Goal: Task Accomplishment & Management: Manage account settings

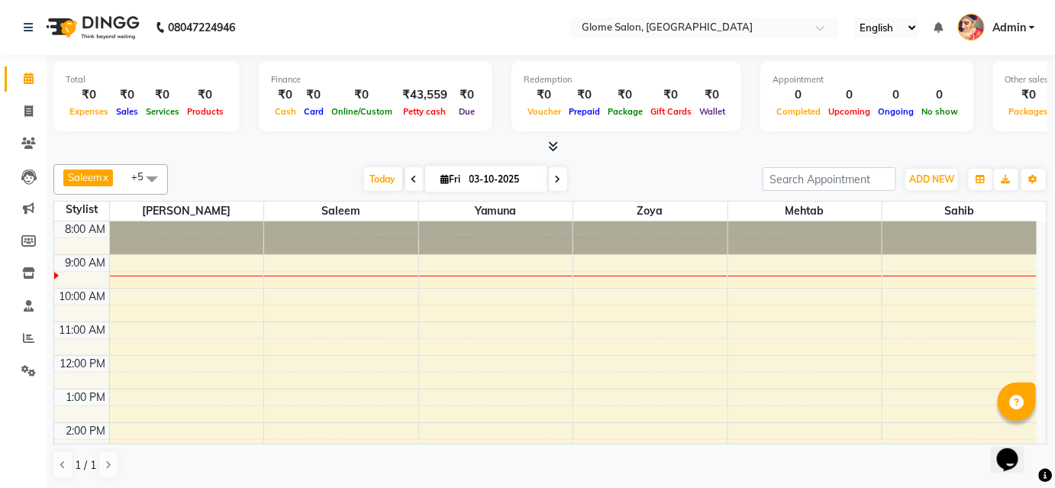
click at [535, 258] on div "8:00 AM 9:00 AM 10:00 AM 11:00 AM 12:00 PM 1:00 PM 2:00 PM 3:00 PM 4:00 PM 5:00…" at bounding box center [545, 439] width 982 height 436
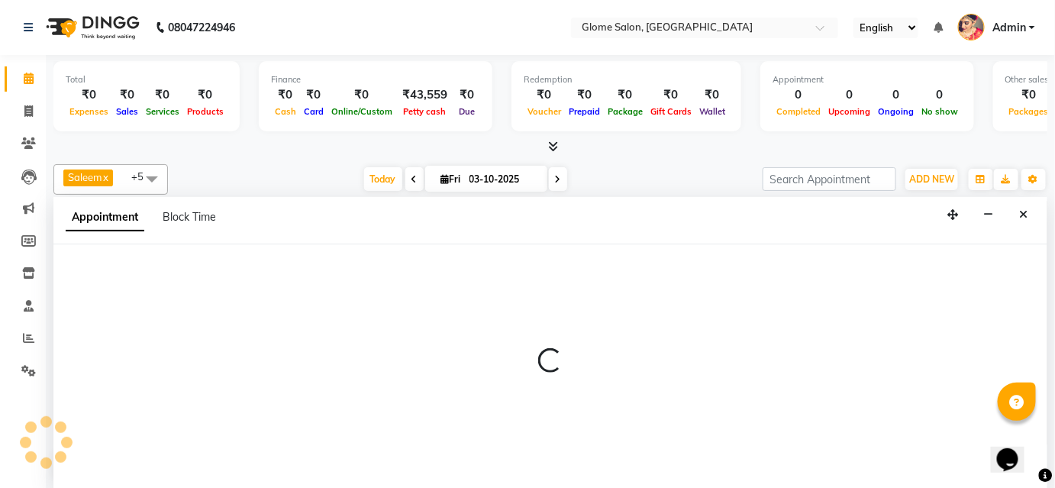
select select "34178"
select select "540"
select select "tentative"
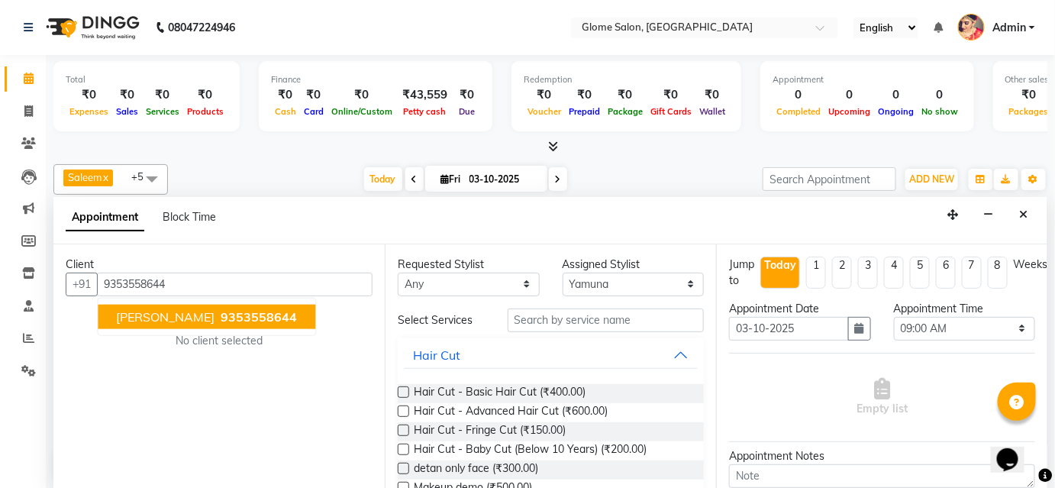
click at [221, 317] on span "9353558644" at bounding box center [259, 316] width 76 height 15
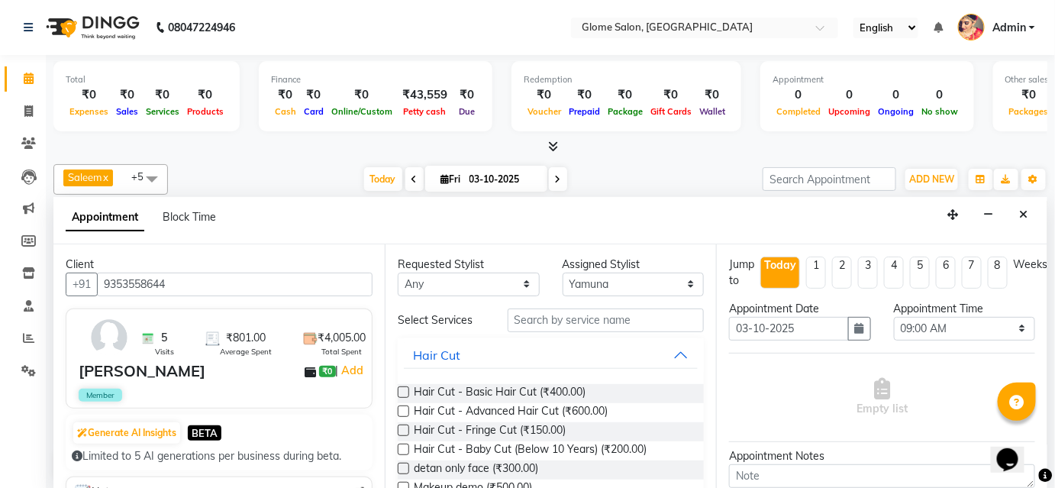
type input "9353558644"
click at [513, 320] on input "text" at bounding box center [606, 320] width 196 height 24
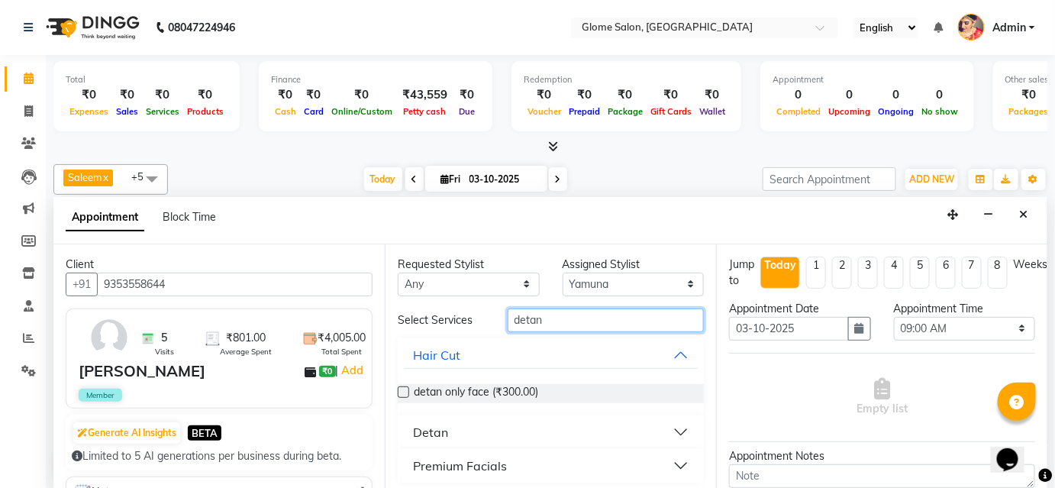
type input "detan"
click at [644, 427] on button "Detan" at bounding box center [551, 431] width 294 height 27
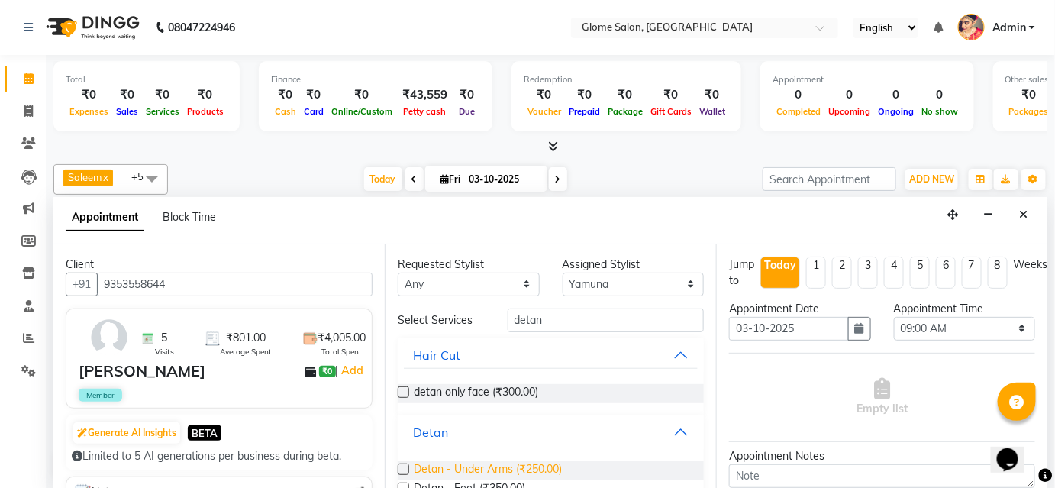
scroll to position [138, 0]
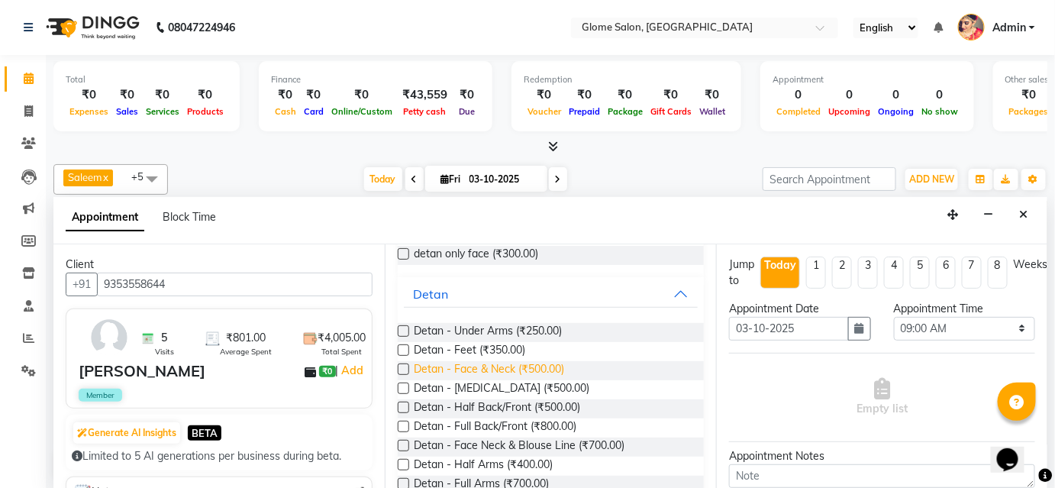
click at [511, 366] on span "Detan - Face & Neck (₹500.00)" at bounding box center [489, 370] width 150 height 19
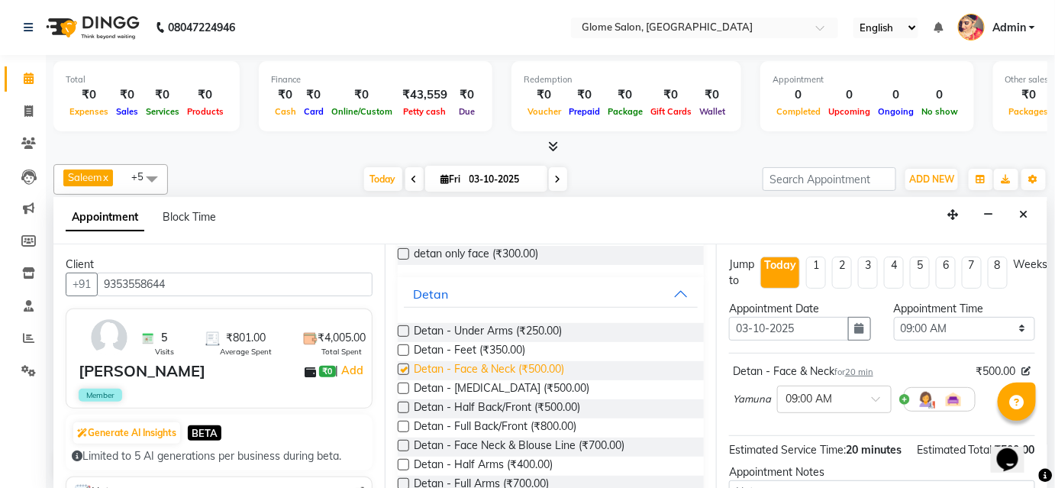
checkbox input "false"
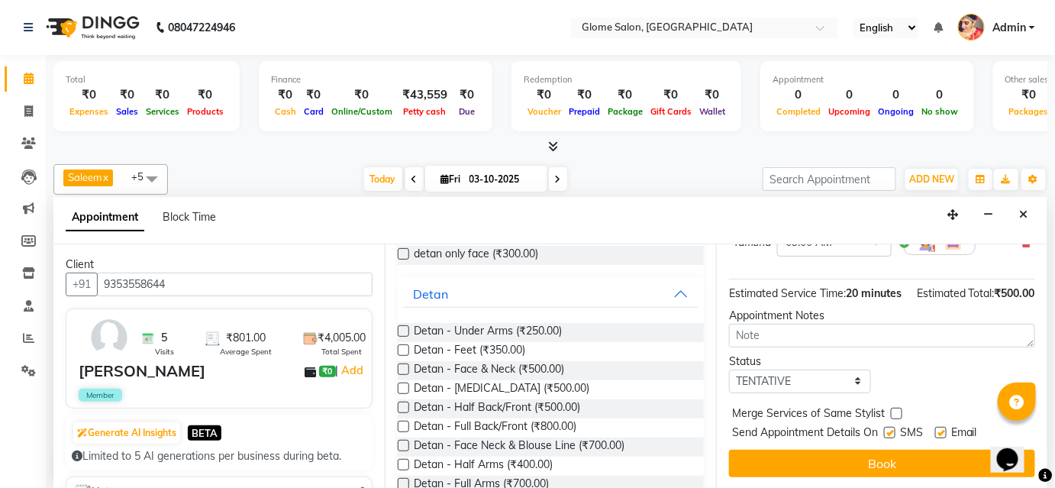
scroll to position [171, 0]
click at [834, 382] on select "Select TENTATIVE CONFIRM CHECK-IN UPCOMING" at bounding box center [800, 381] width 142 height 24
select select "confirm booking"
click at [729, 369] on select "Select TENTATIVE CONFIRM CHECK-IN UPCOMING" at bounding box center [800, 381] width 142 height 24
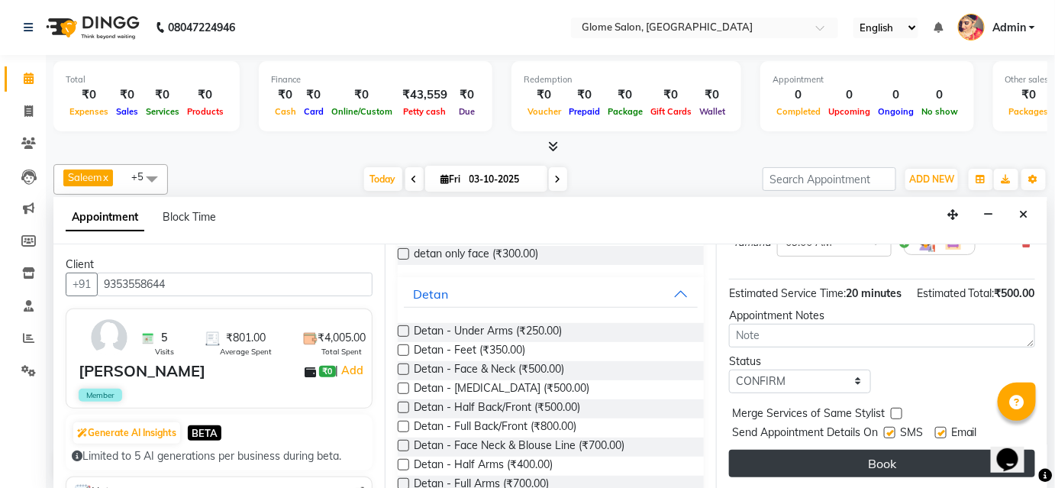
click at [799, 452] on button "Book" at bounding box center [882, 463] width 306 height 27
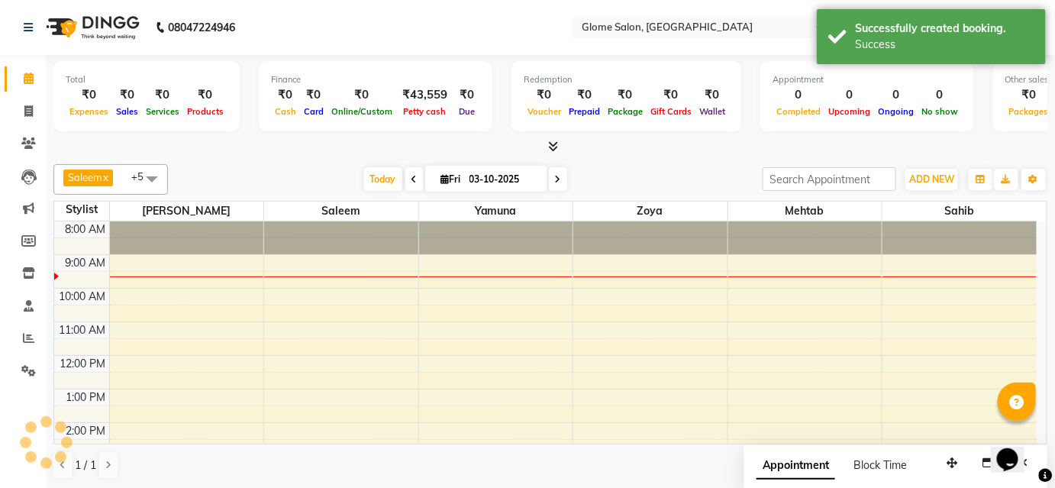
scroll to position [0, 0]
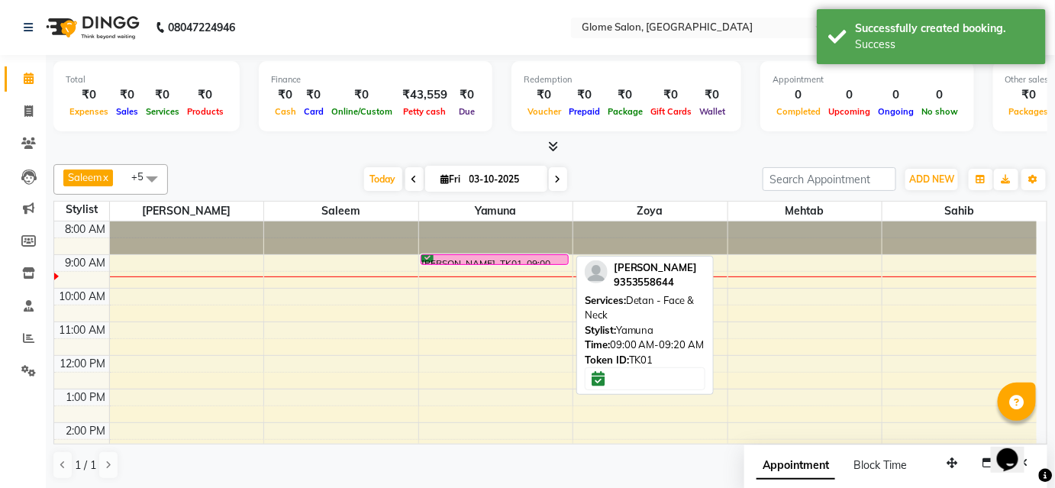
click at [460, 257] on div "[PERSON_NAME], TK01, 09:00 AM-09:20 AM, Detan - Face & Neck" at bounding box center [494, 259] width 147 height 9
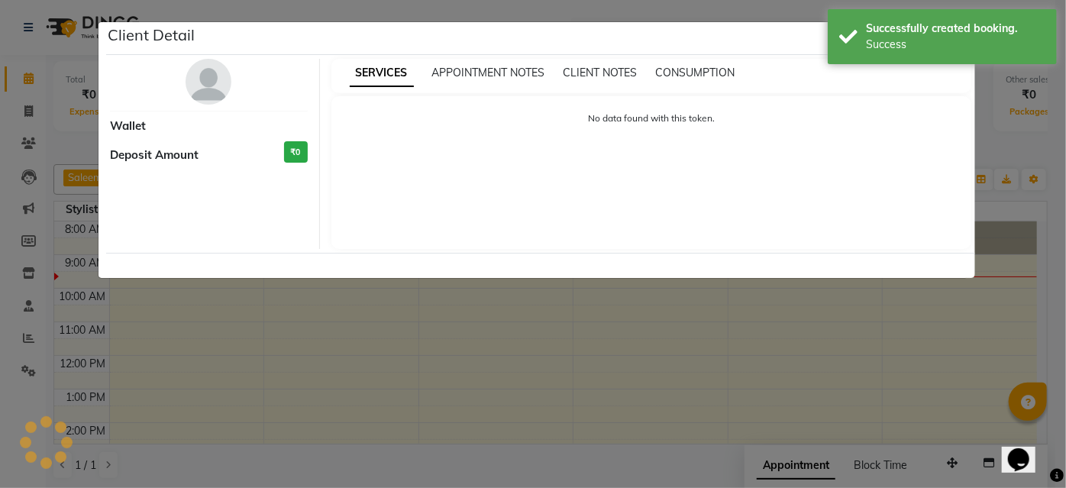
select select "6"
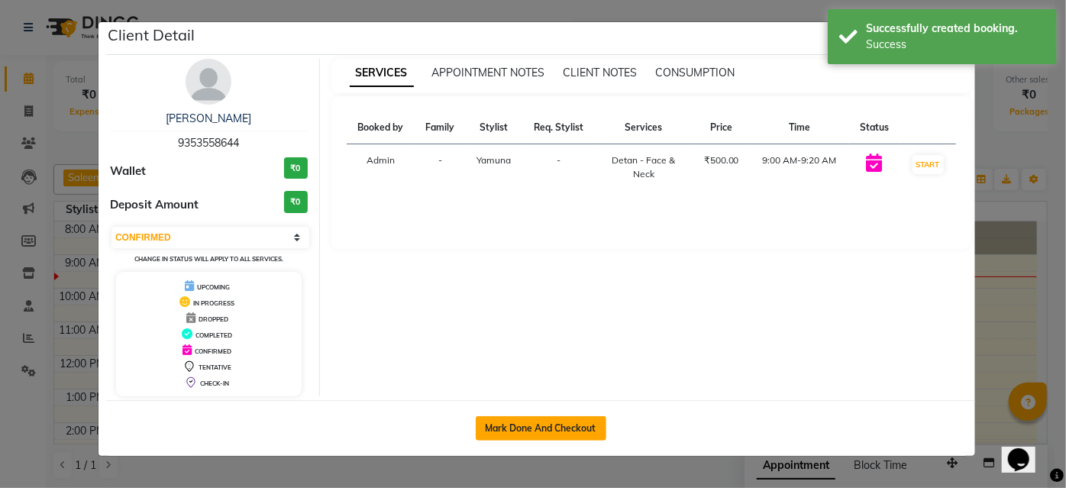
click at [490, 422] on button "Mark Done And Checkout" at bounding box center [541, 428] width 131 height 24
select select "service"
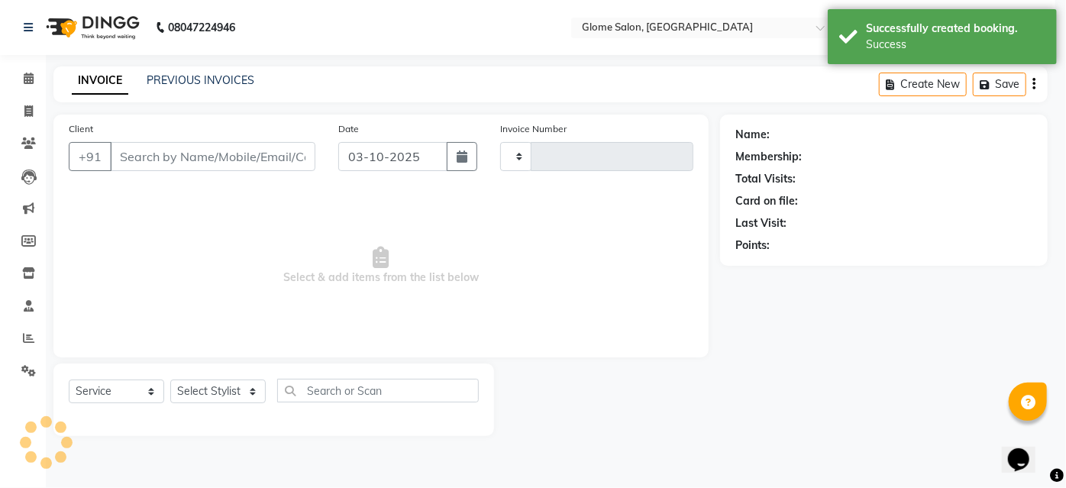
type input "2566"
select select "5199"
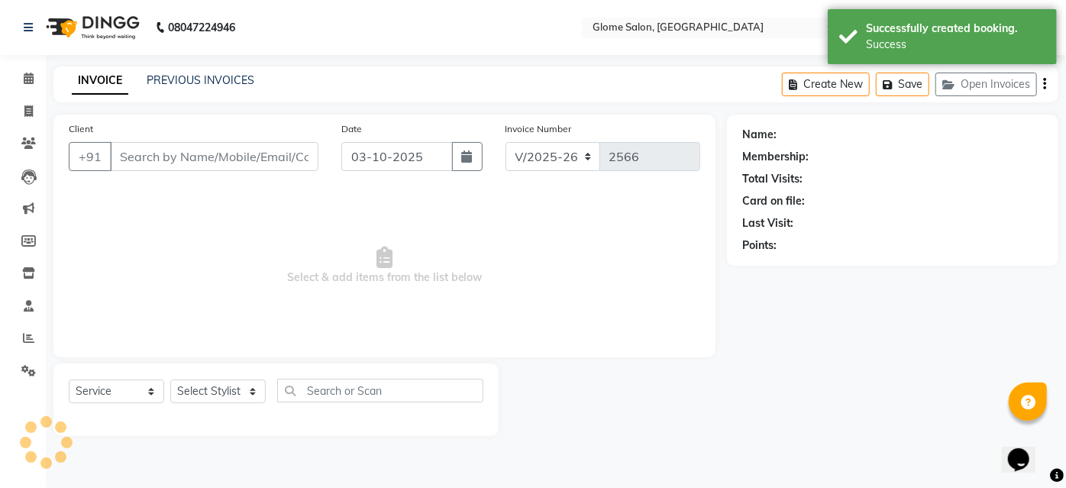
type input "9353558644"
select select "34178"
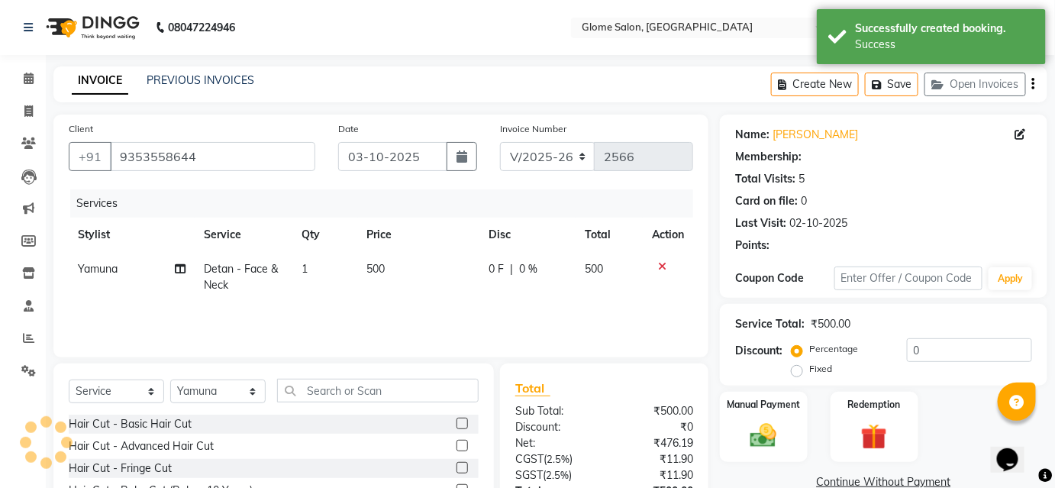
select select "2: Object"
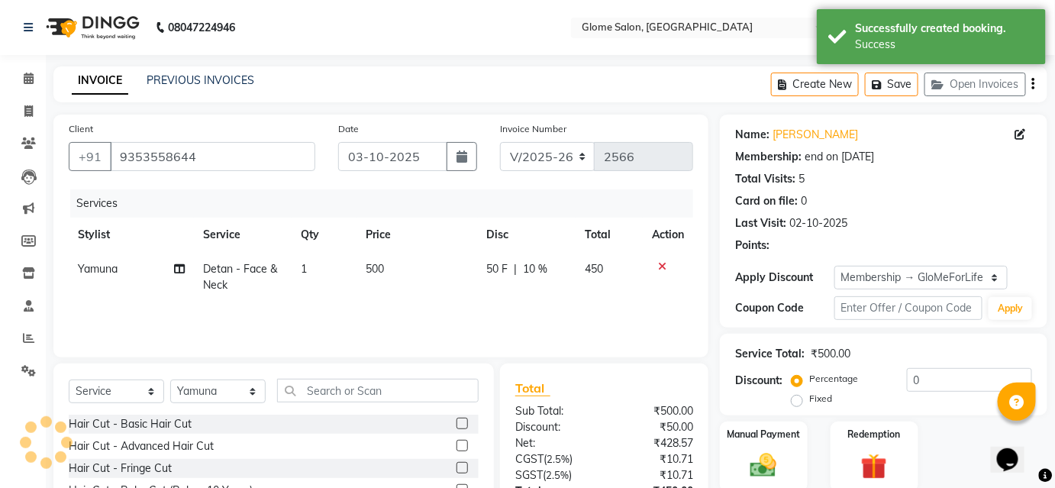
type input "10"
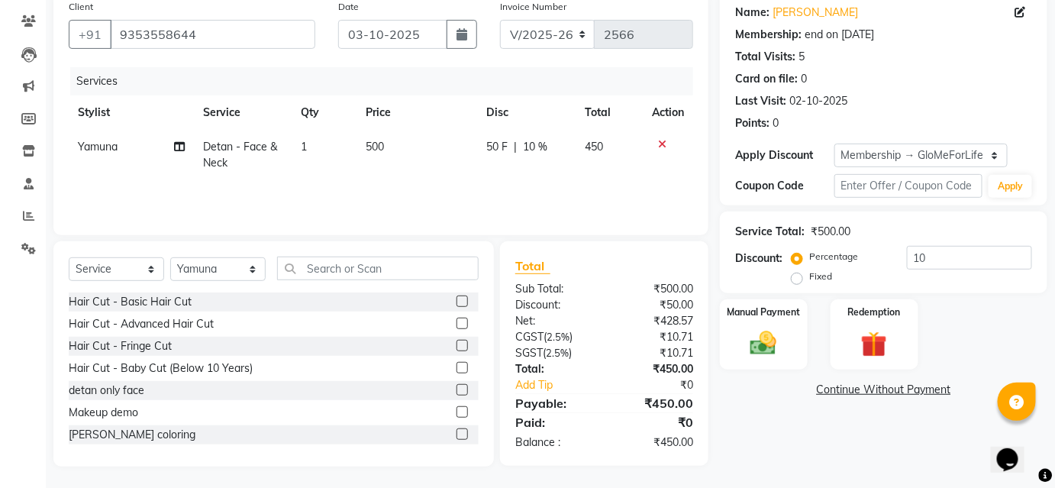
scroll to position [123, 0]
click at [744, 333] on img at bounding box center [763, 342] width 44 height 31
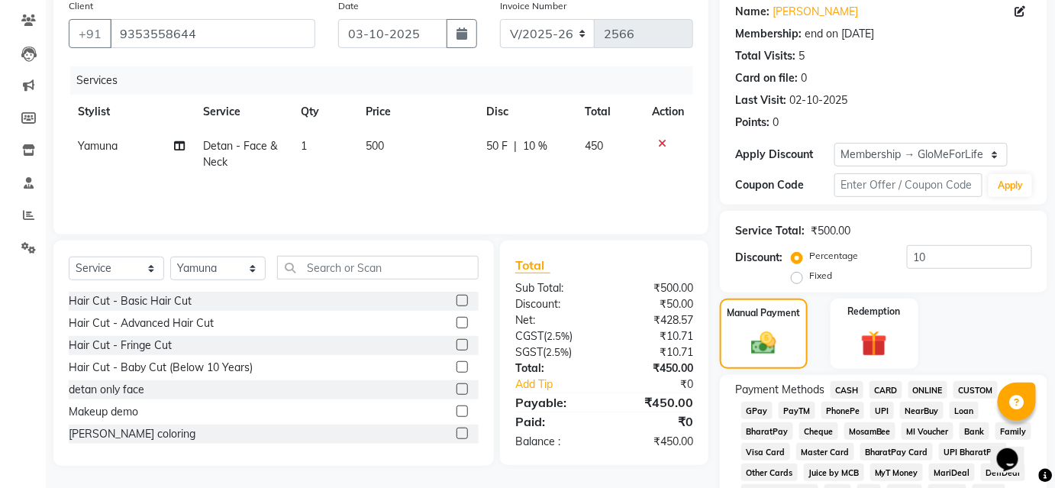
click at [849, 392] on span "CASH" at bounding box center [846, 390] width 33 height 18
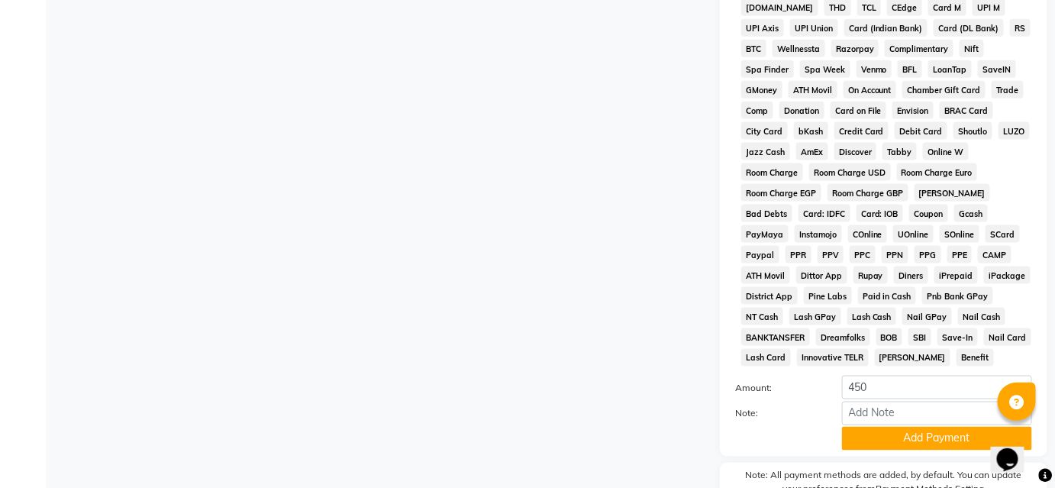
scroll to position [691, 0]
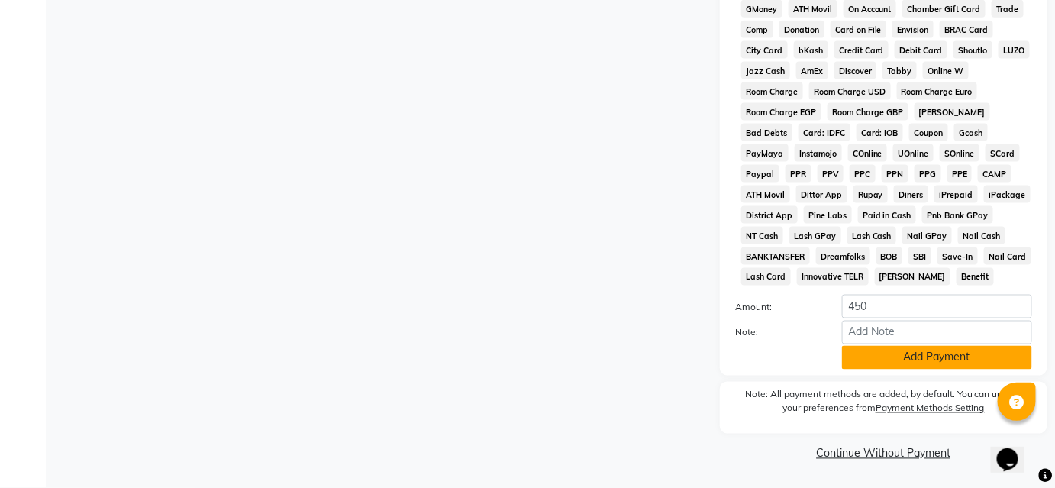
click at [875, 359] on button "Add Payment" at bounding box center [937, 358] width 190 height 24
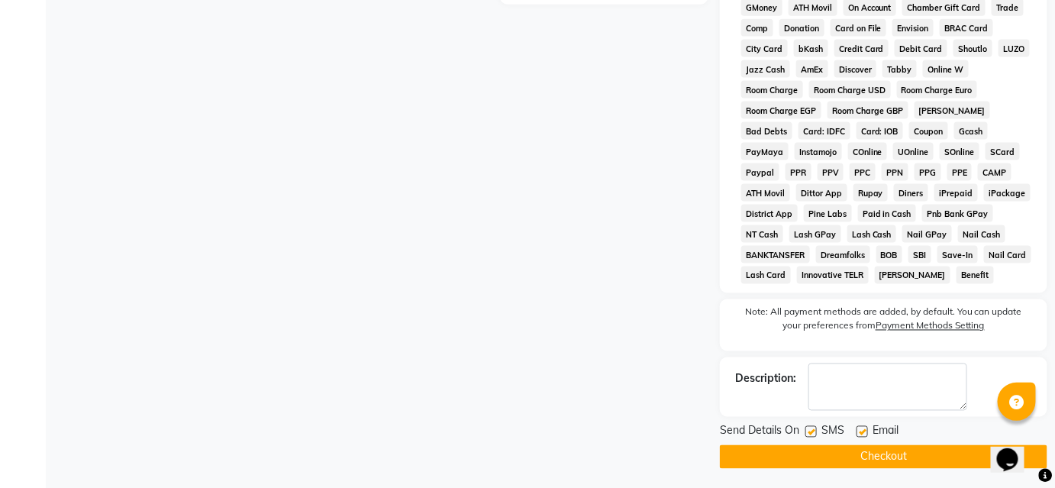
click at [855, 463] on button "Checkout" at bounding box center [883, 457] width 327 height 24
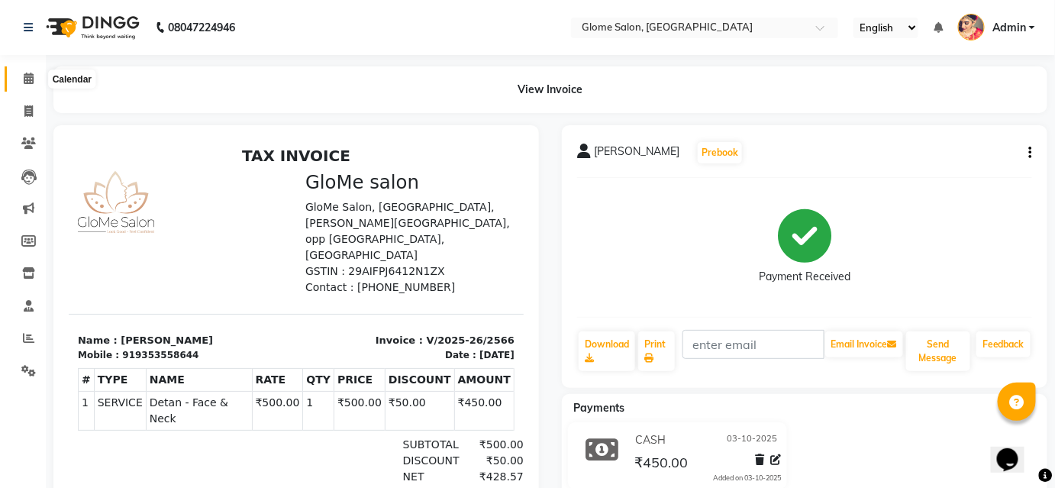
click at [34, 87] on span at bounding box center [28, 79] width 27 height 18
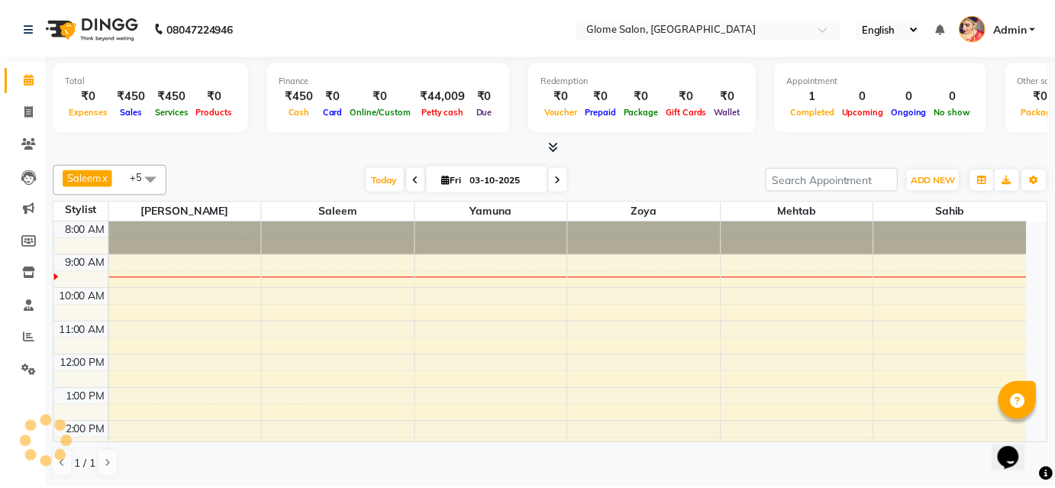
scroll to position [34, 0]
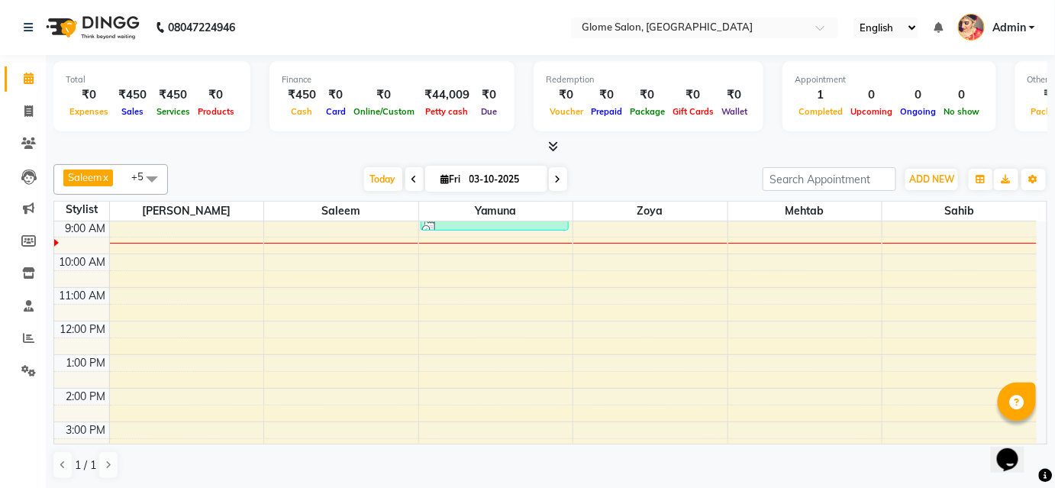
click at [588, 229] on div "8:00 AM 9:00 AM 10:00 AM 11:00 AM 12:00 PM 1:00 PM 2:00 PM 3:00 PM 4:00 PM 5:00…" at bounding box center [545, 405] width 982 height 436
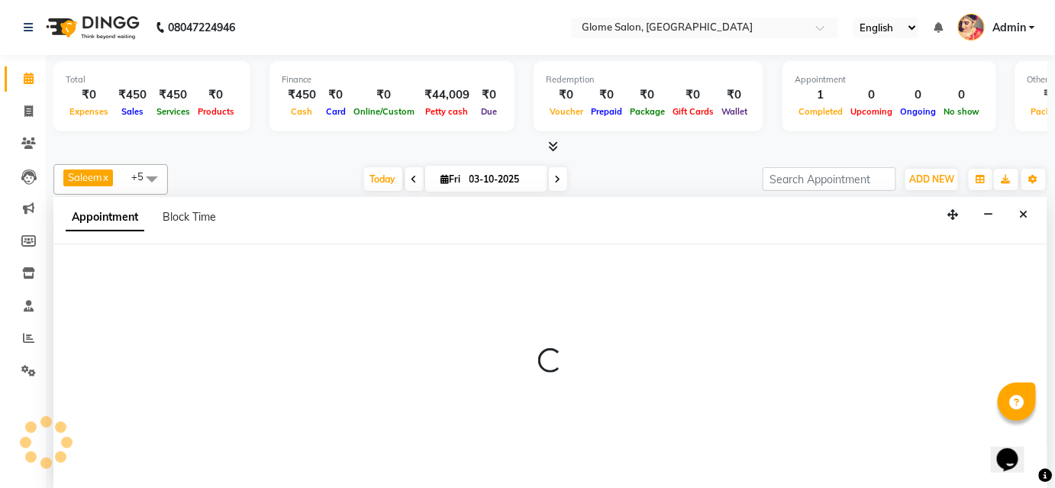
scroll to position [0, 0]
select select "63052"
select select "540"
select select "tentative"
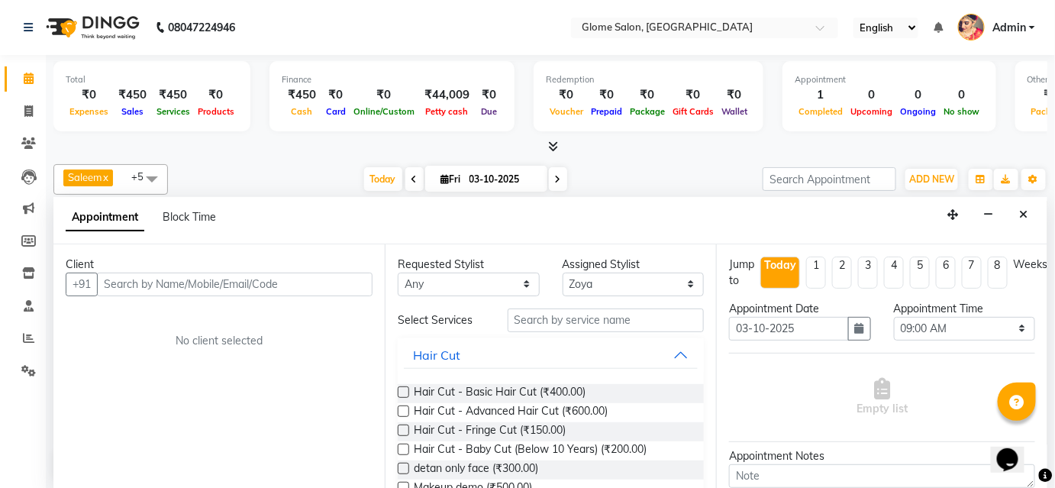
click at [185, 279] on input "text" at bounding box center [235, 285] width 276 height 24
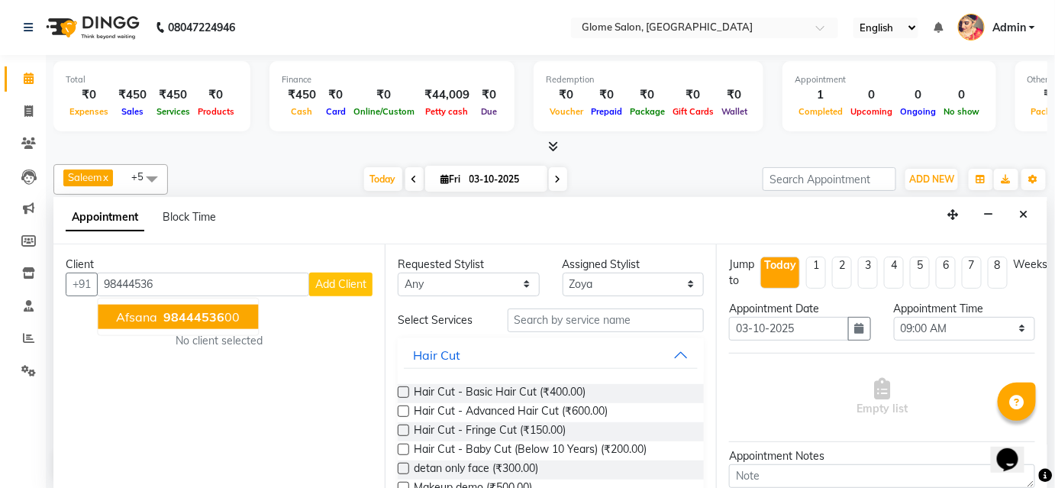
click at [136, 321] on span "Afsana" at bounding box center [136, 316] width 41 height 15
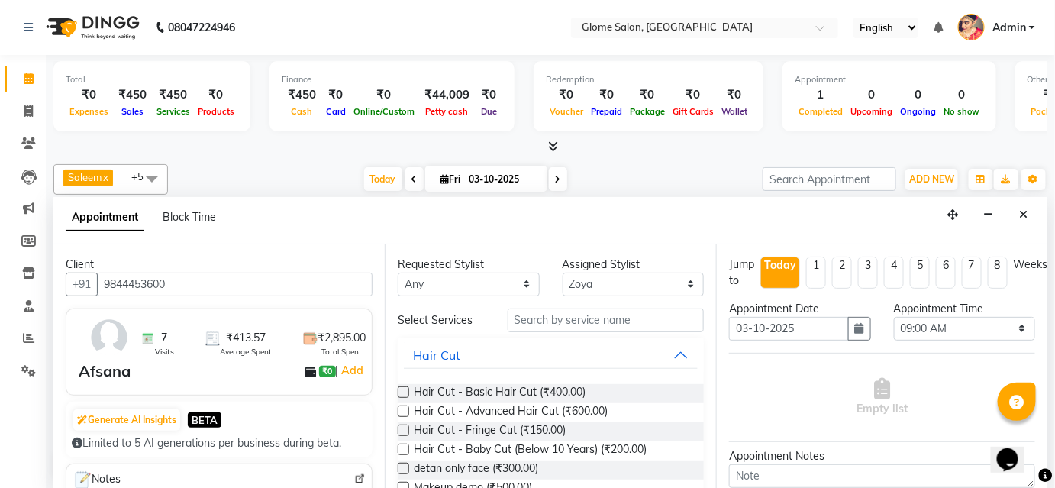
type input "9844453600"
click at [513, 314] on input "text" at bounding box center [606, 320] width 196 height 24
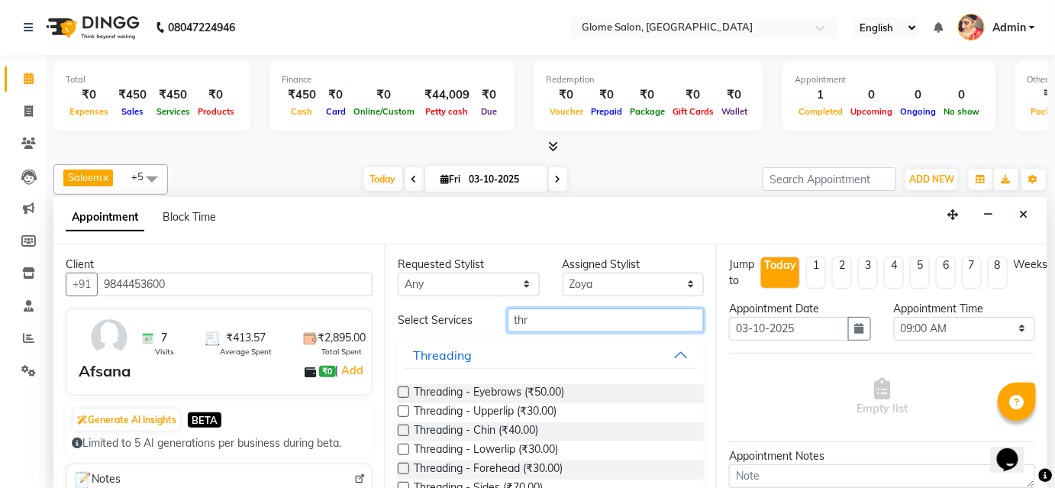
scroll to position [51, 0]
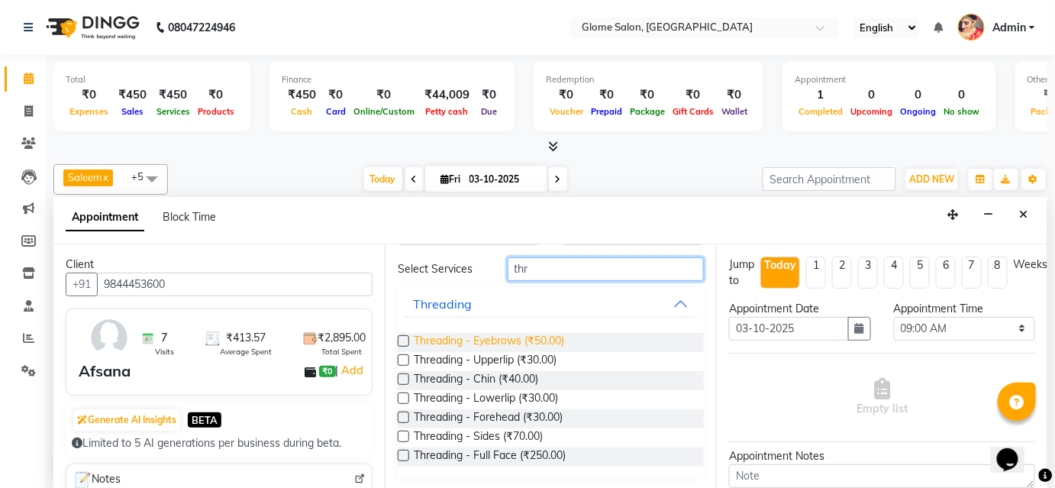
type input "thr"
click at [470, 337] on span "Threading - Eyebrows (₹50.00)" at bounding box center [489, 342] width 150 height 19
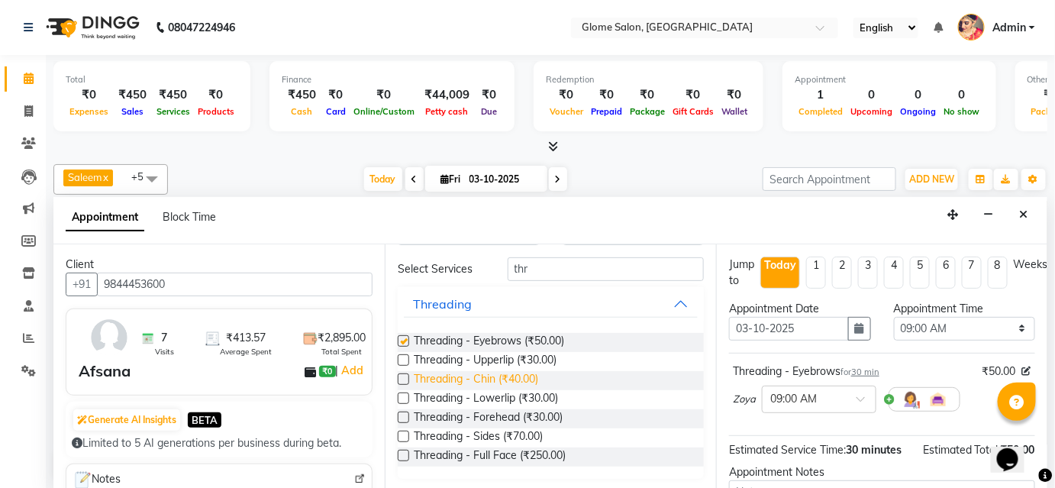
checkbox input "false"
click at [469, 412] on span "Threading - Forehead (₹30.00)" at bounding box center [488, 418] width 149 height 19
checkbox input "false"
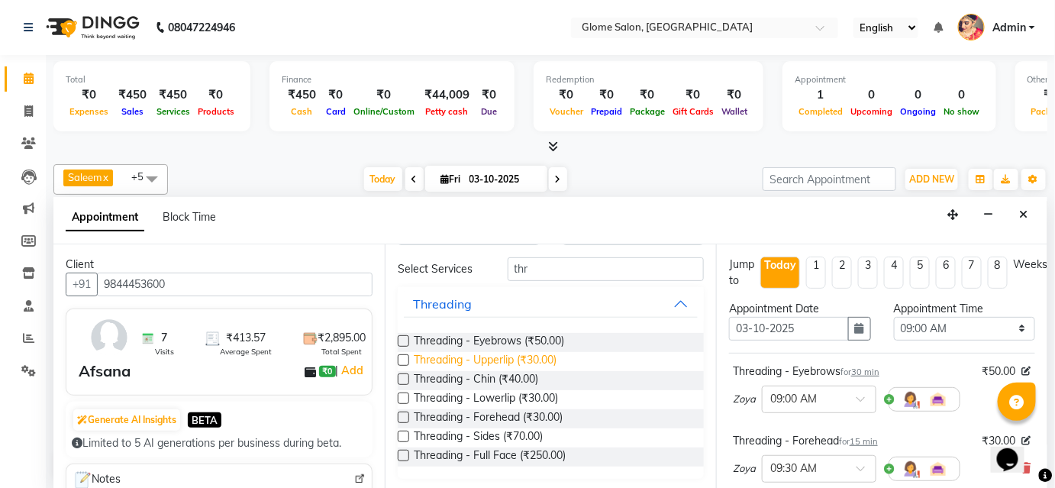
click at [467, 356] on span "Threading - Upperlip (₹30.00)" at bounding box center [485, 361] width 143 height 19
checkbox input "false"
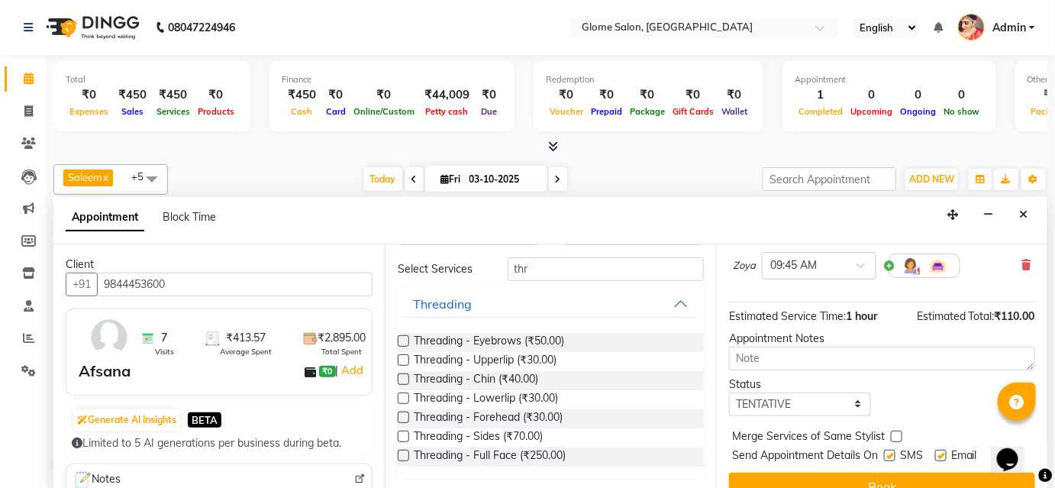
scroll to position [294, 0]
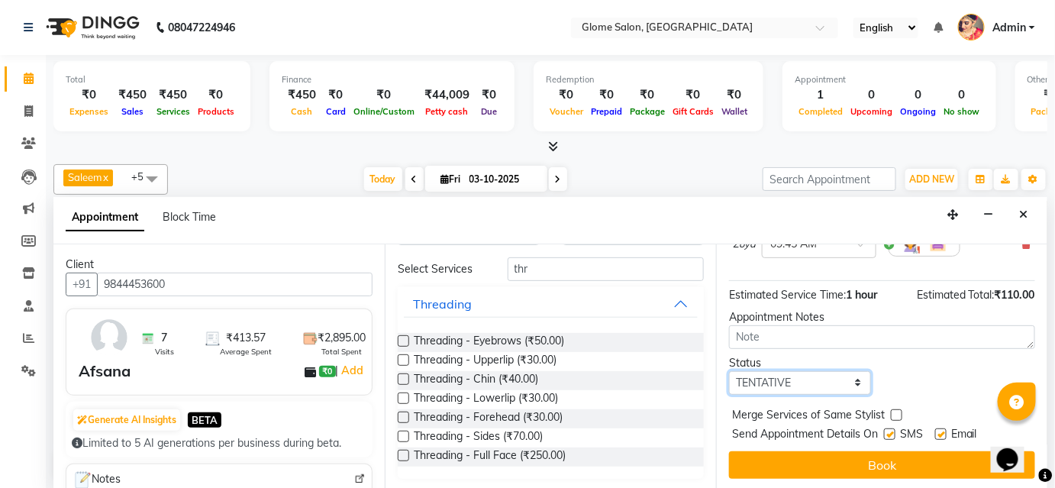
click at [779, 371] on select "Select TENTATIVE CONFIRM CHECK-IN UPCOMING" at bounding box center [800, 383] width 142 height 24
select select "confirm booking"
click at [729, 371] on select "Select TENTATIVE CONFIRM CHECK-IN UPCOMING" at bounding box center [800, 383] width 142 height 24
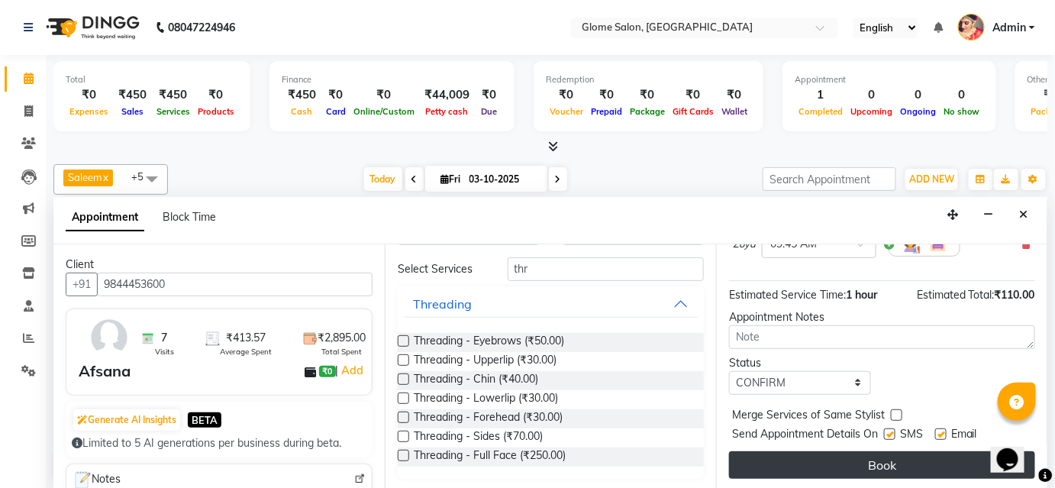
click at [787, 460] on button "Book" at bounding box center [882, 464] width 306 height 27
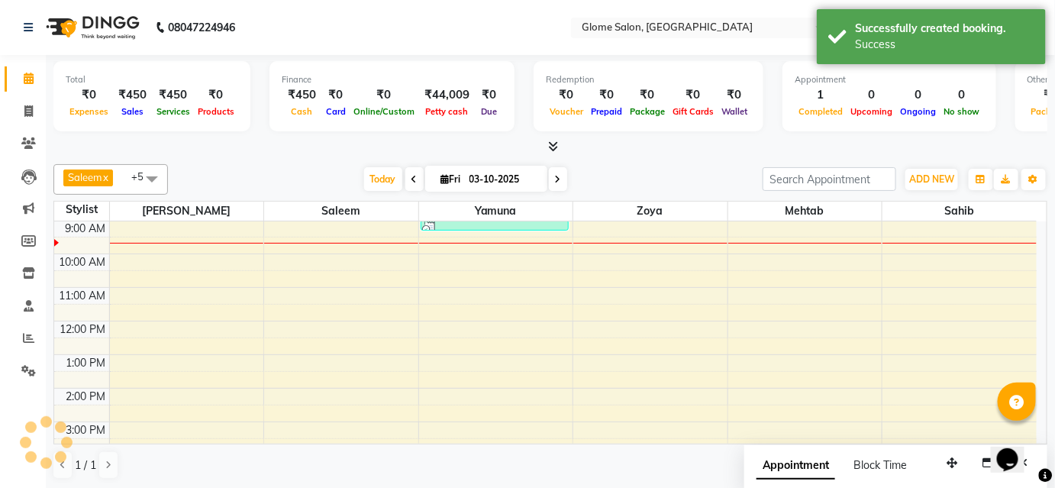
scroll to position [0, 0]
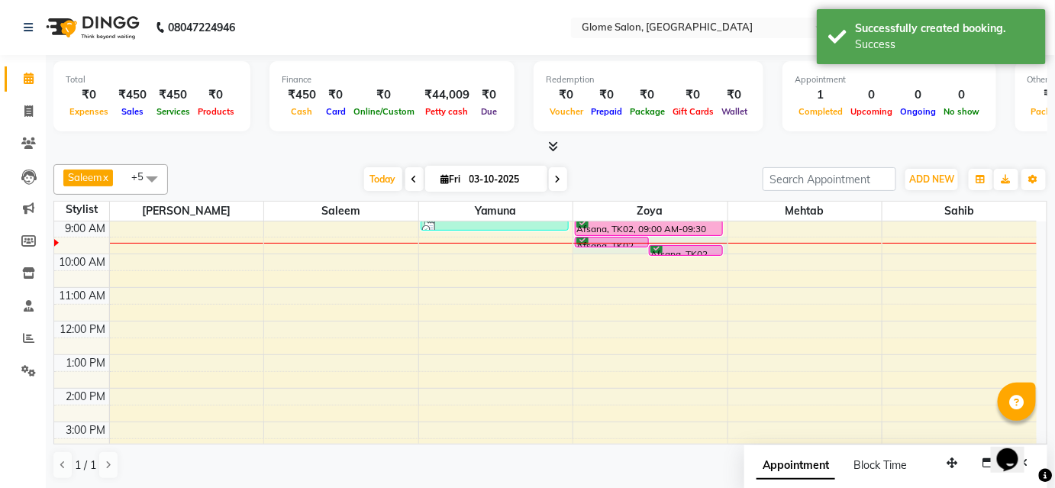
click at [625, 243] on div at bounding box center [650, 243] width 154 height 1
select select "63052"
select select "tentative"
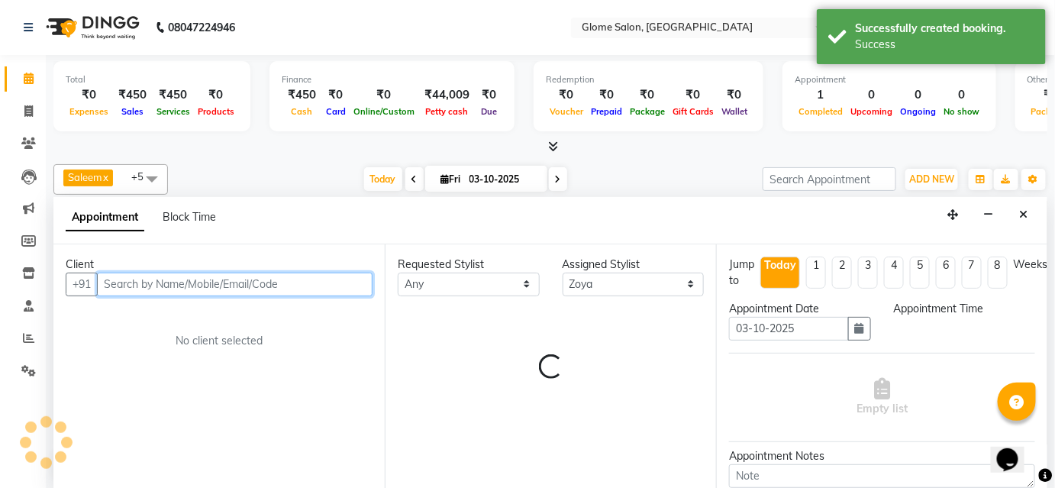
select select "570"
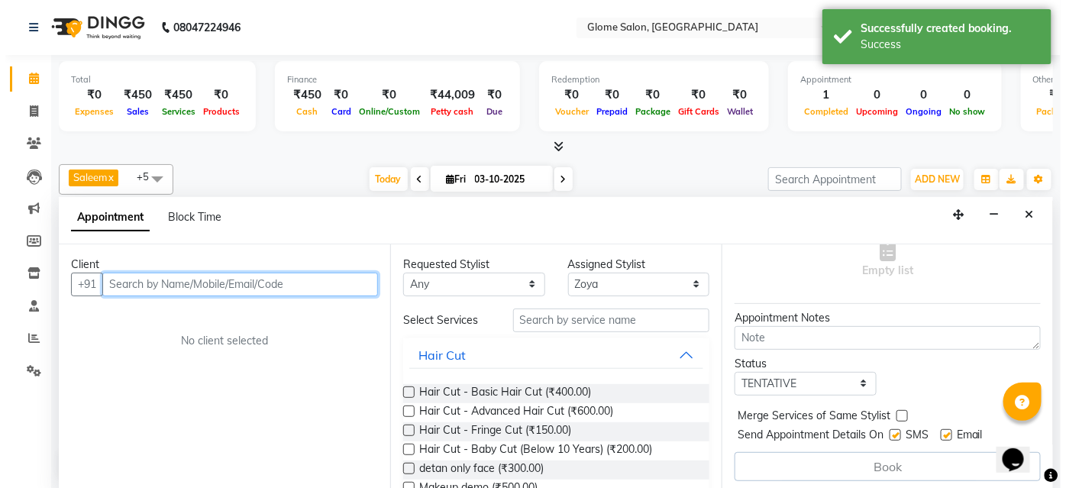
scroll to position [140, 0]
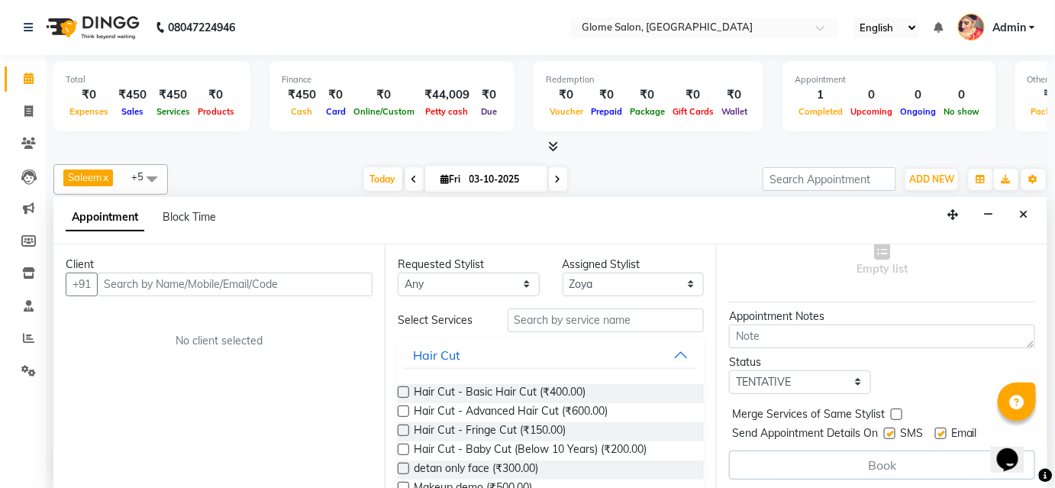
click at [1027, 213] on icon "Close" at bounding box center [1024, 214] width 8 height 11
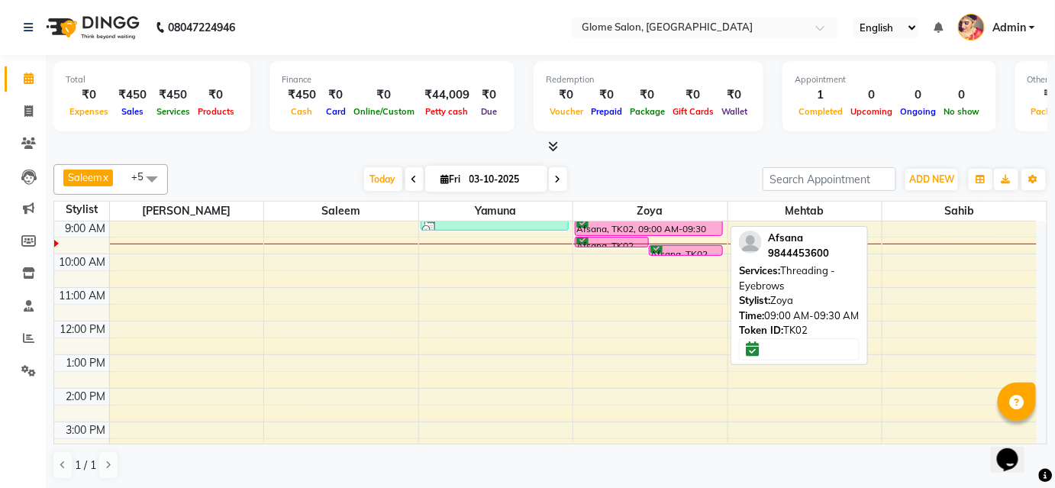
click at [614, 232] on div at bounding box center [649, 235] width 147 height 6
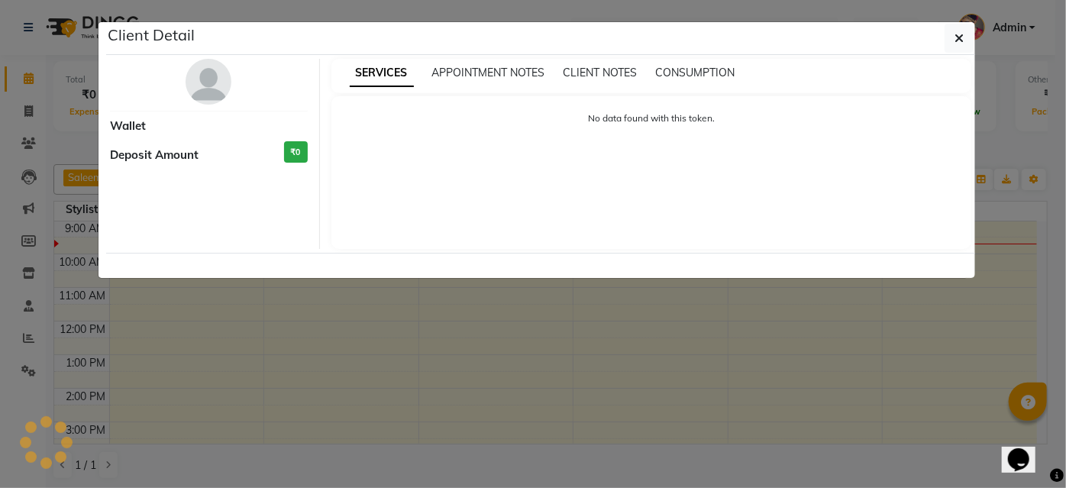
select select "6"
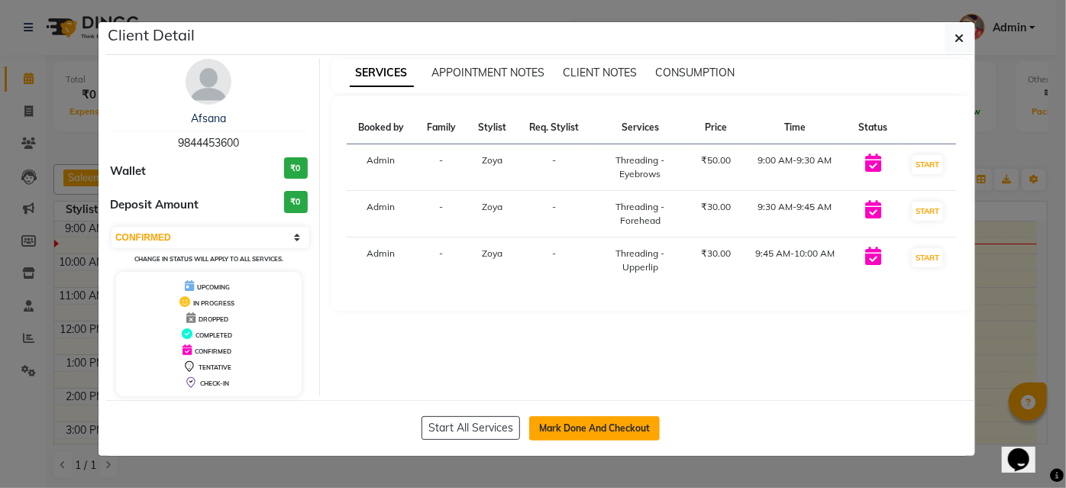
click at [590, 418] on button "Mark Done And Checkout" at bounding box center [594, 428] width 131 height 24
select select "service"
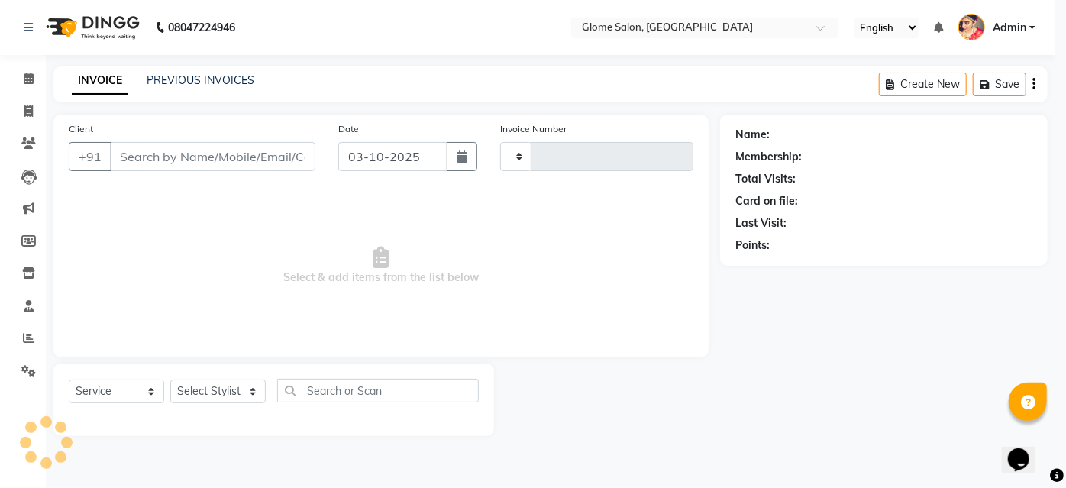
type input "2567"
select select "5199"
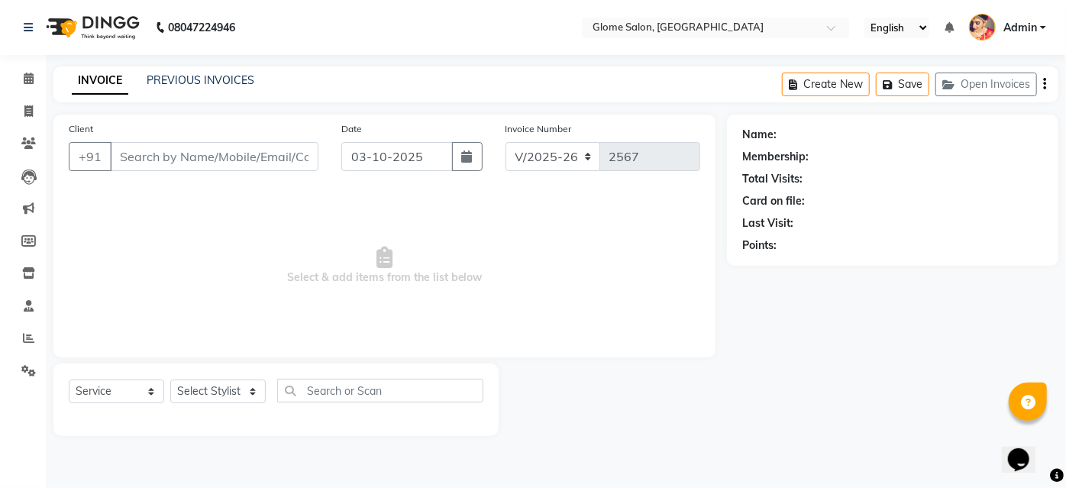
type input "9844453600"
select select "63052"
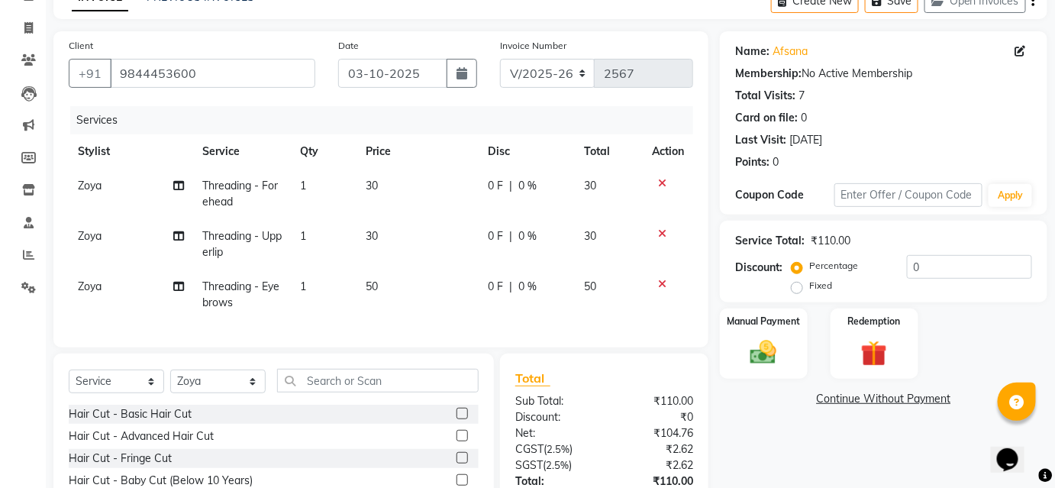
scroll to position [138, 0]
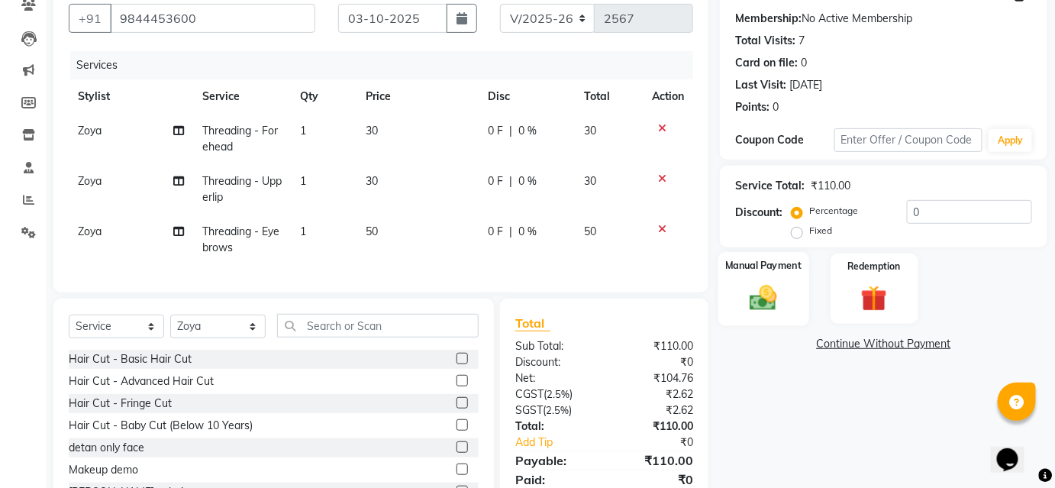
click at [769, 302] on img at bounding box center [763, 297] width 44 height 31
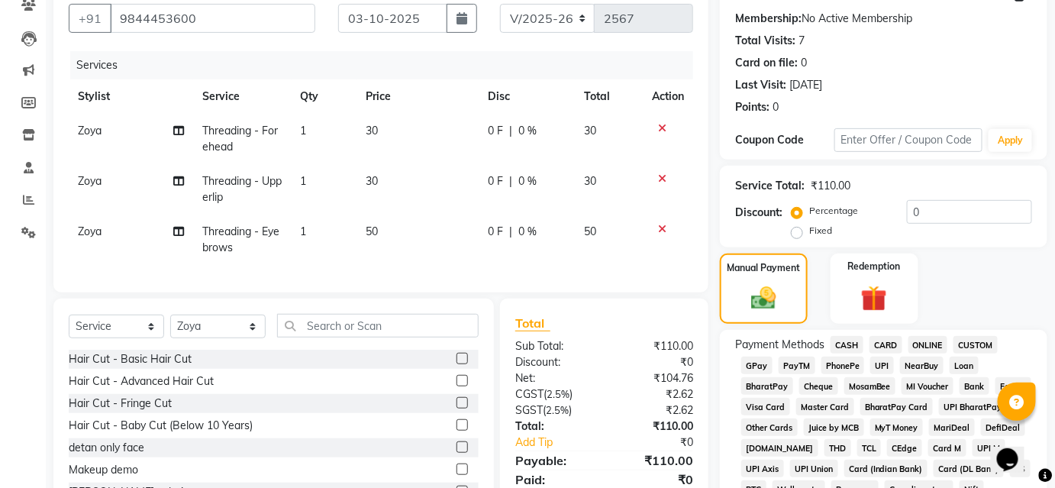
click at [876, 363] on span "UPI" at bounding box center [882, 365] width 24 height 18
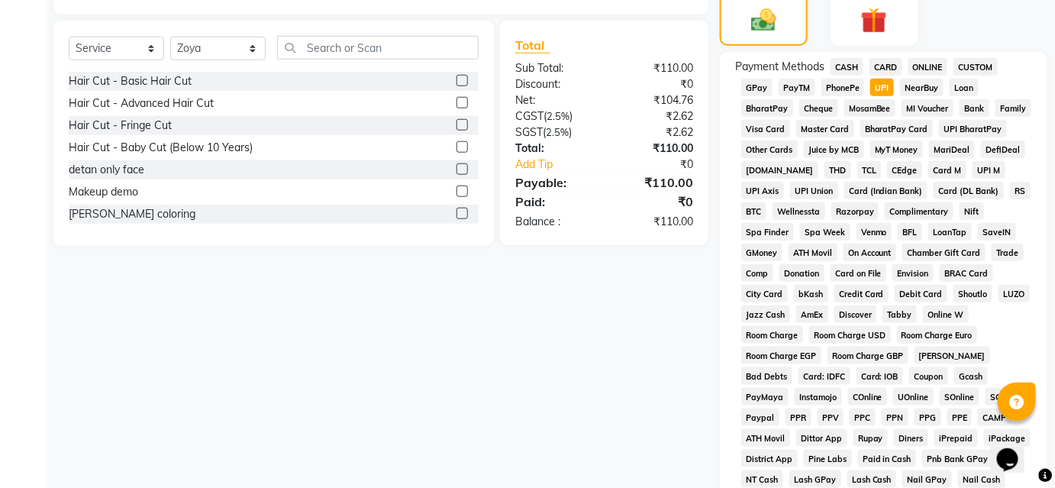
scroll to position [661, 0]
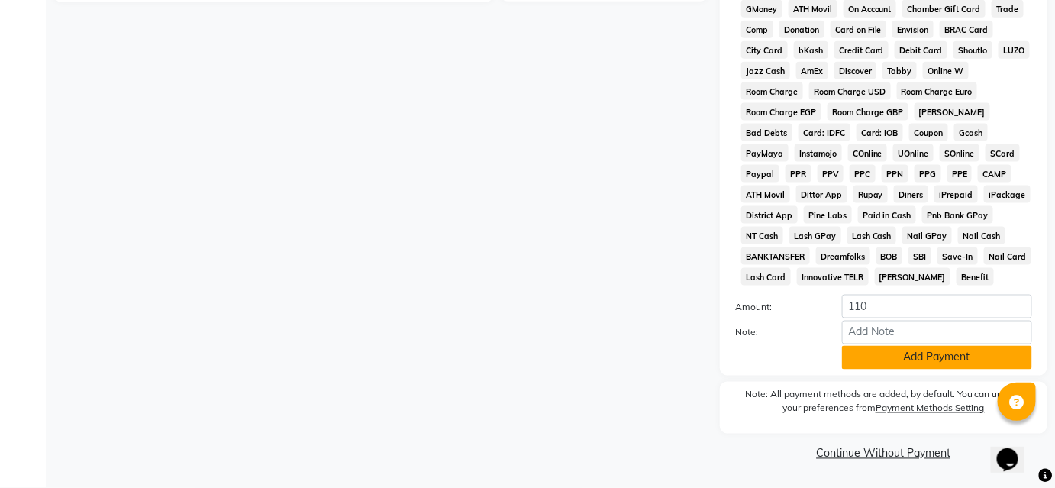
click at [895, 354] on button "Add Payment" at bounding box center [937, 358] width 190 height 24
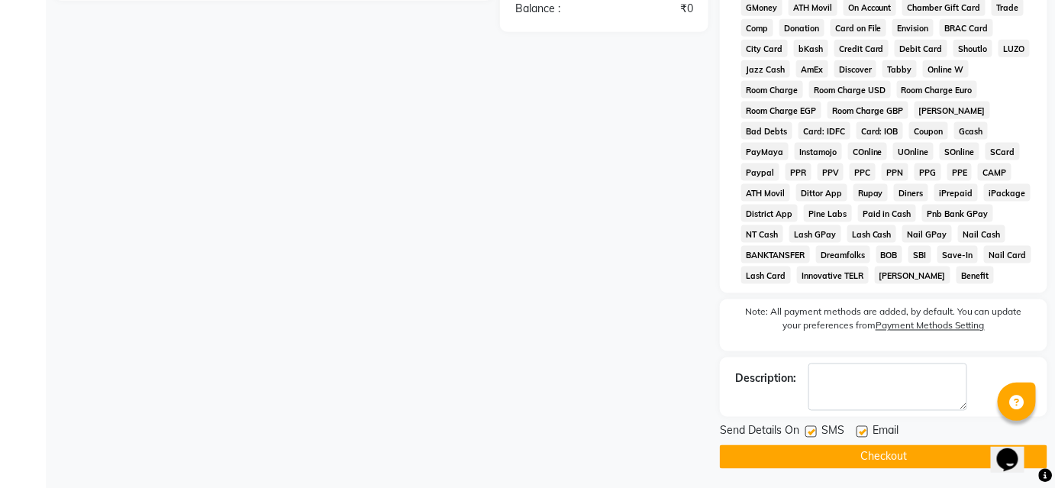
click at [859, 456] on button "Checkout" at bounding box center [883, 457] width 327 height 24
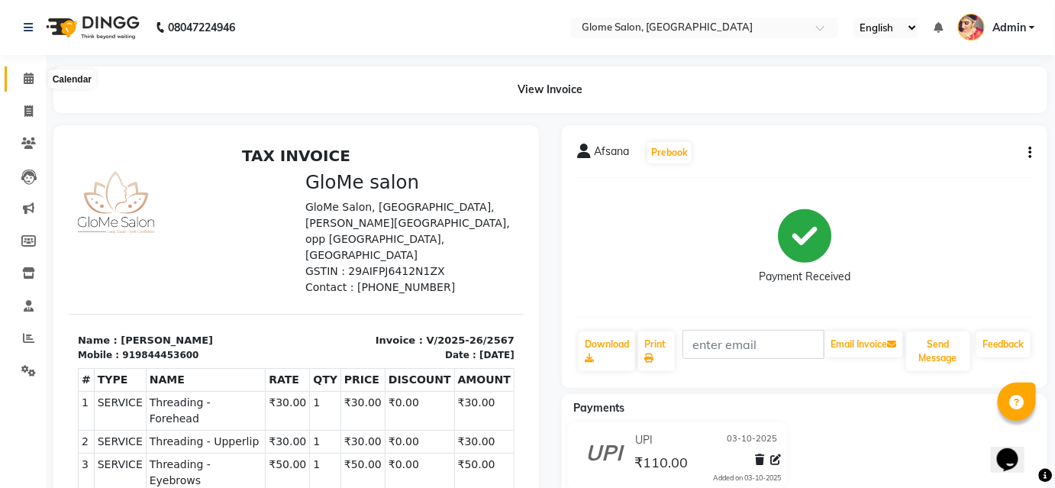
click at [22, 76] on span at bounding box center [28, 79] width 27 height 18
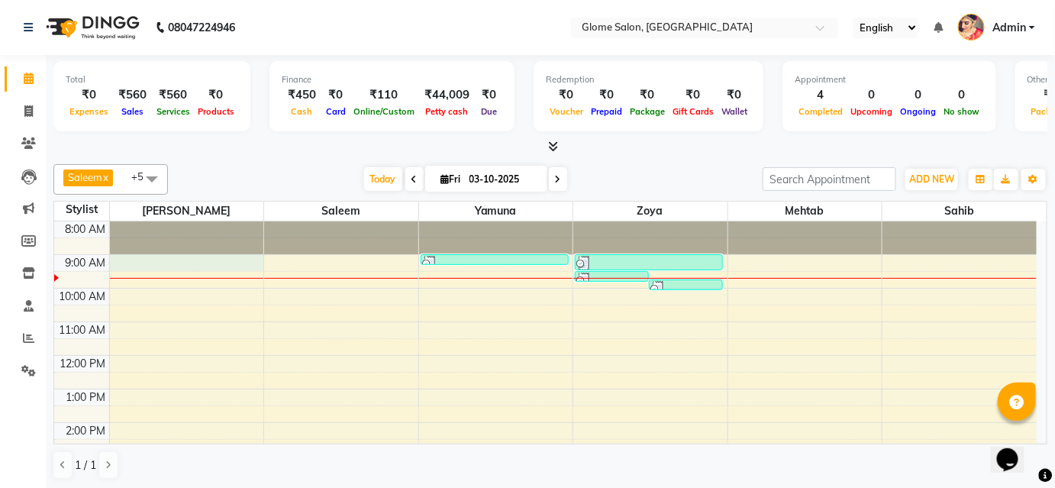
click at [156, 257] on div "8:00 AM 9:00 AM 10:00 AM 11:00 AM 12:00 PM 1:00 PM 2:00 PM 3:00 PM 4:00 PM 5:00…" at bounding box center [545, 439] width 982 height 436
select select "34176"
select select "540"
select select "tentative"
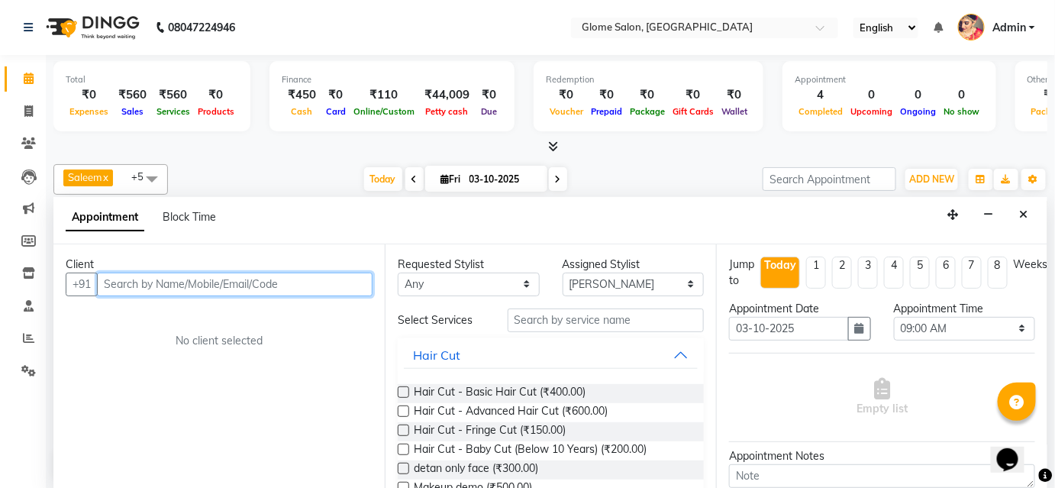
click at [158, 277] on input "text" at bounding box center [235, 285] width 276 height 24
type input "6361786906"
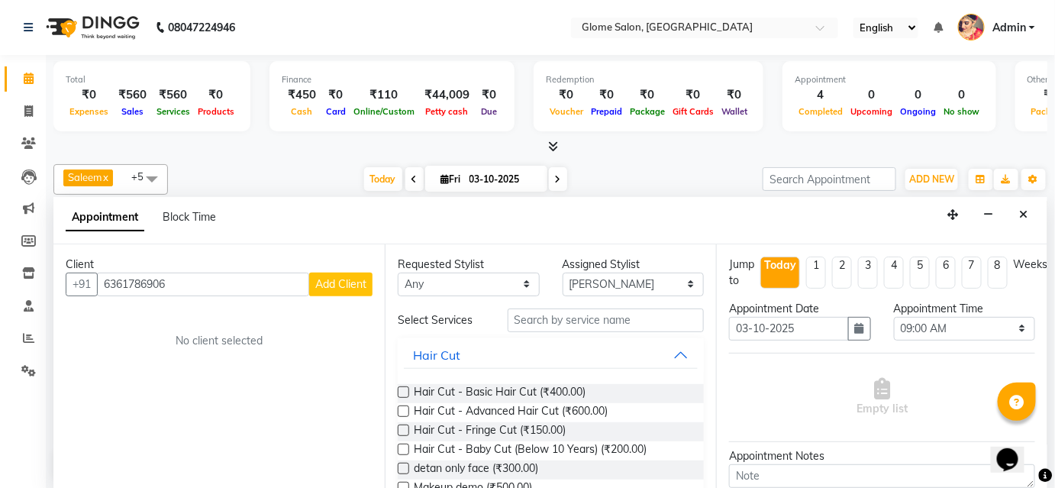
click at [362, 278] on span "Add Client" at bounding box center [340, 284] width 51 height 14
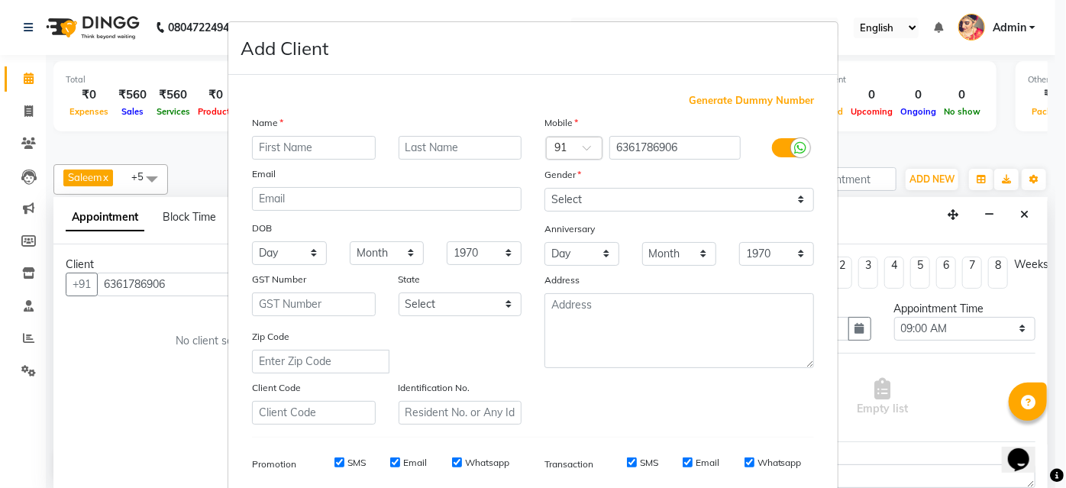
click at [267, 145] on input "text" at bounding box center [314, 148] width 124 height 24
type input "[PERSON_NAME]"
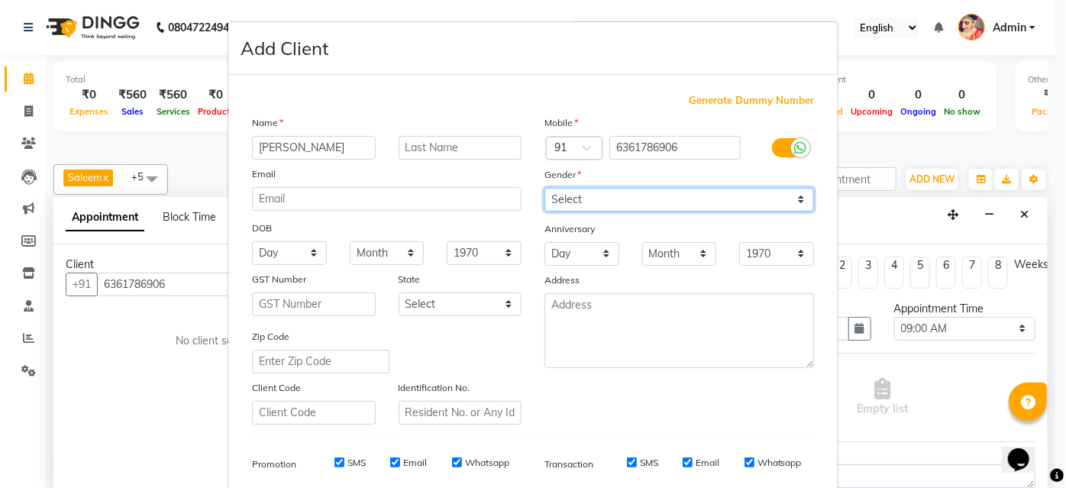
click at [707, 196] on select "Select [DEMOGRAPHIC_DATA] [DEMOGRAPHIC_DATA] Other Prefer Not To Say" at bounding box center [678, 200] width 269 height 24
select select "[DEMOGRAPHIC_DATA]"
click at [544, 188] on select "Select [DEMOGRAPHIC_DATA] [DEMOGRAPHIC_DATA] Other Prefer Not To Say" at bounding box center [678, 200] width 269 height 24
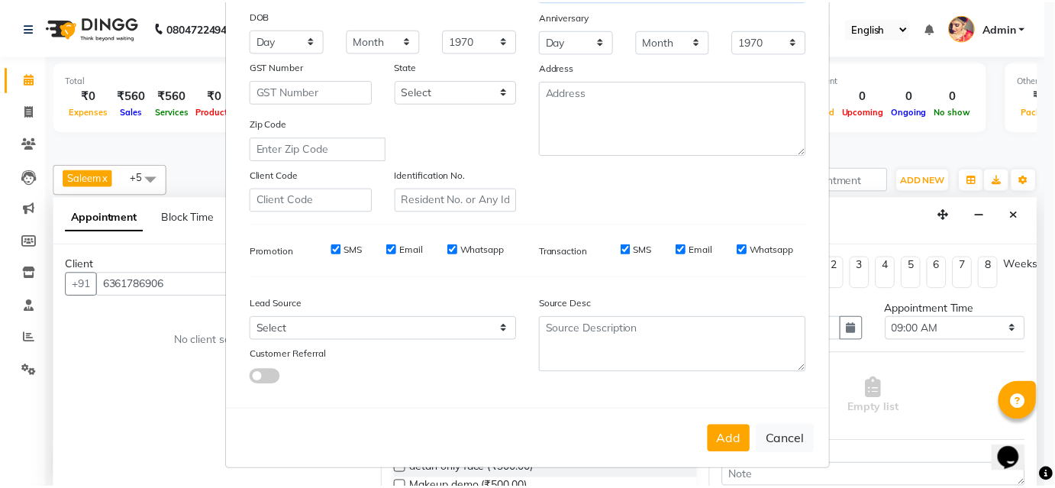
scroll to position [215, 0]
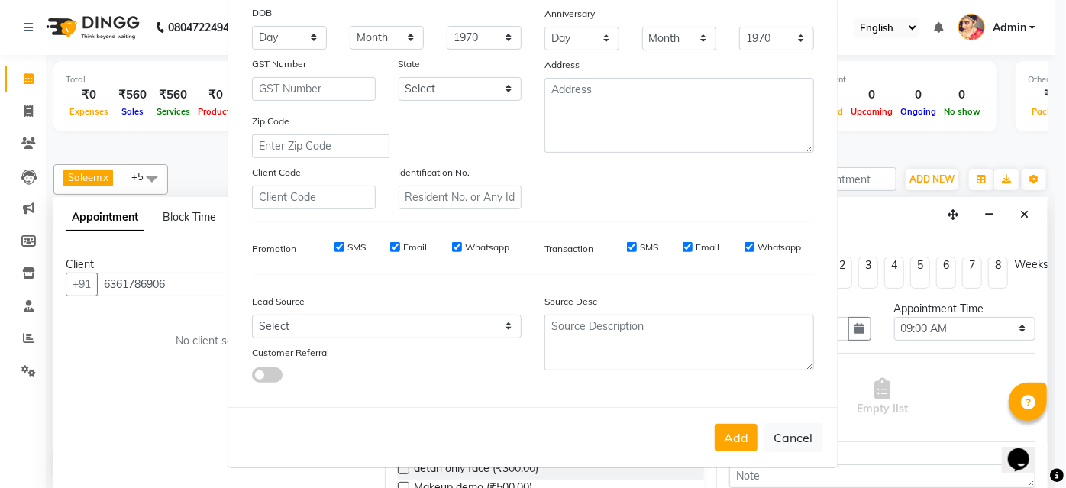
click at [726, 437] on button "Add" at bounding box center [735, 437] width 43 height 27
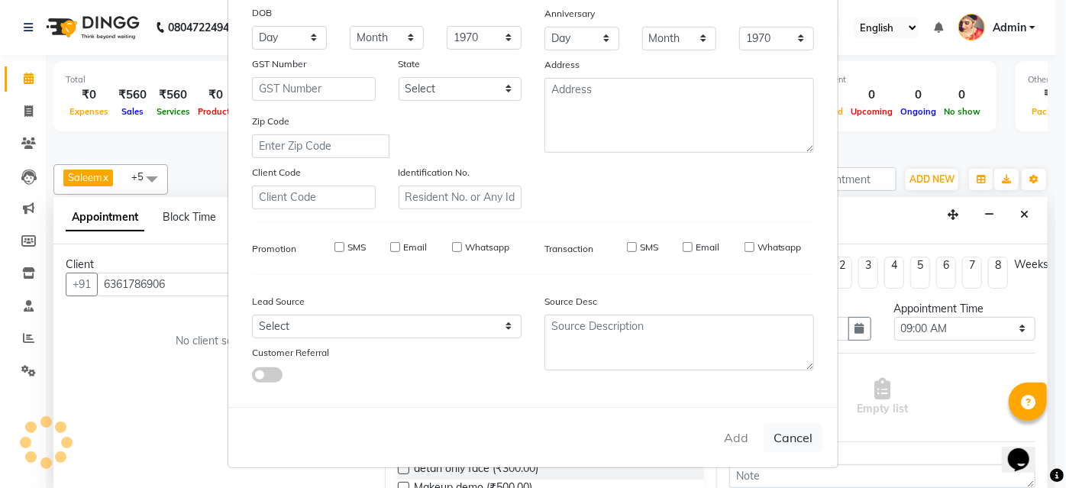
select select
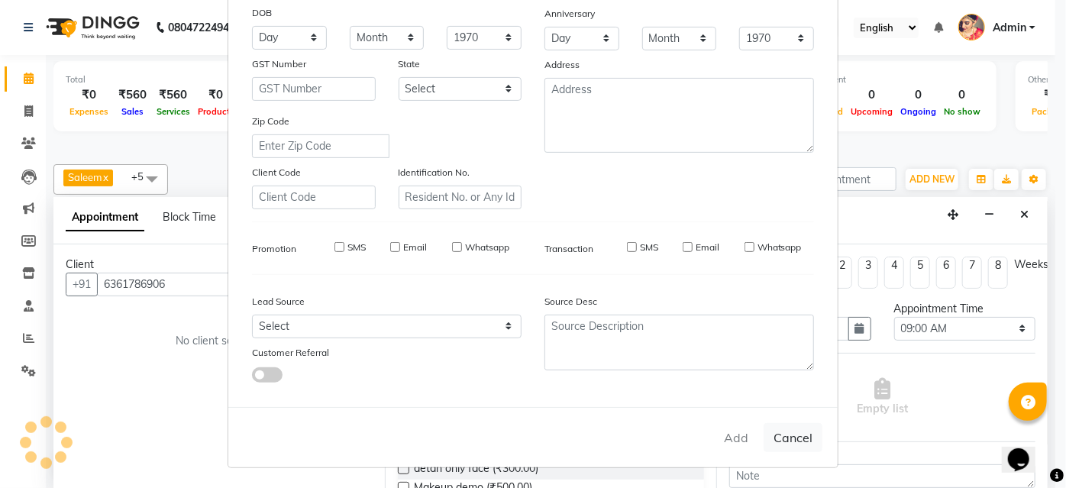
select select
checkbox input "false"
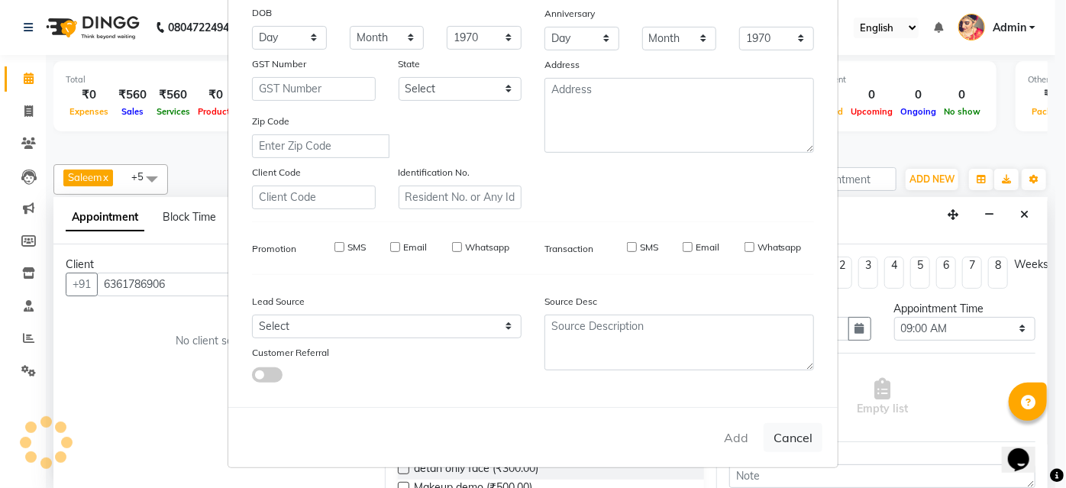
checkbox input "false"
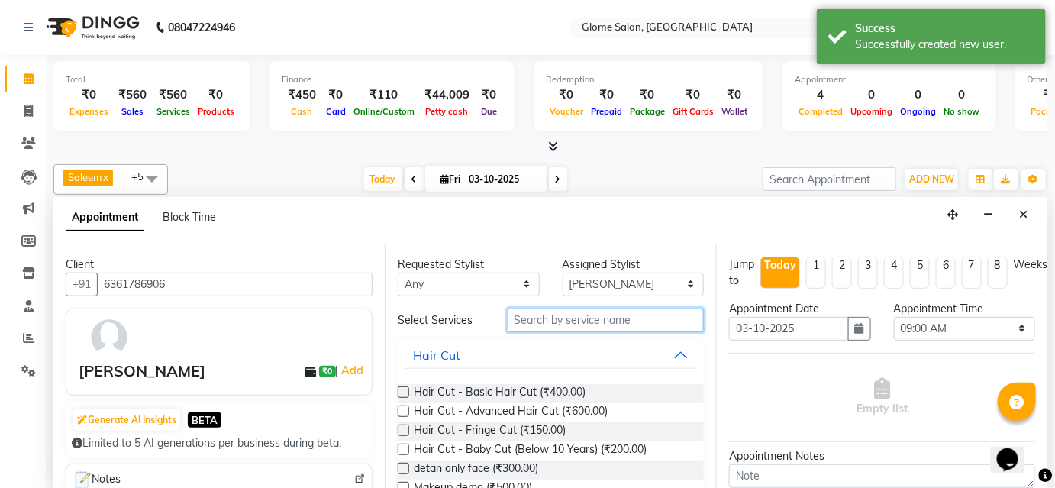
click at [534, 323] on input "text" at bounding box center [606, 320] width 196 height 24
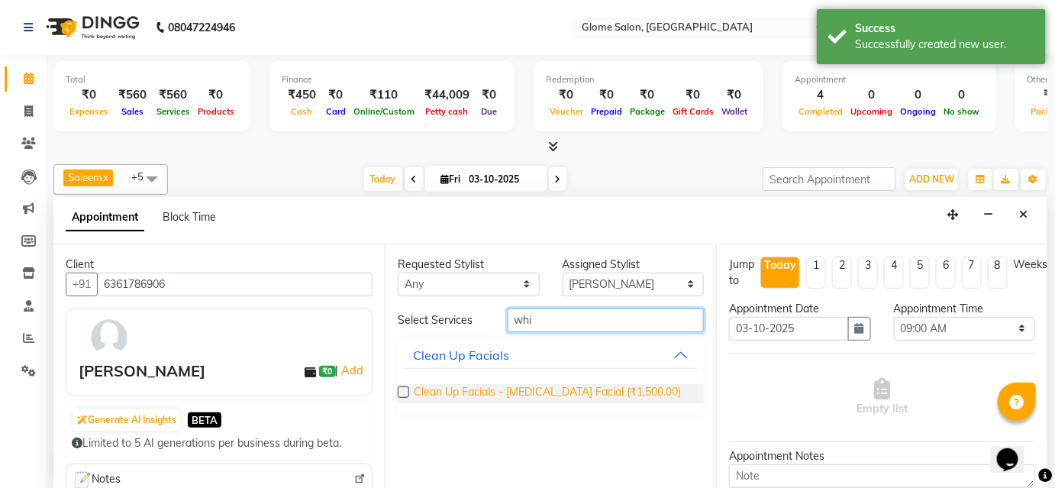
type input "whi"
click at [504, 388] on span "Clean Up Facials - [MEDICAL_DATA] Facial (₹1,500.00)" at bounding box center [547, 393] width 267 height 19
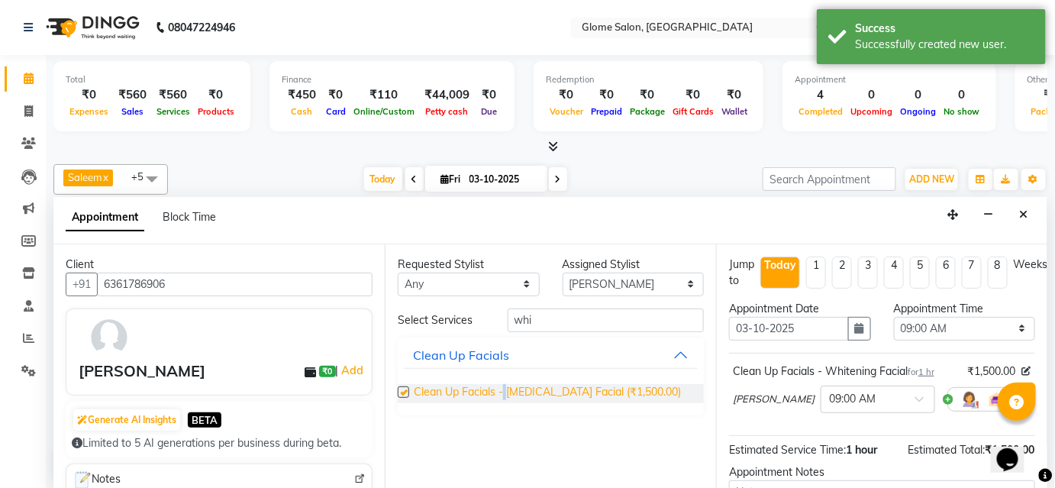
checkbox input "false"
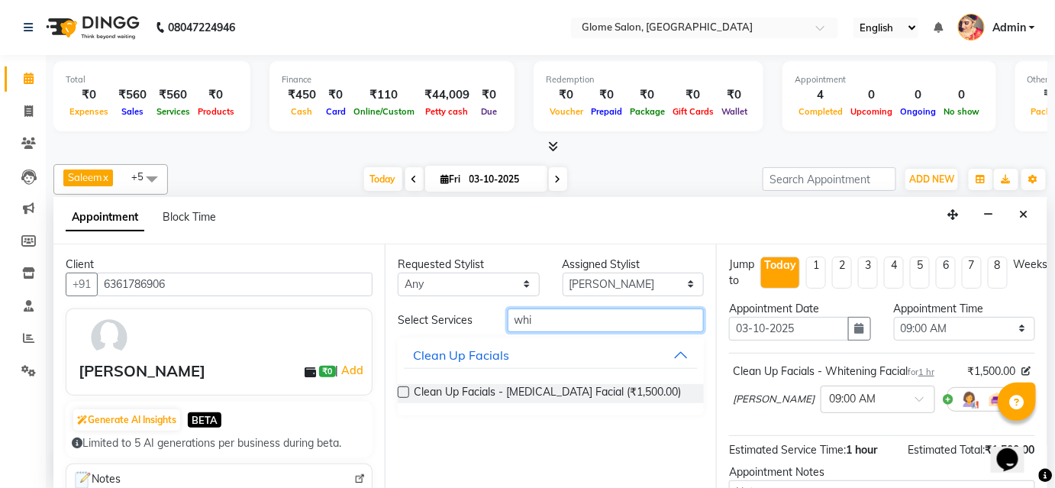
click at [586, 319] on input "whi" at bounding box center [606, 320] width 196 height 24
type input "w"
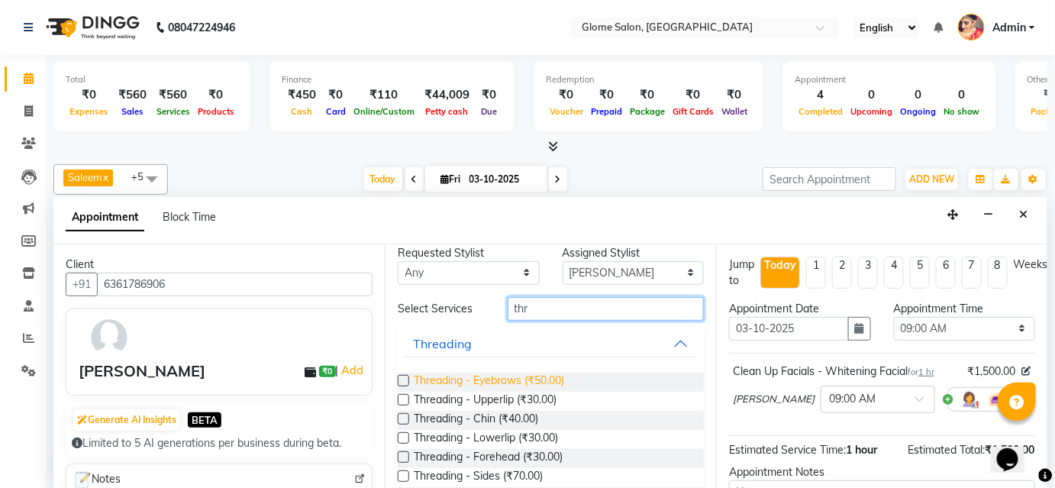
scroll to position [0, 0]
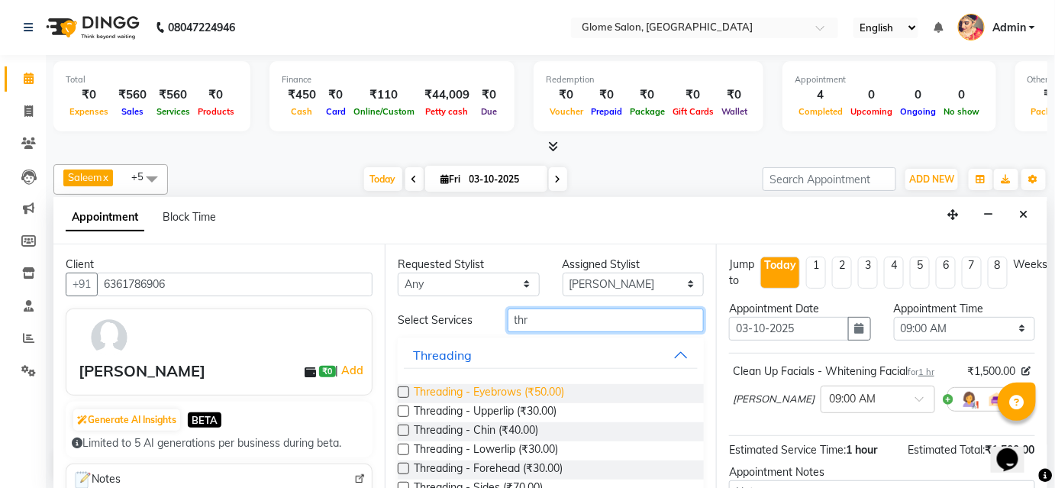
type input "thr"
click at [470, 392] on span "Threading - Eyebrows (₹50.00)" at bounding box center [489, 393] width 150 height 19
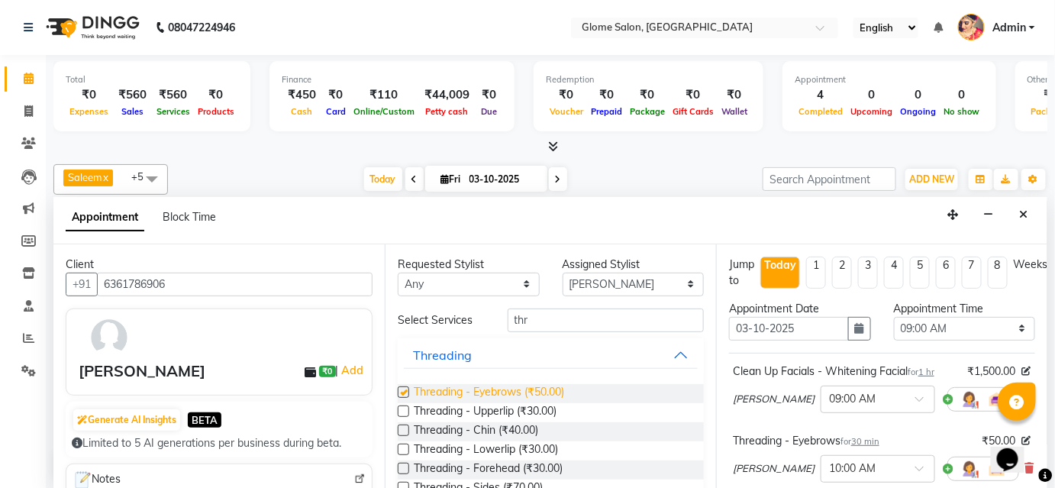
checkbox input "false"
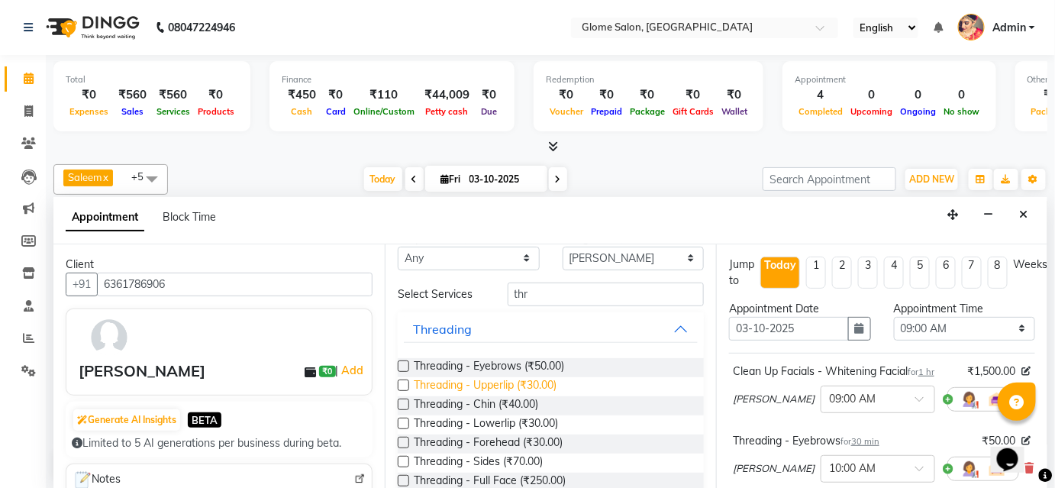
scroll to position [51, 0]
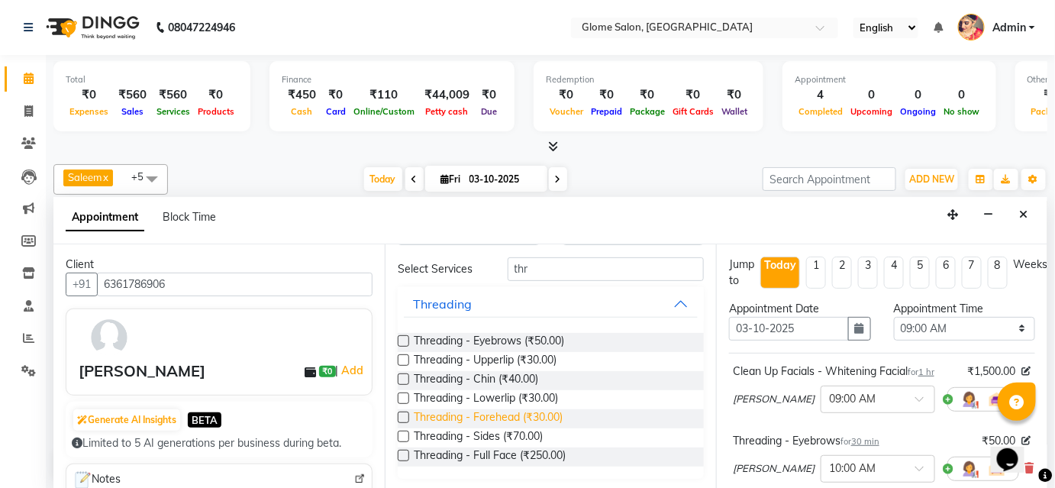
click at [469, 414] on span "Threading - Forehead (₹30.00)" at bounding box center [488, 418] width 149 height 19
checkbox input "false"
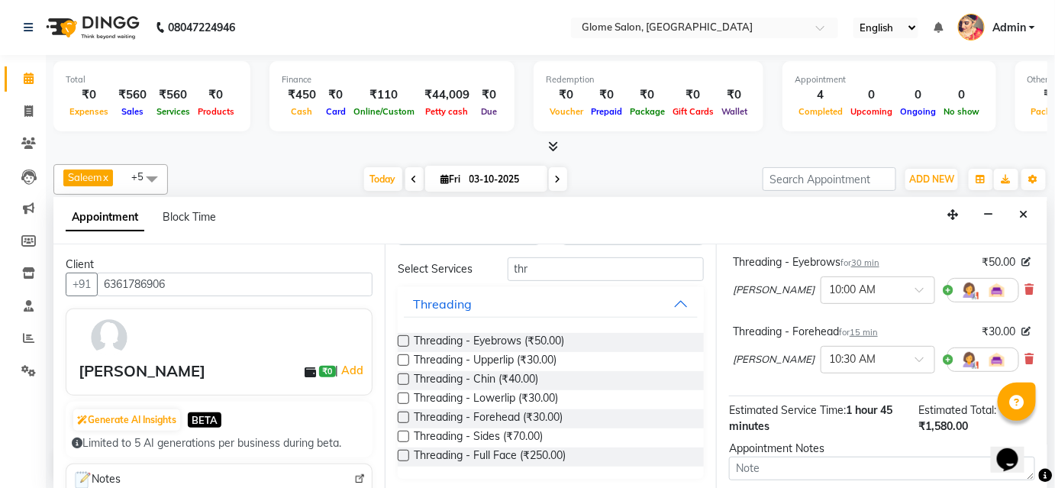
scroll to position [208, 0]
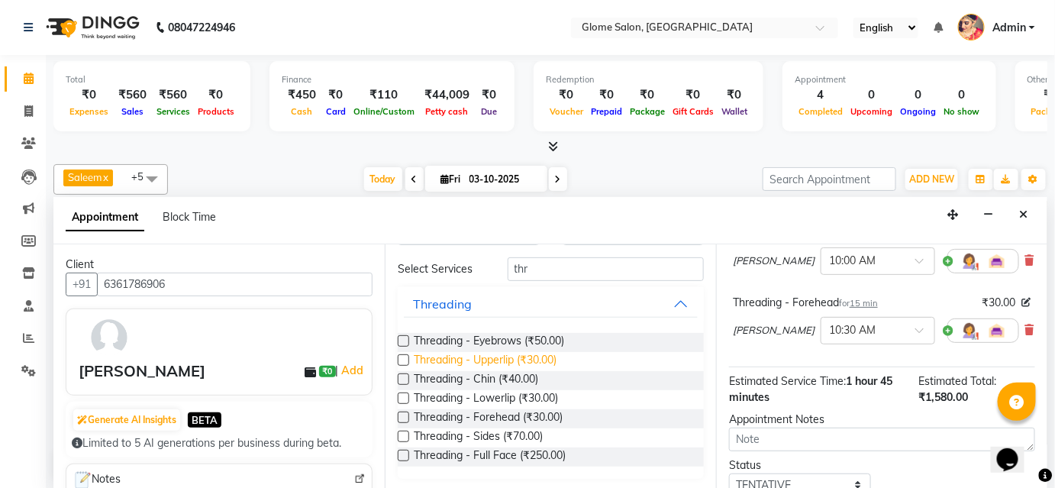
click at [465, 355] on span "Threading - Upperlip (₹30.00)" at bounding box center [485, 361] width 143 height 19
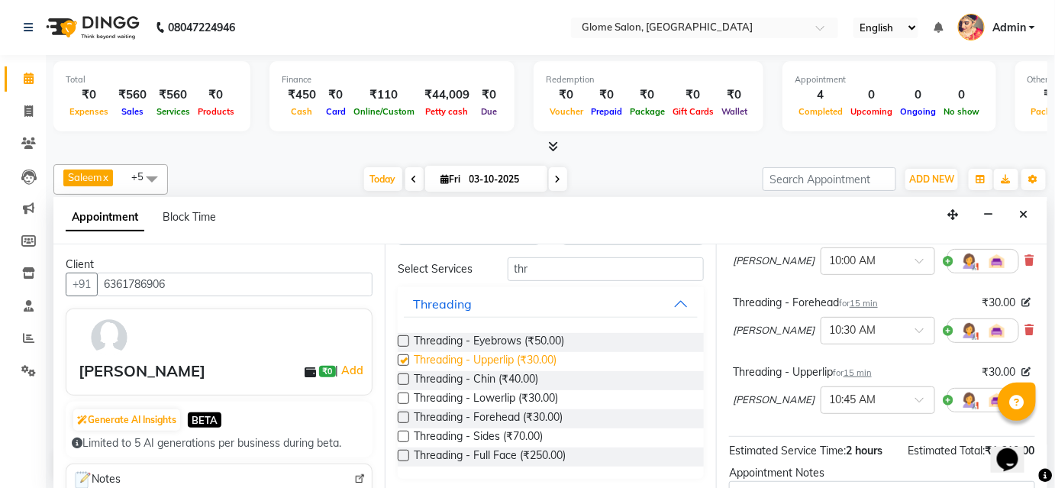
checkbox input "false"
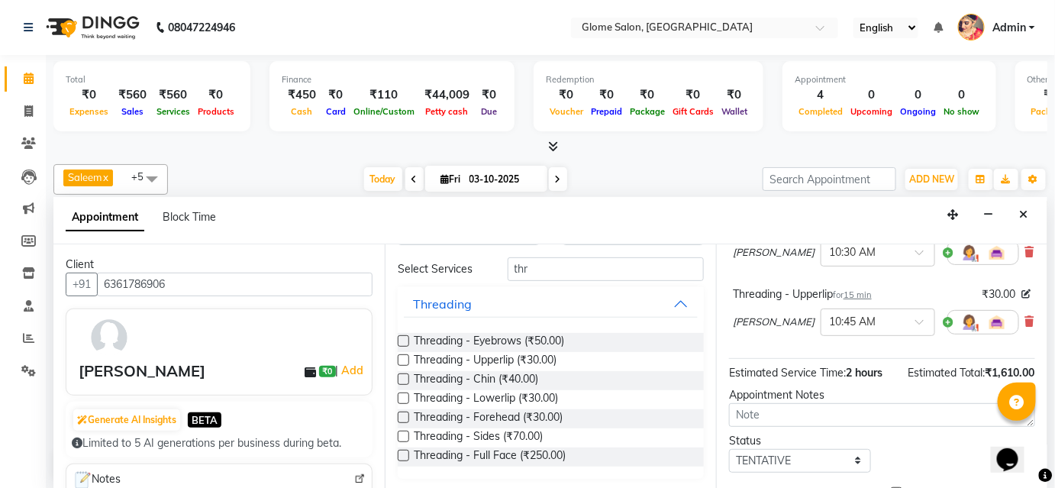
scroll to position [347, 0]
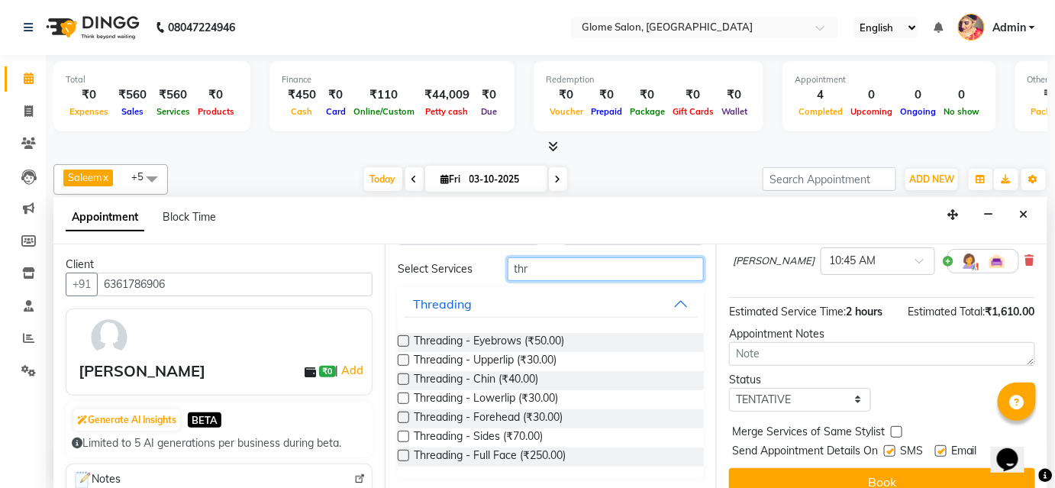
click at [527, 268] on input "thr" at bounding box center [606, 269] width 196 height 24
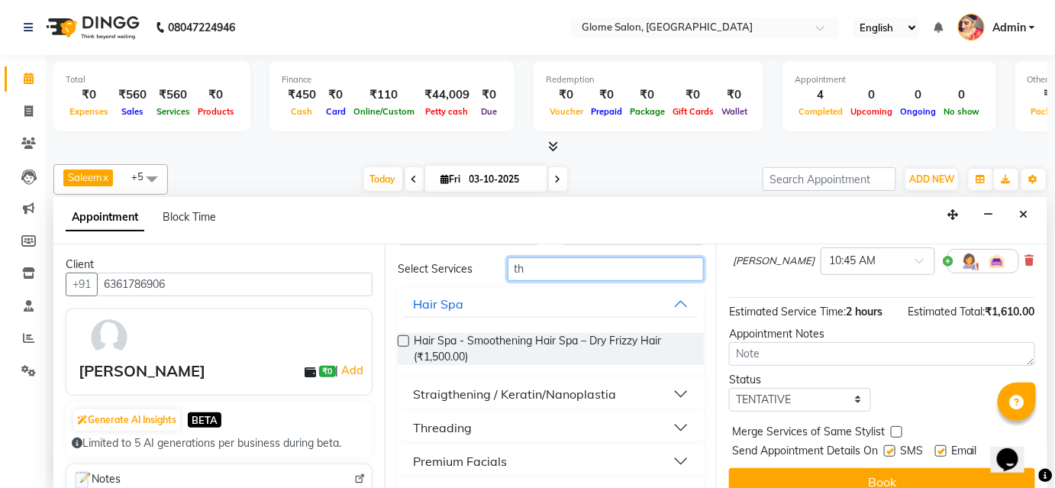
type input "t"
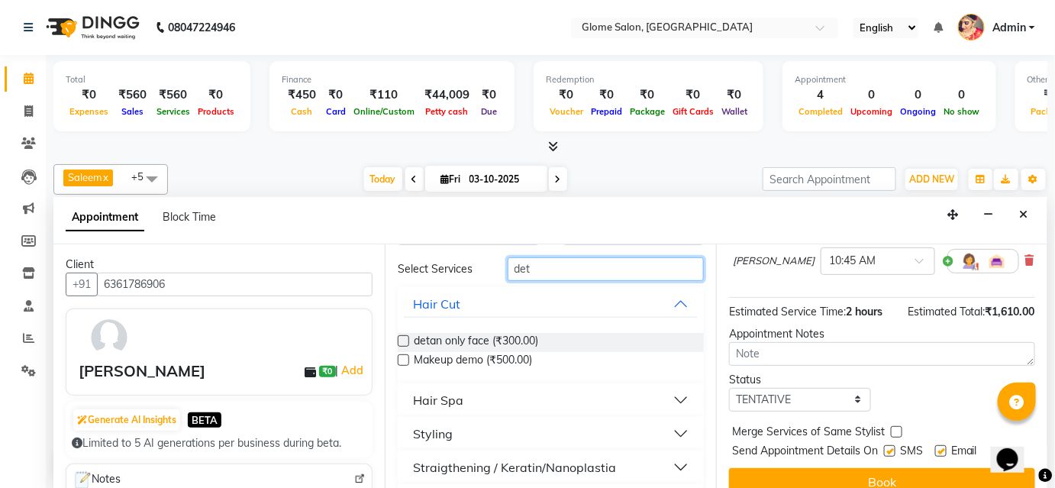
scroll to position [4, 0]
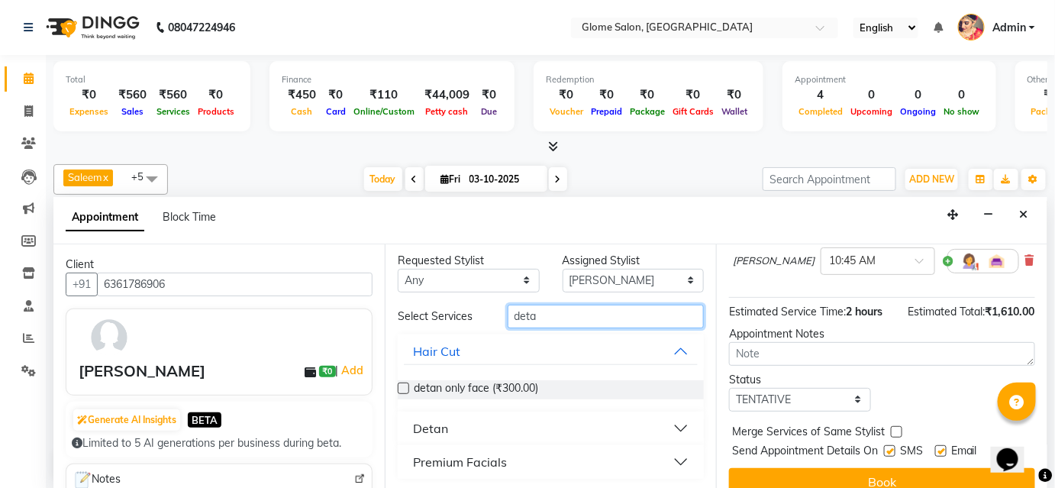
type input "deta"
click at [454, 422] on button "Detan" at bounding box center [551, 427] width 294 height 27
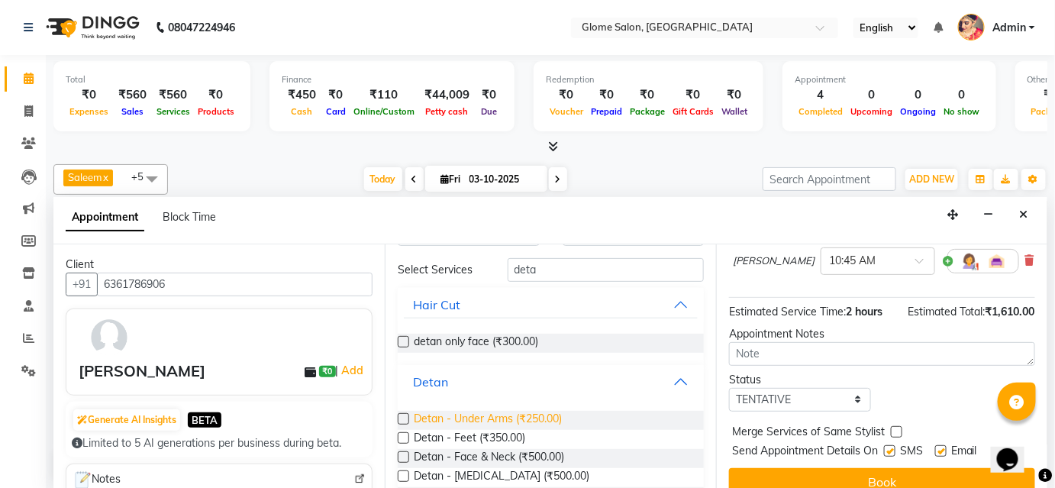
scroll to position [258, 0]
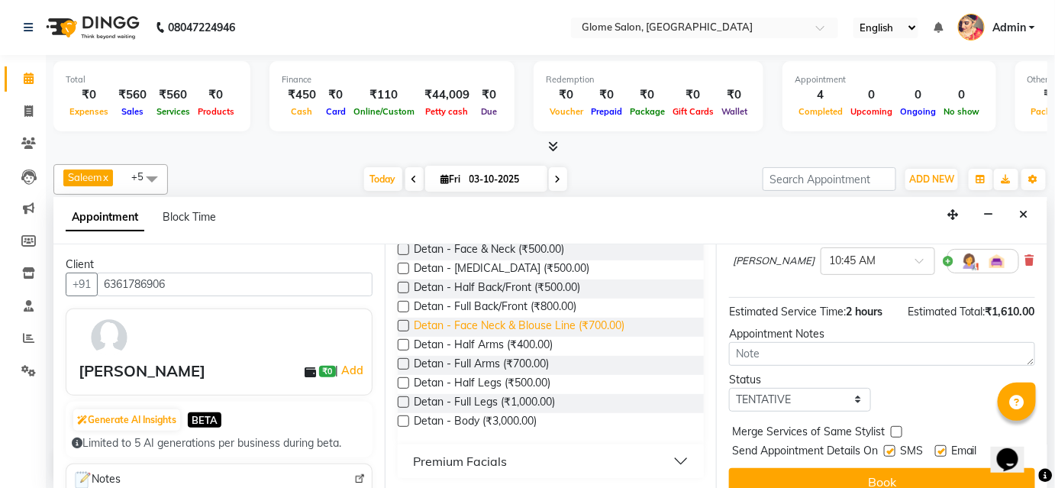
click at [450, 321] on span "Detan - Face Neck & Blouse Line (₹700.00)" at bounding box center [519, 327] width 211 height 19
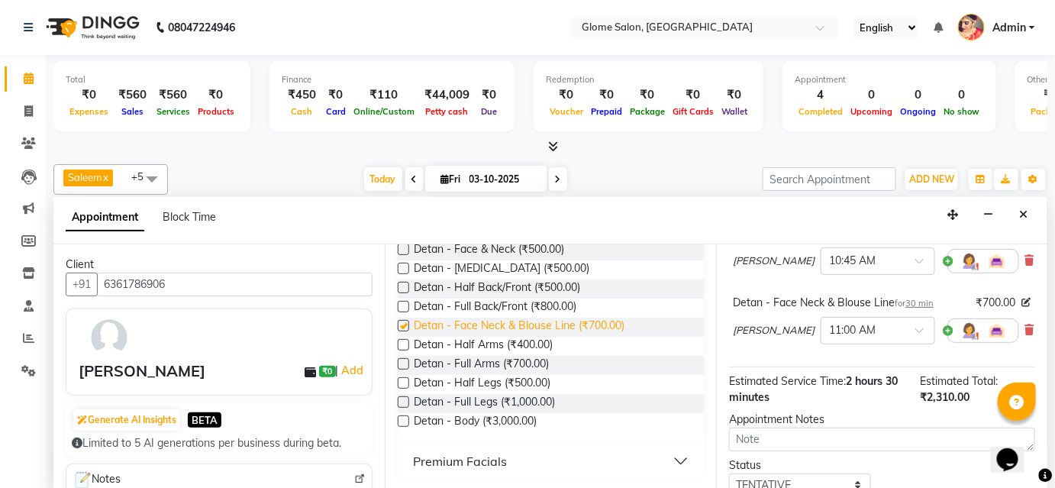
checkbox input "false"
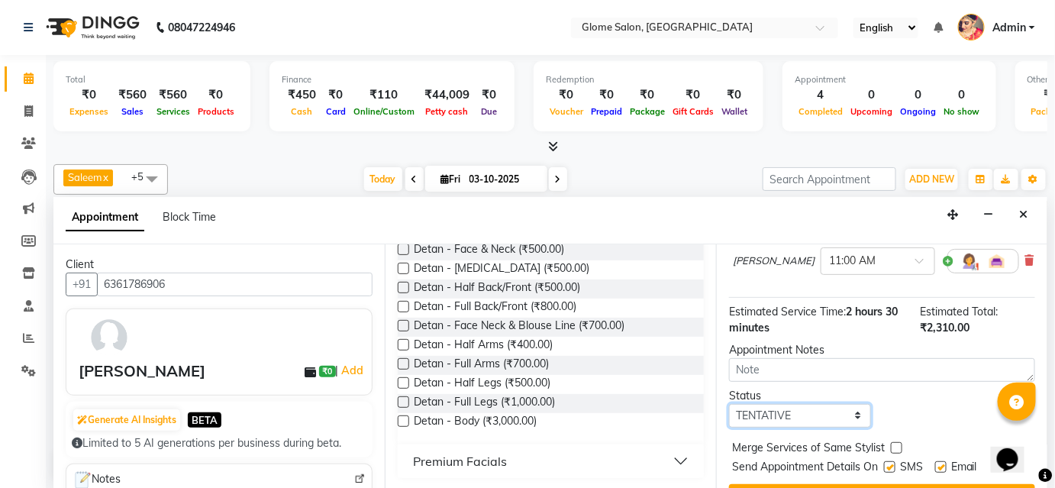
click at [772, 420] on select "Select TENTATIVE CONFIRM CHECK-IN UPCOMING" at bounding box center [800, 416] width 142 height 24
select select "confirm booking"
click at [729, 413] on select "Select TENTATIVE CONFIRM CHECK-IN UPCOMING" at bounding box center [800, 416] width 142 height 24
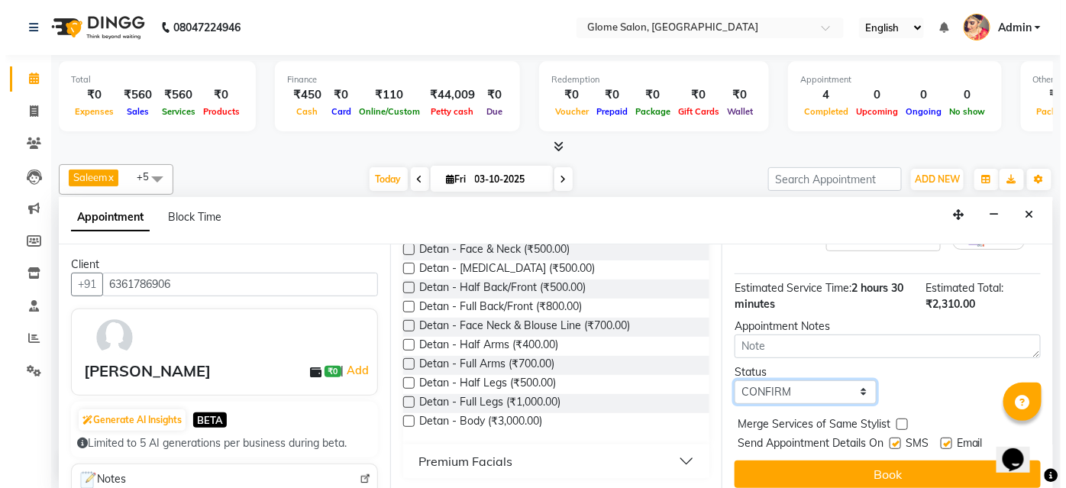
scroll to position [460, 0]
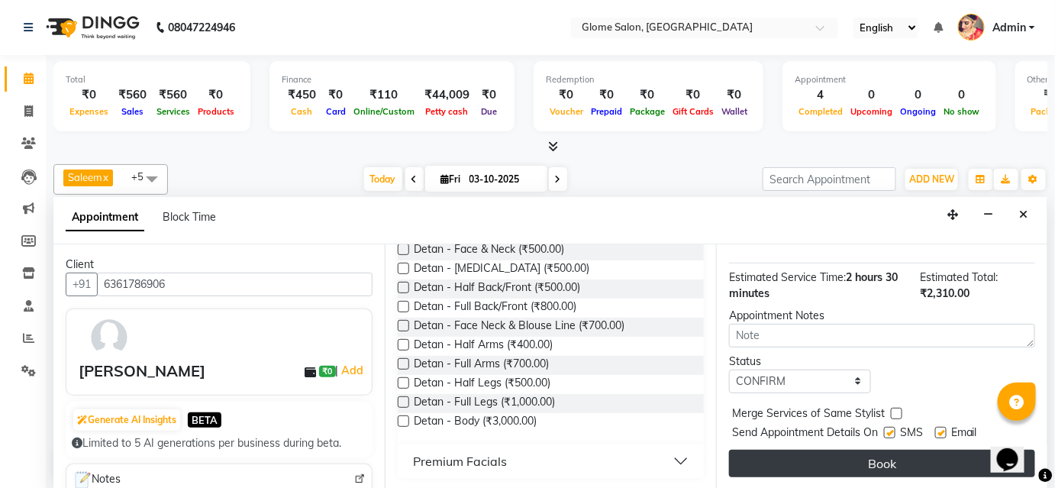
click at [801, 466] on button "Book" at bounding box center [882, 463] width 306 height 27
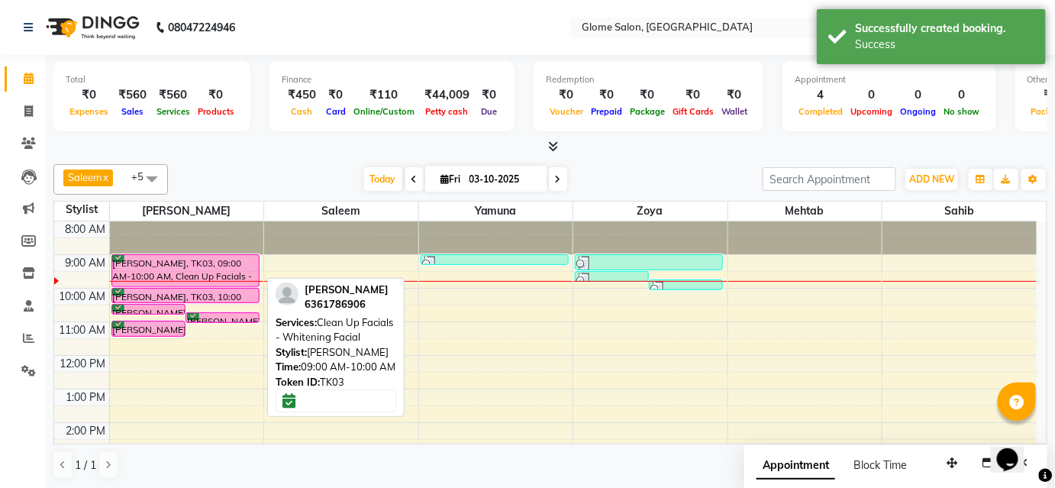
click at [210, 269] on div "[PERSON_NAME], TK03, 09:00 AM-10:00 AM, Clean Up Facials - [MEDICAL_DATA] Facial" at bounding box center [185, 270] width 147 height 31
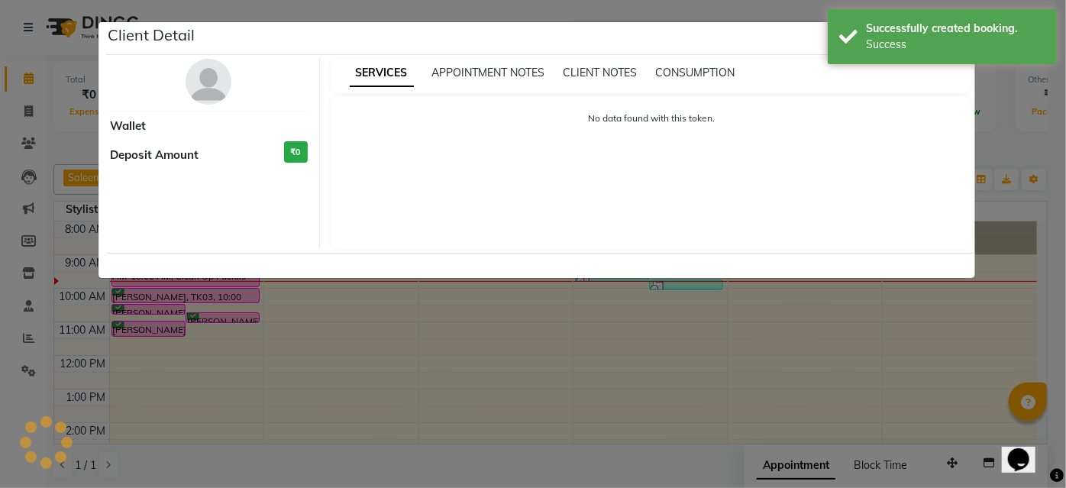
select select "6"
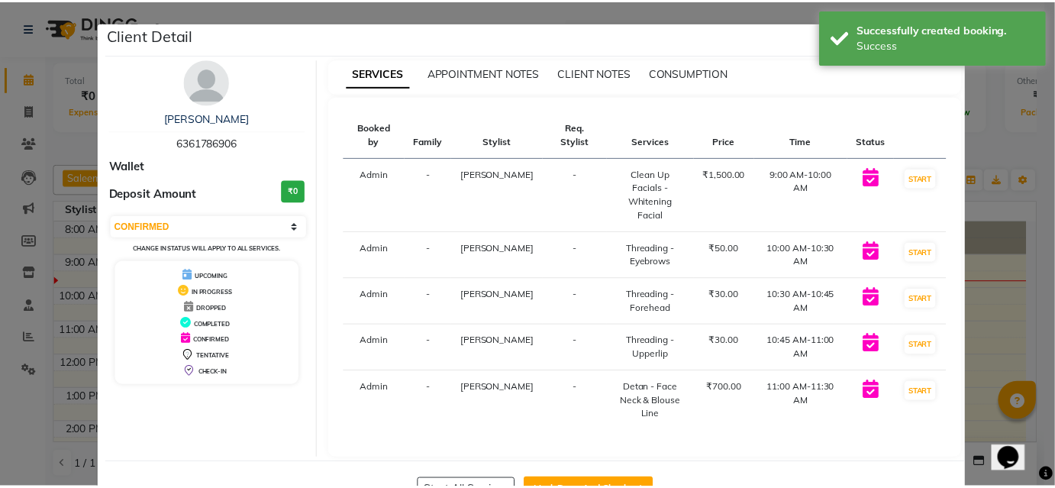
scroll to position [50, 0]
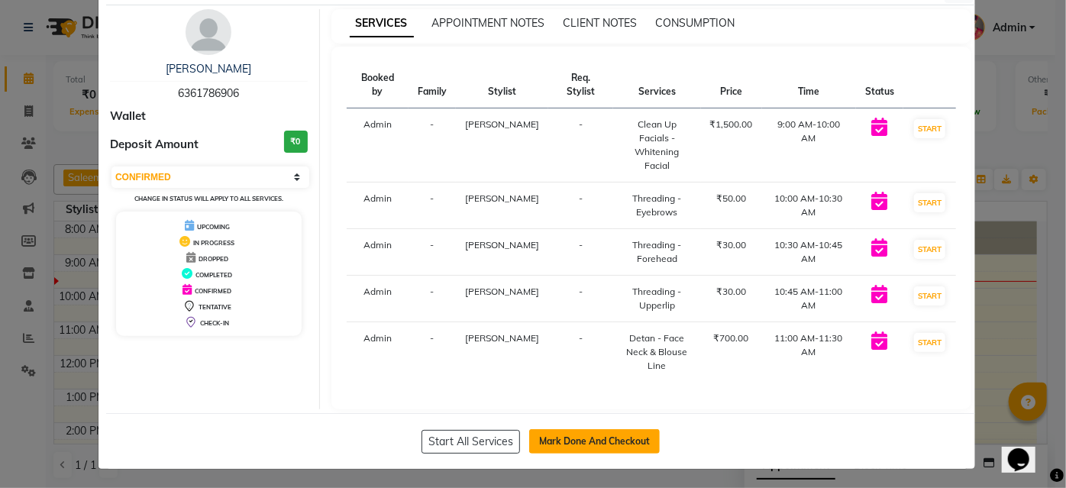
click at [594, 439] on button "Mark Done And Checkout" at bounding box center [594, 441] width 131 height 24
select select "5199"
select select "service"
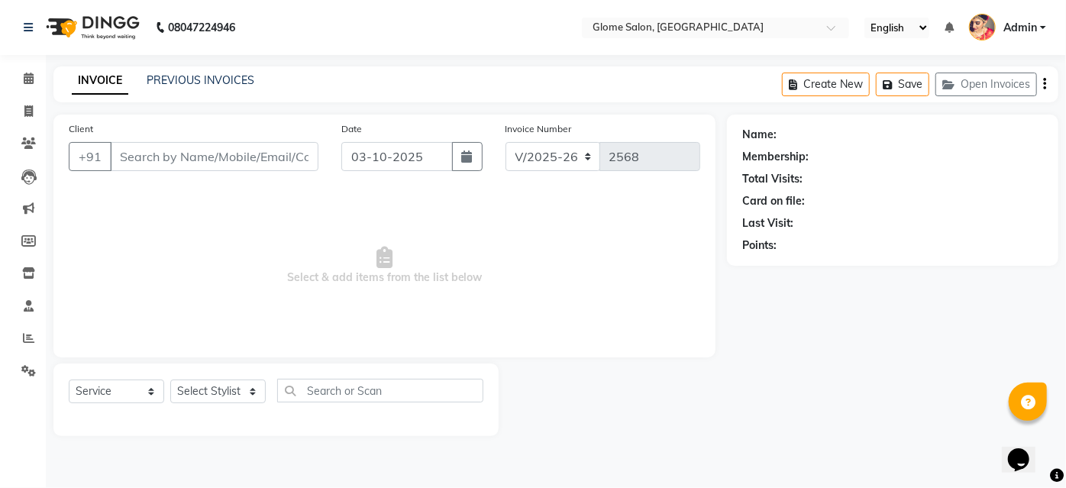
type input "6361786906"
select select "34176"
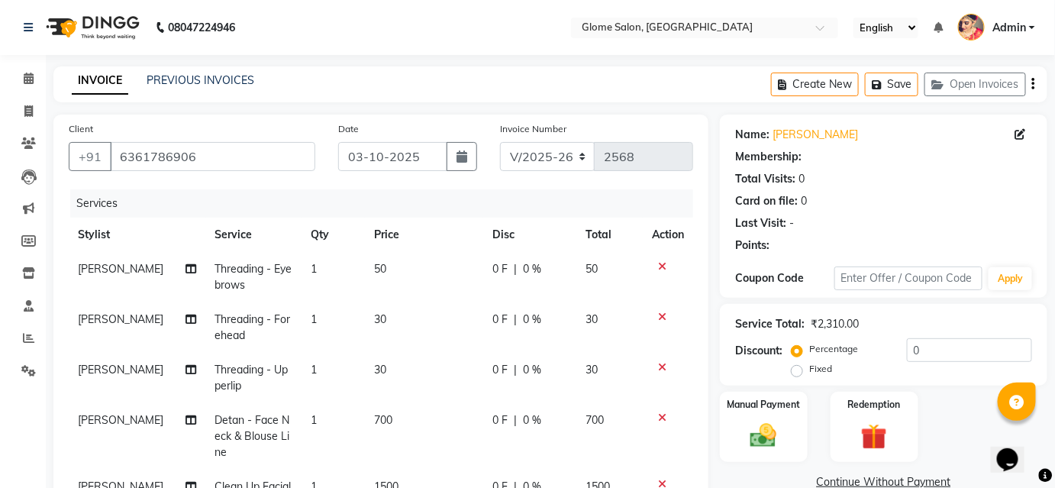
scroll to position [277, 0]
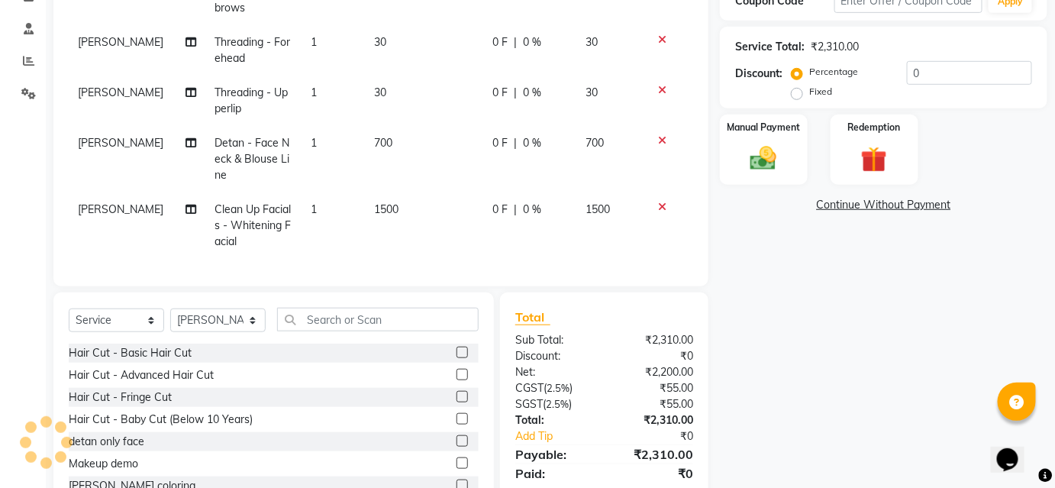
select select "1: Object"
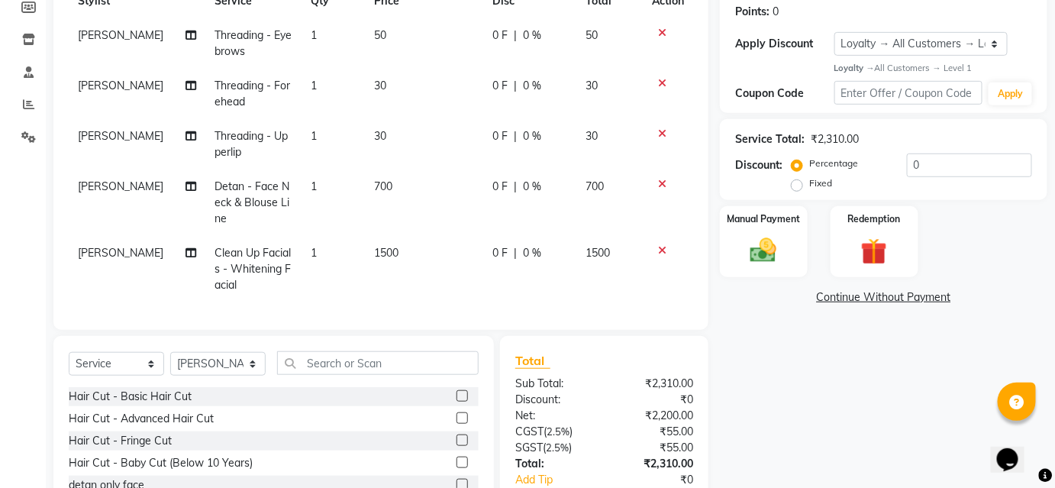
scroll to position [201, 0]
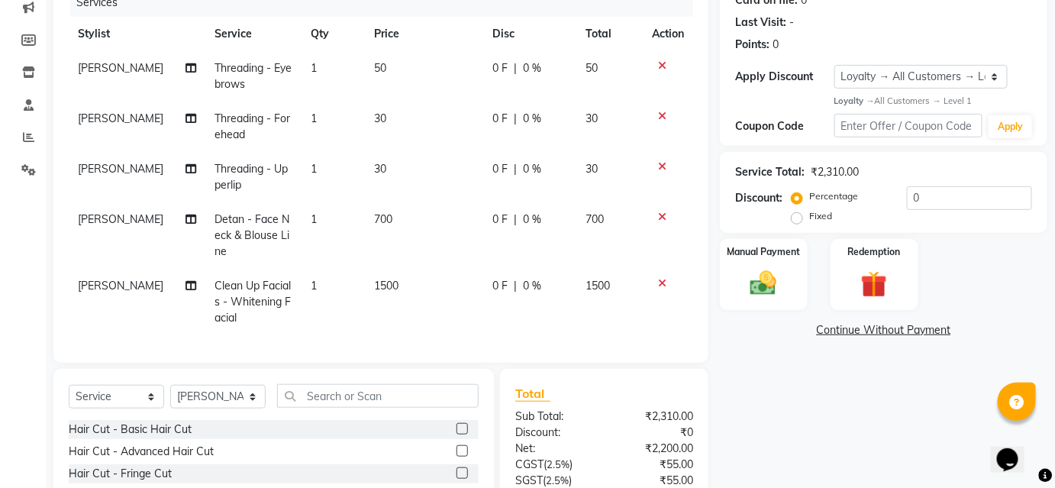
click at [663, 215] on icon at bounding box center [662, 216] width 8 height 11
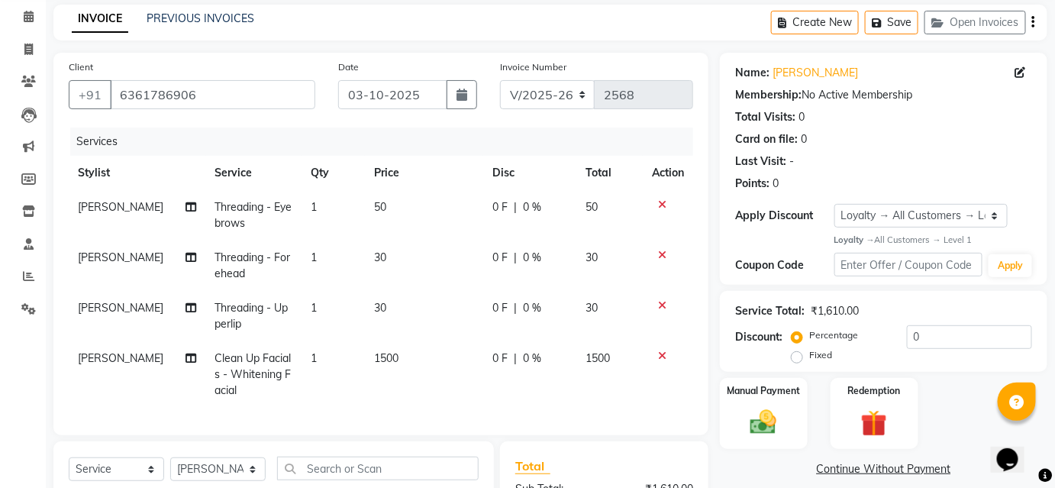
scroll to position [0, 0]
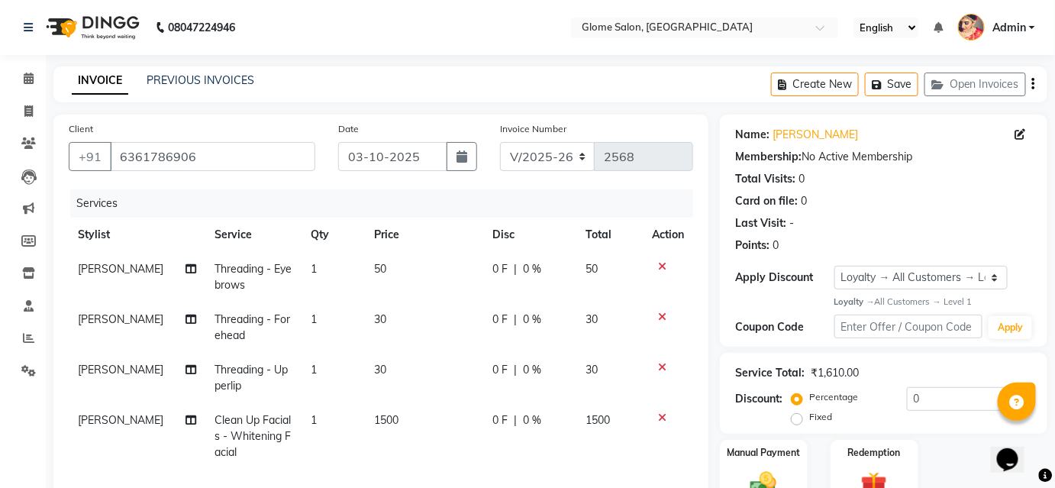
click at [658, 266] on icon at bounding box center [662, 266] width 8 height 11
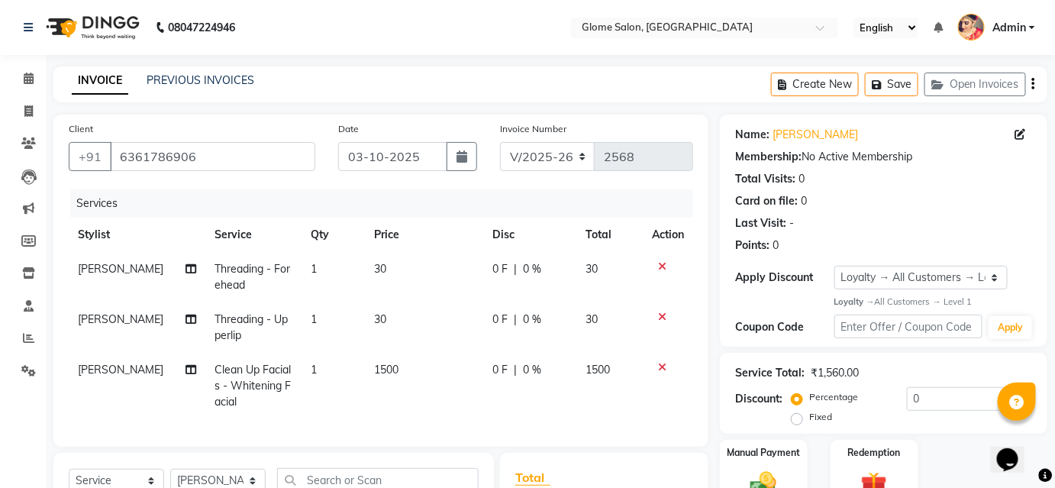
click at [660, 314] on icon at bounding box center [662, 316] width 8 height 11
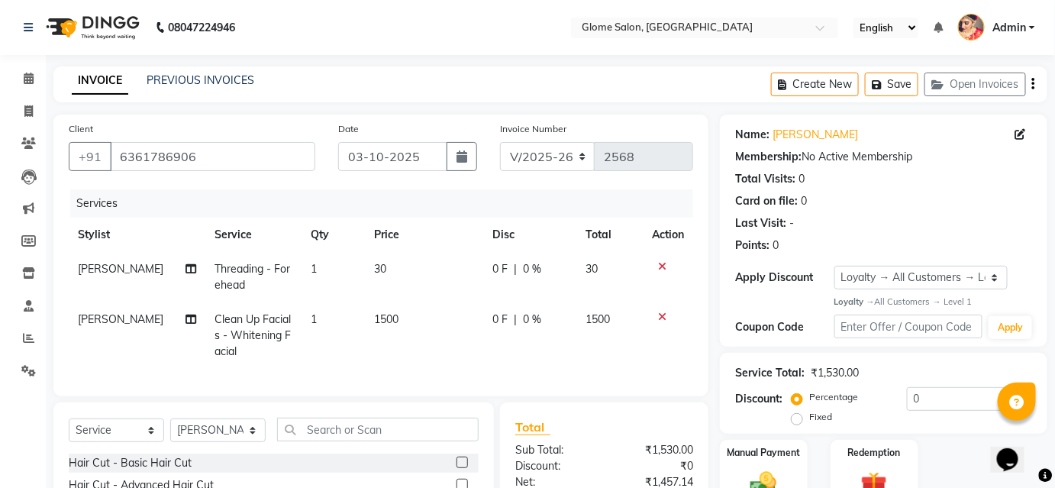
drag, startPoint x: 663, startPoint y: 314, endPoint x: 663, endPoint y: 296, distance: 17.6
click at [663, 314] on icon at bounding box center [662, 316] width 8 height 11
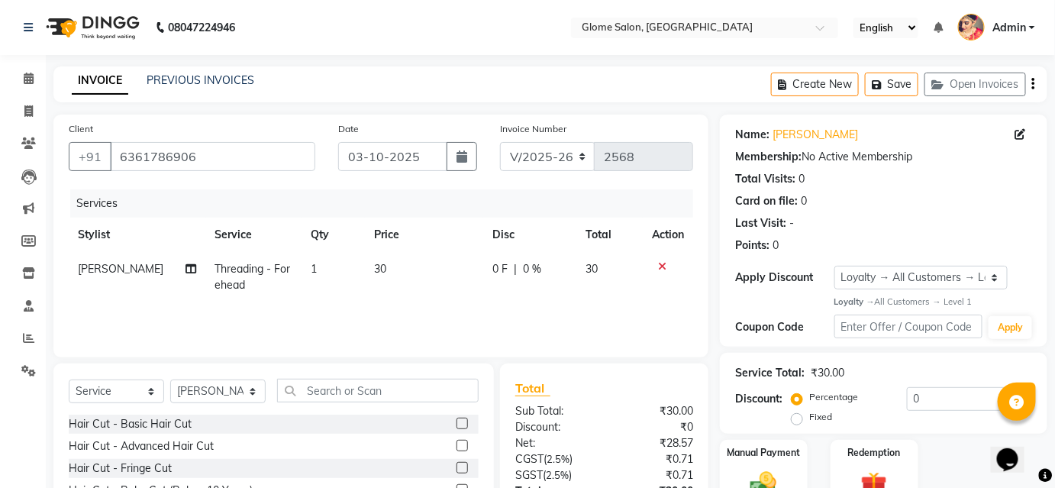
click at [662, 263] on icon at bounding box center [662, 266] width 8 height 11
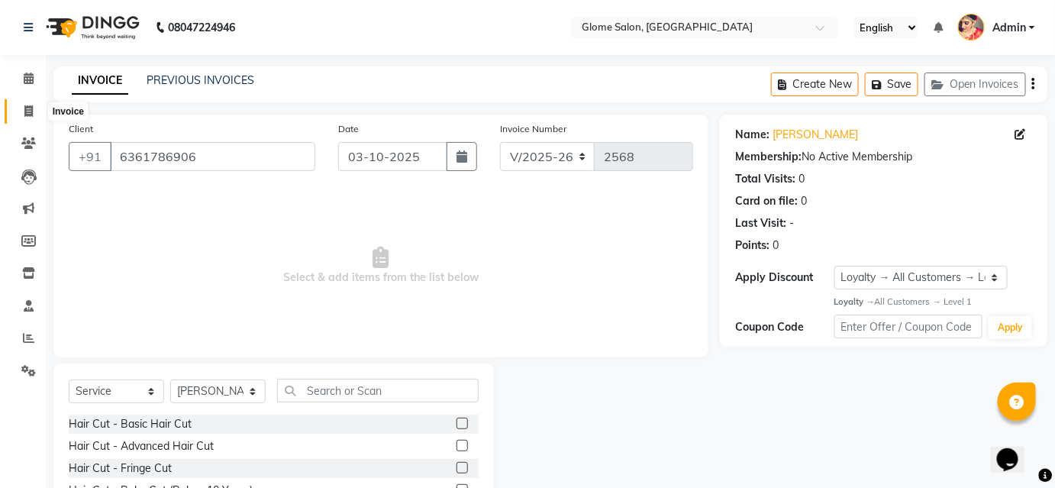
click at [27, 105] on icon at bounding box center [28, 110] width 8 height 11
select select "service"
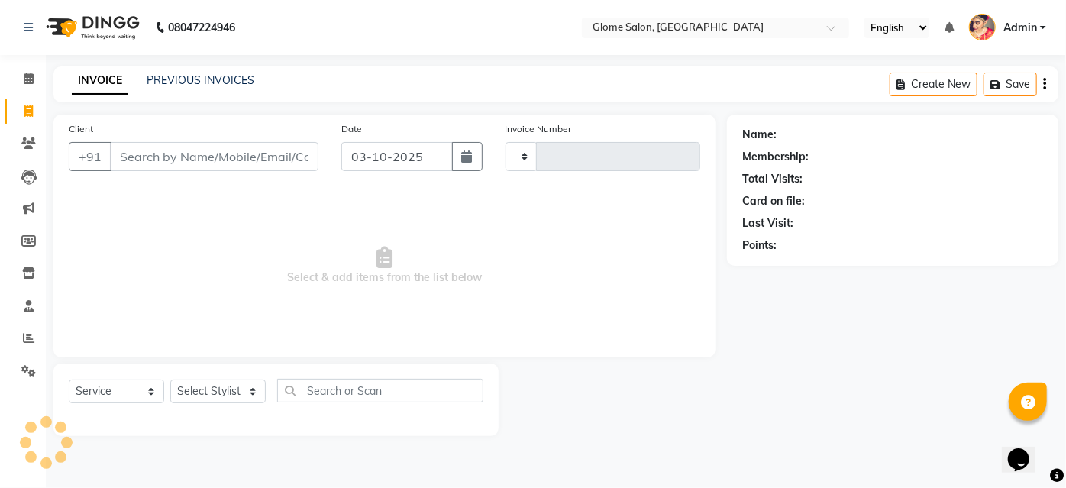
type input "2568"
select select "5199"
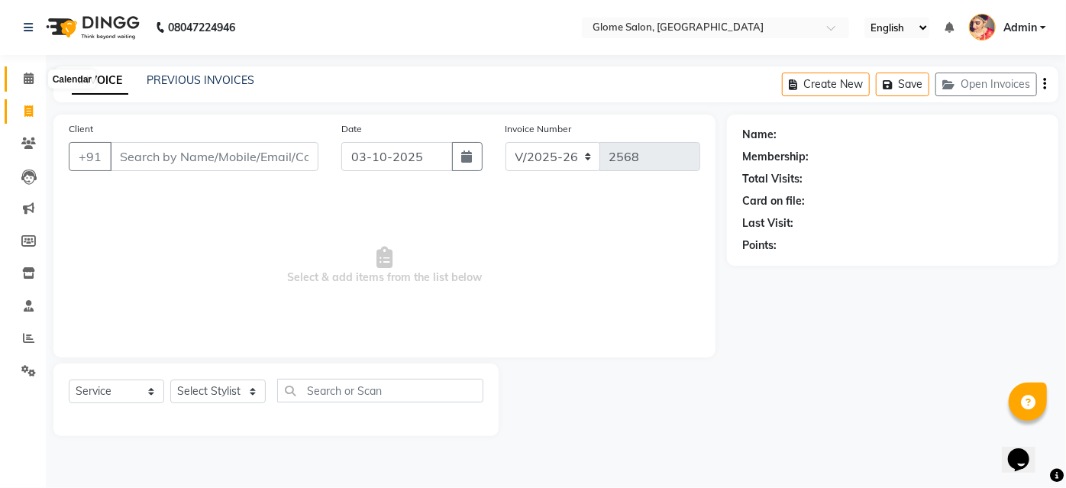
click at [26, 81] on icon at bounding box center [29, 78] width 10 height 11
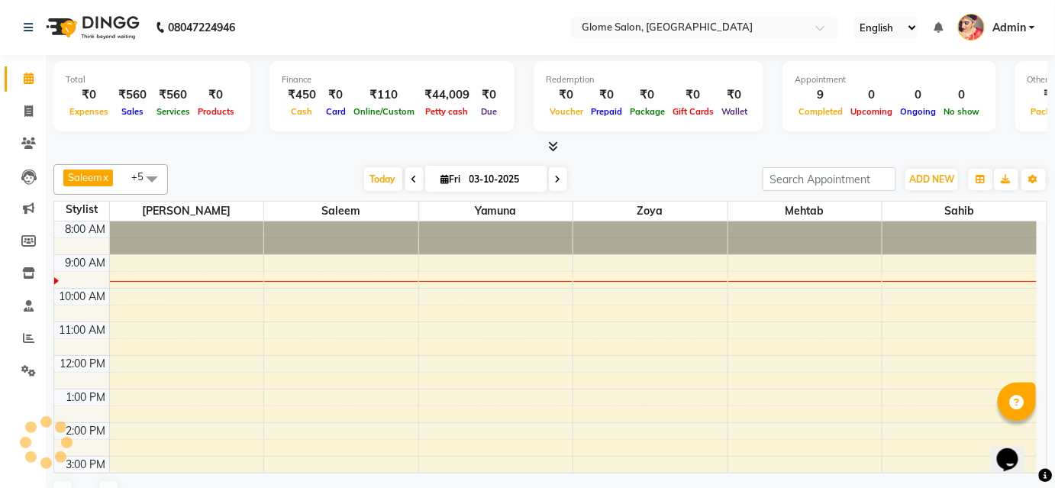
scroll to position [34, 0]
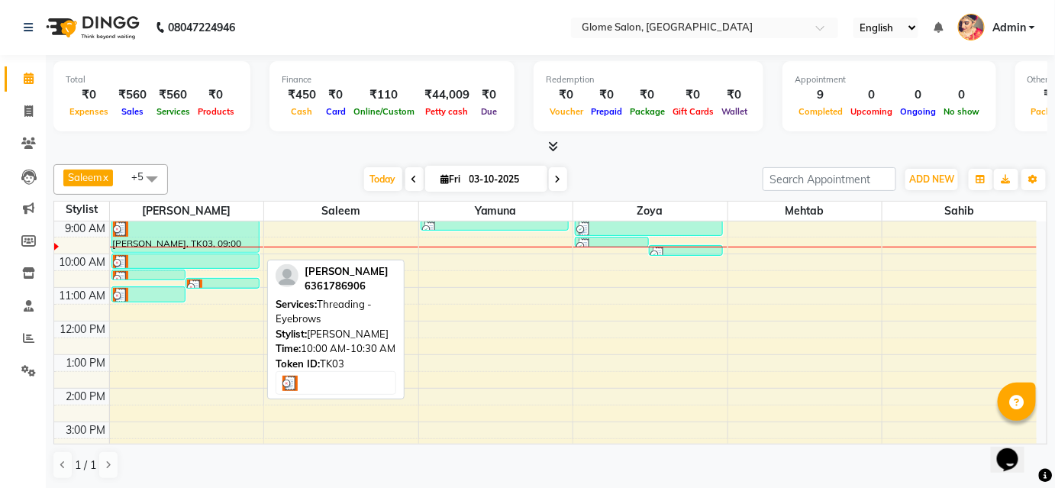
click at [176, 258] on div at bounding box center [185, 262] width 145 height 15
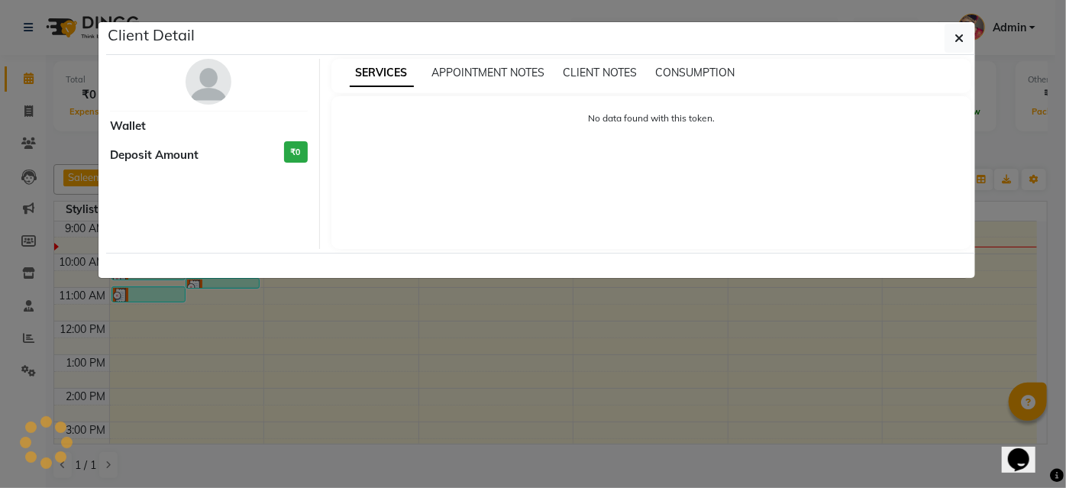
select select "3"
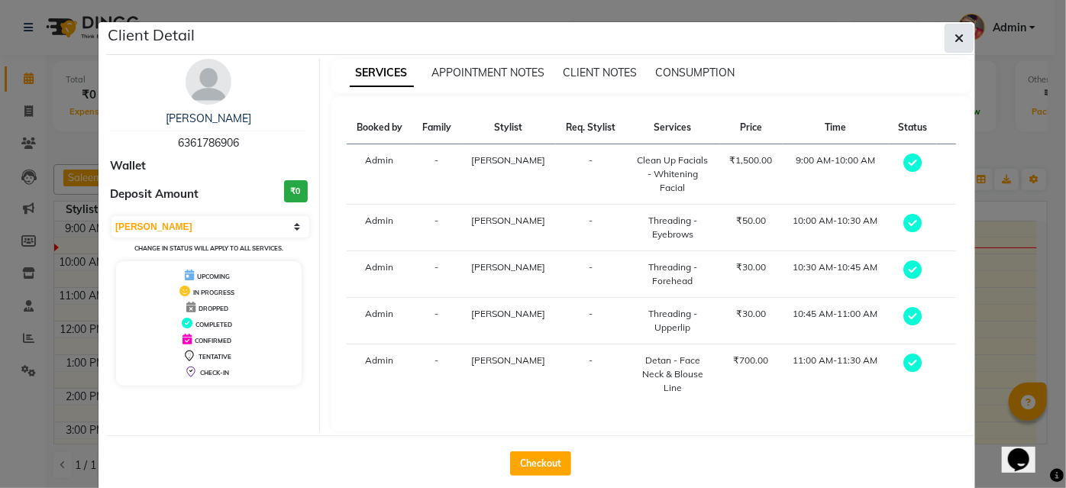
click at [960, 48] on button "button" at bounding box center [958, 38] width 29 height 29
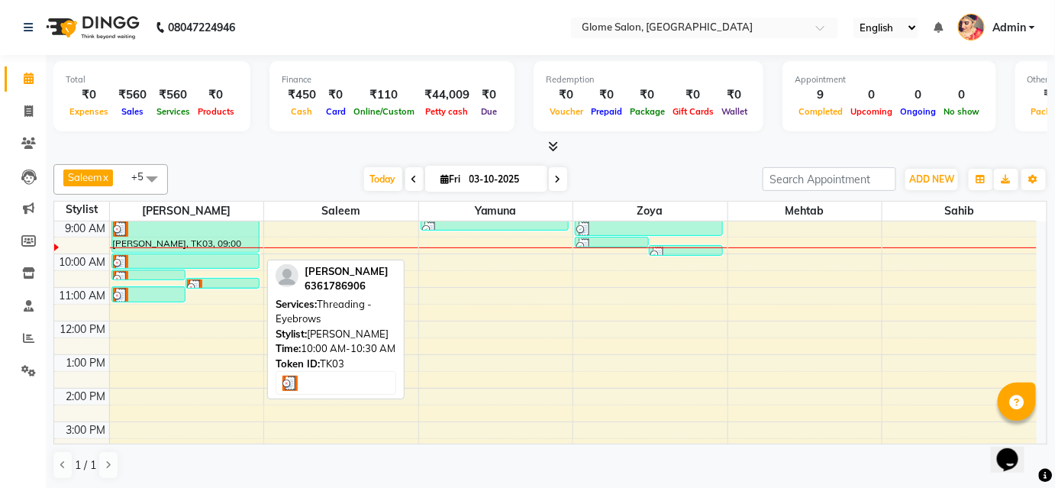
click at [227, 261] on div at bounding box center [185, 262] width 145 height 15
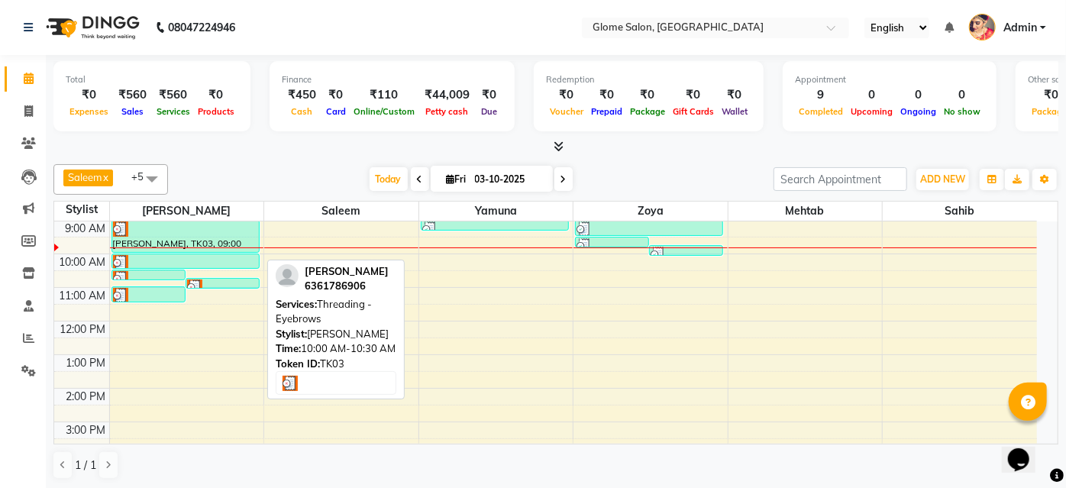
select select "3"
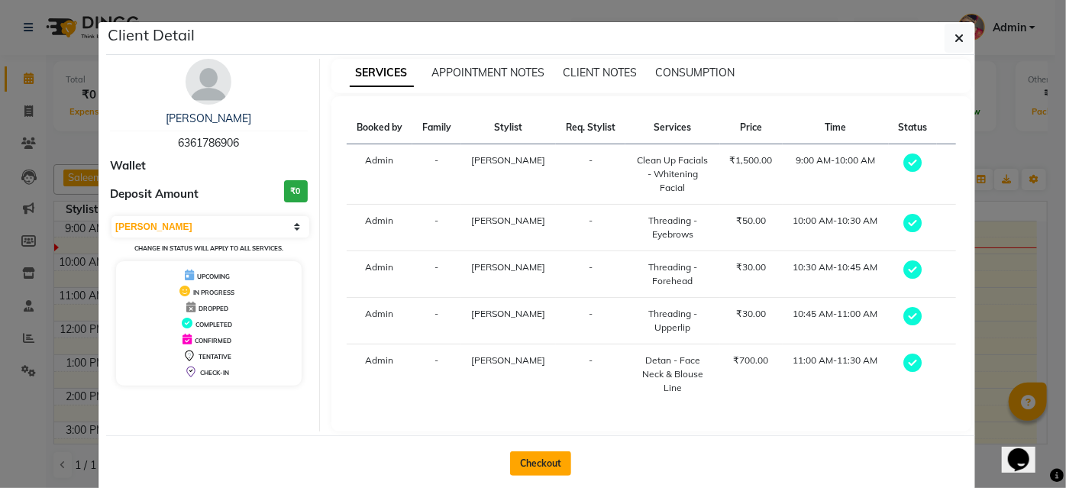
click at [531, 461] on button "Checkout" at bounding box center [540, 463] width 61 height 24
select select "5199"
select select "service"
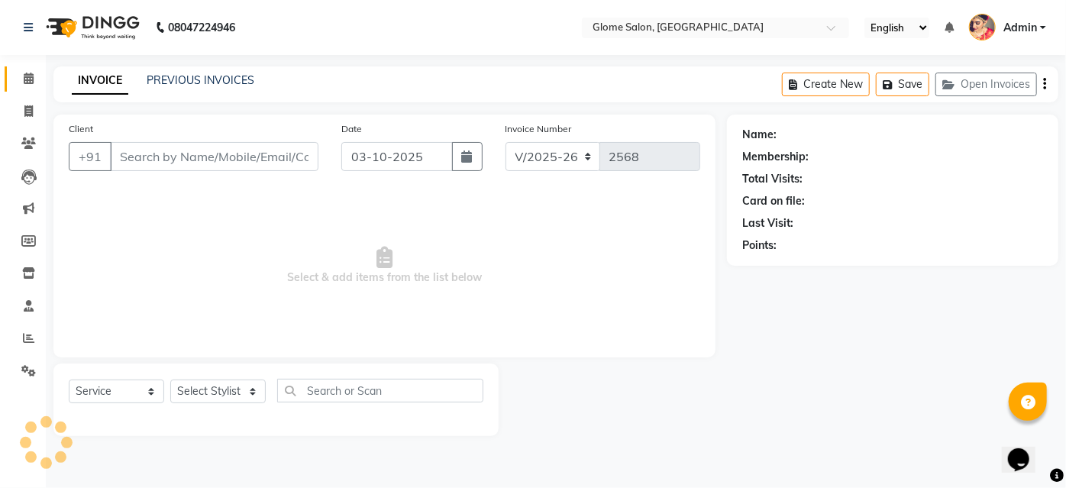
type input "6361786906"
select select "34176"
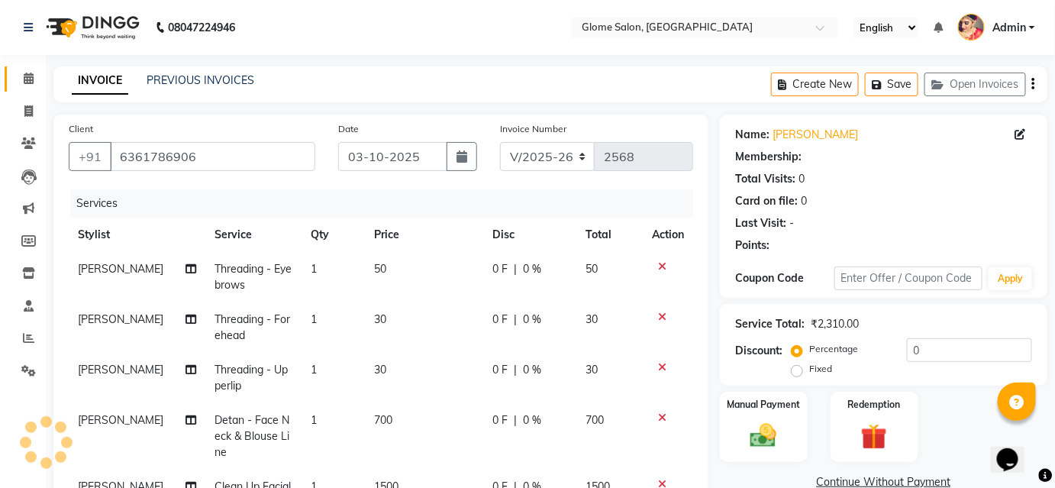
select select "1: Object"
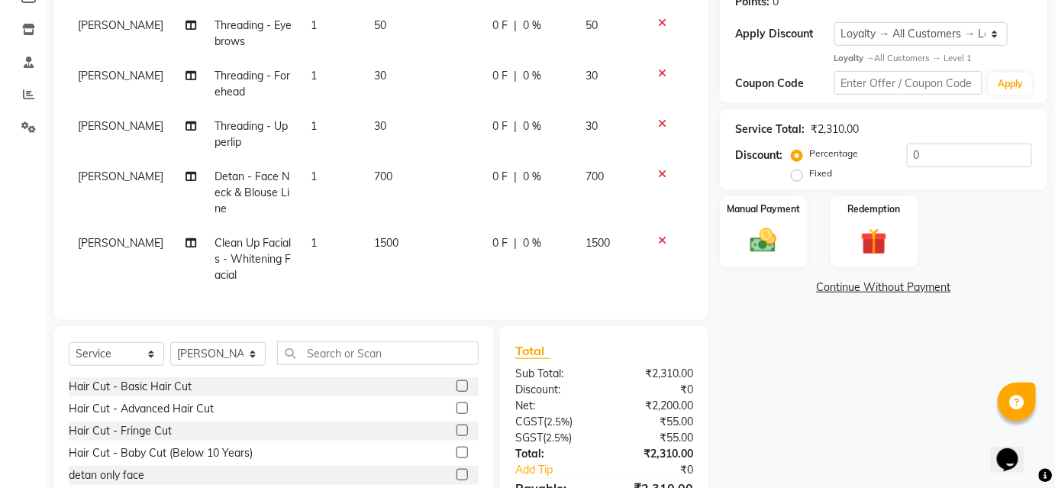
scroll to position [201, 0]
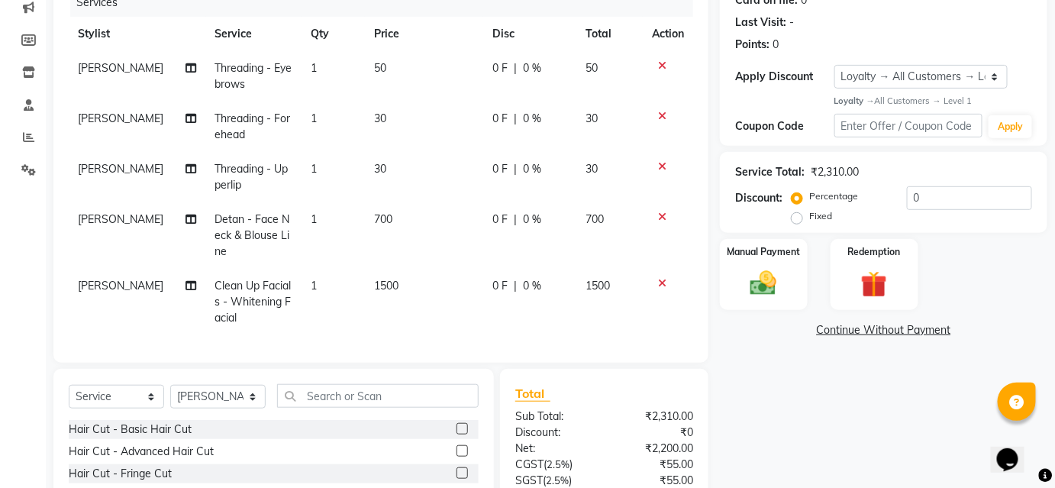
click at [665, 214] on icon at bounding box center [662, 216] width 8 height 11
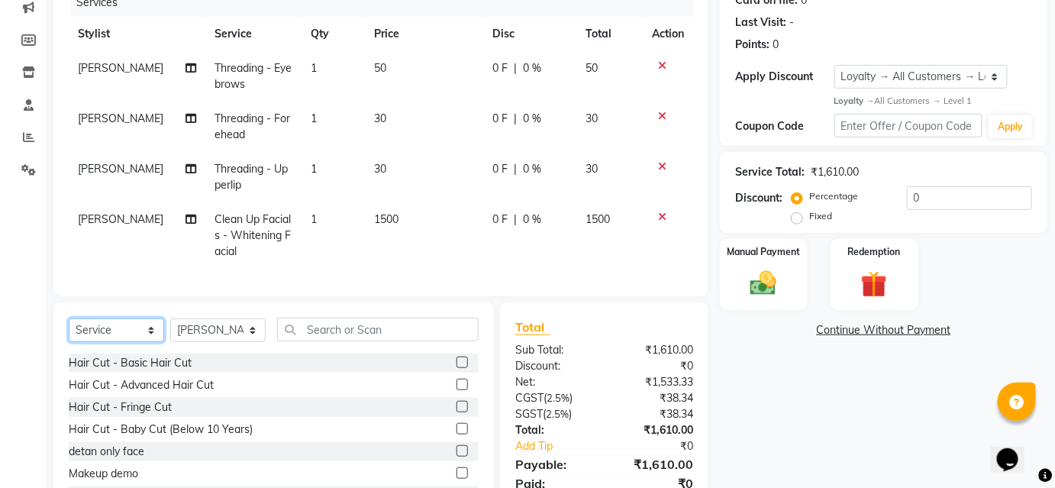
click at [91, 342] on select "Select Service Product Membership Package Voucher Prepaid Gift Card" at bounding box center [116, 330] width 95 height 24
click at [69, 328] on select "Select Service Product Membership Package Voucher Prepaid Gift Card" at bounding box center [116, 330] width 95 height 24
click at [376, 341] on input "text" at bounding box center [378, 330] width 202 height 24
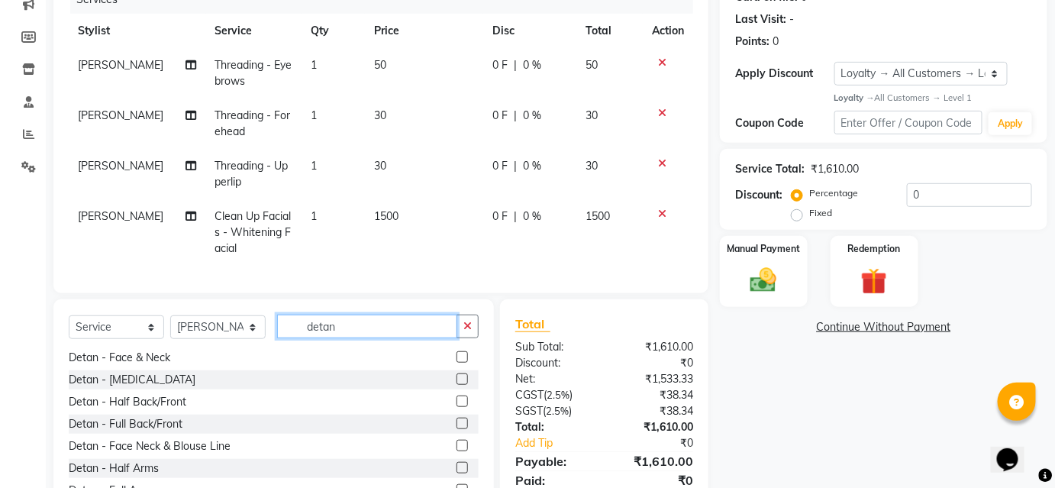
scroll to position [0, 0]
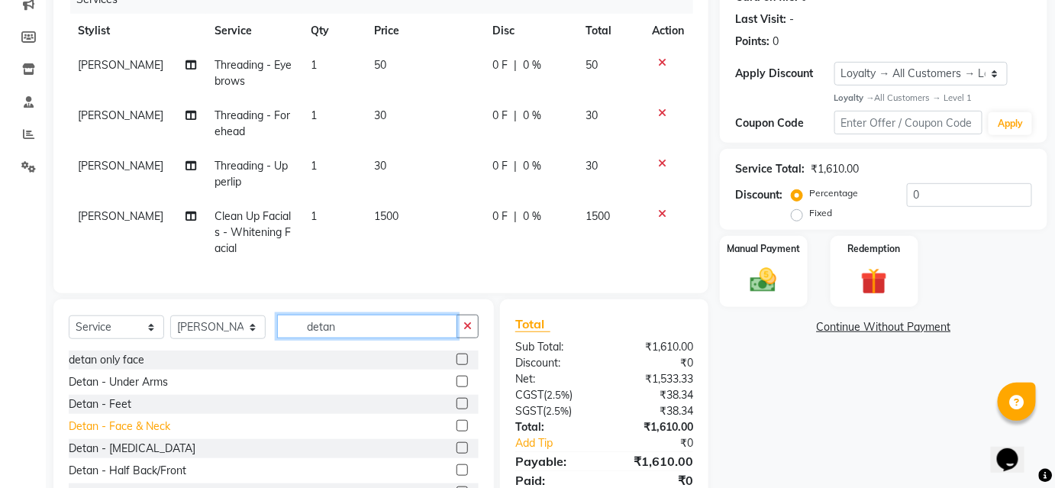
type input "detan"
click at [116, 434] on div "Detan - Face & Neck" at bounding box center [120, 426] width 102 height 16
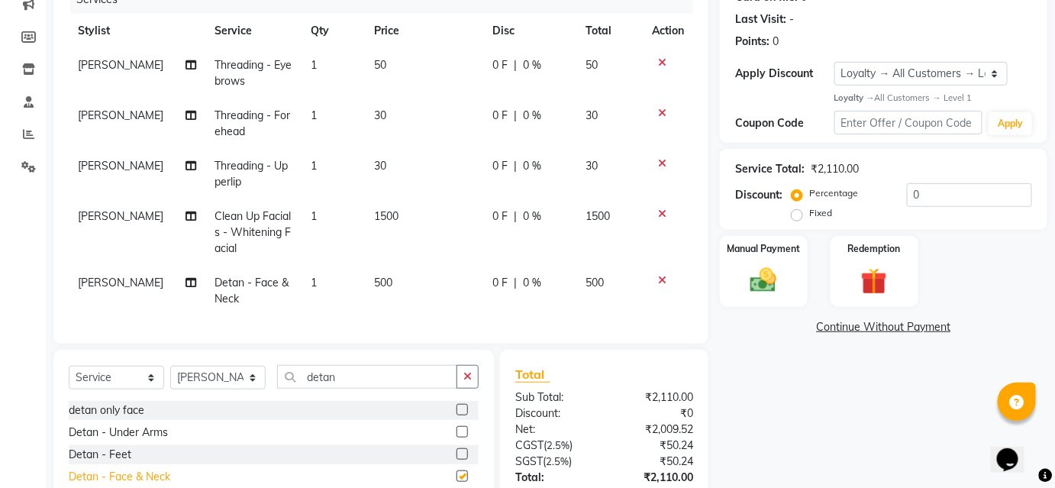
checkbox input "false"
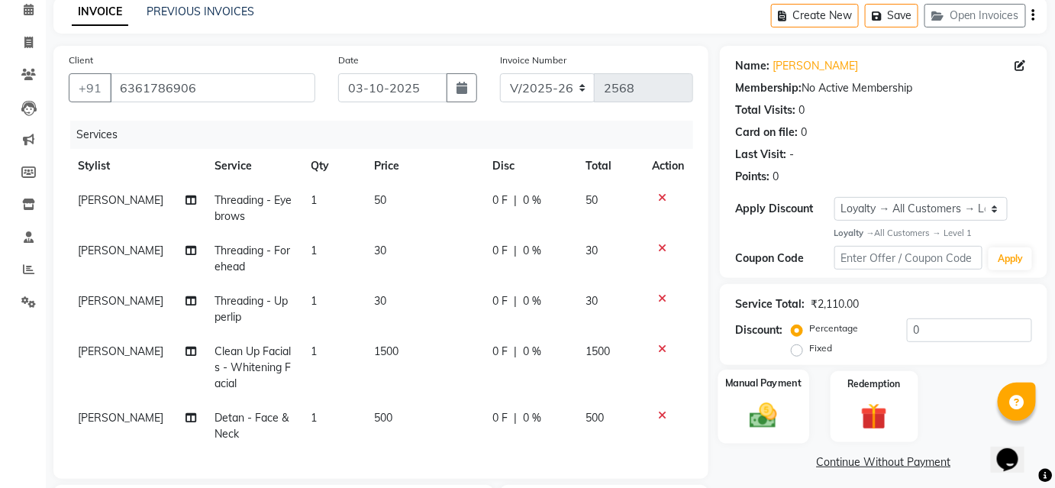
scroll to position [208, 0]
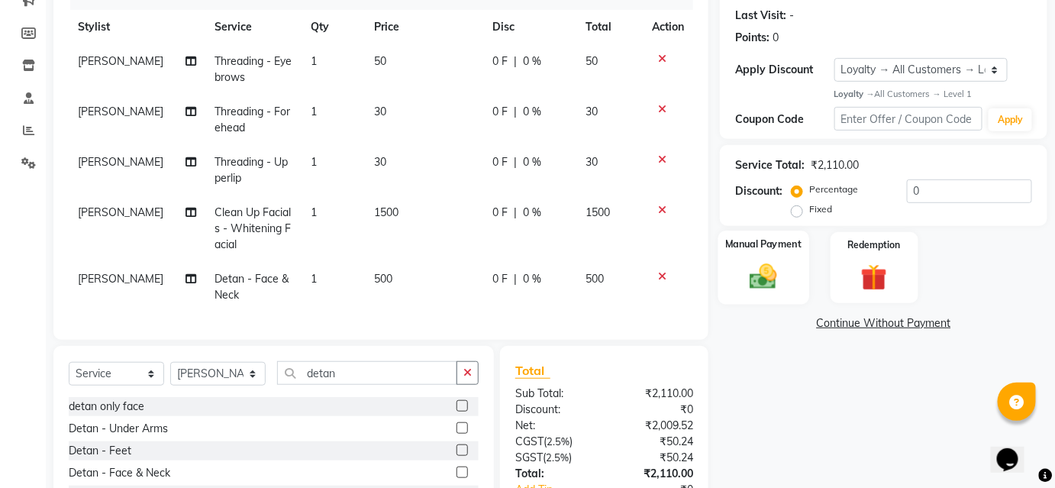
click at [763, 263] on img at bounding box center [763, 276] width 44 height 31
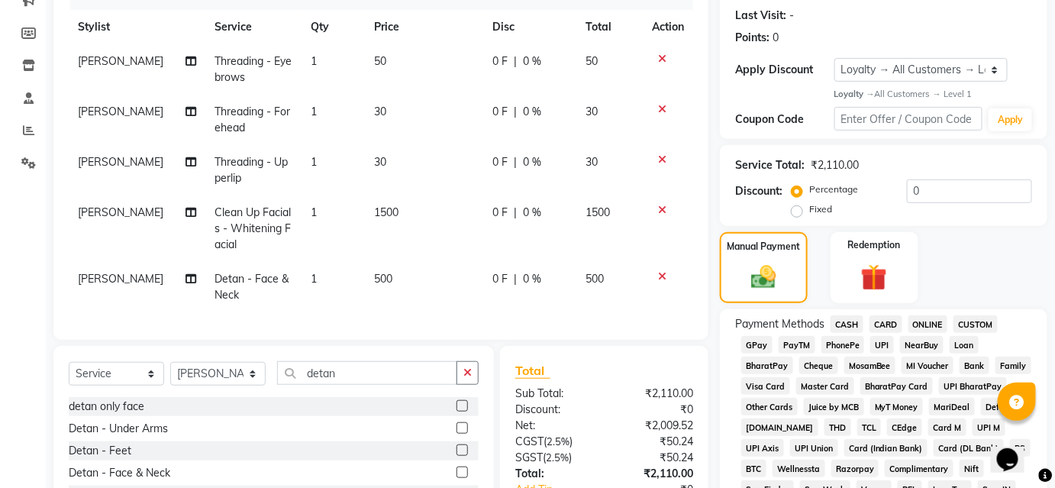
click at [882, 343] on span "UPI" at bounding box center [882, 345] width 24 height 18
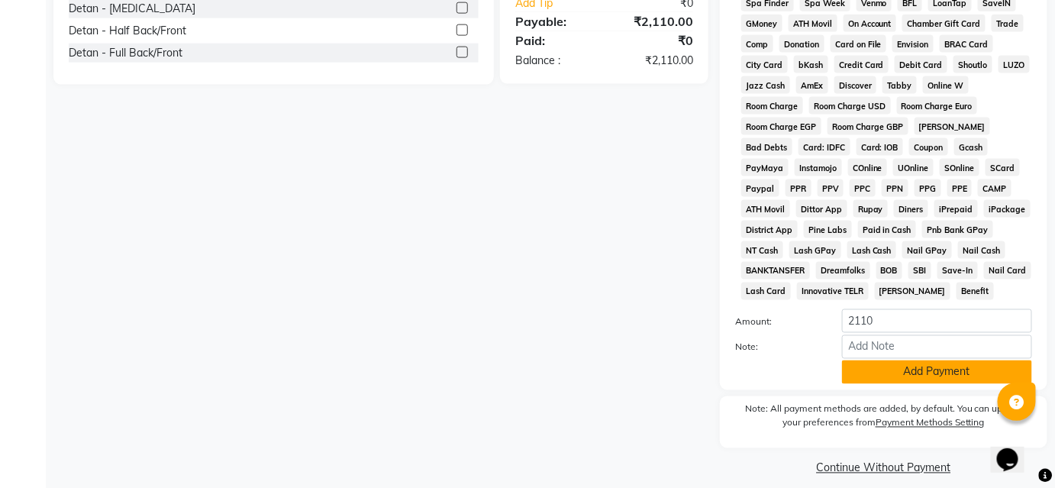
scroll to position [710, 0]
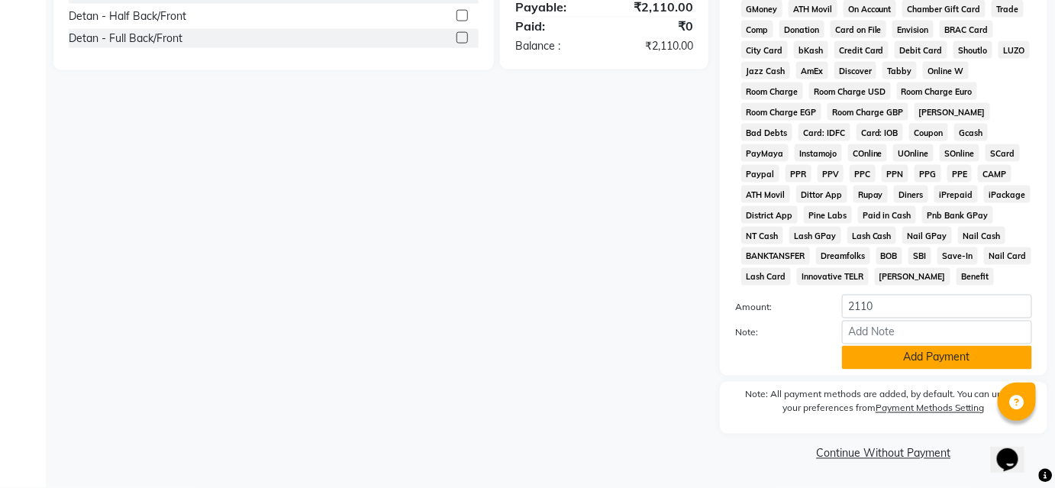
click at [869, 366] on button "Add Payment" at bounding box center [937, 358] width 190 height 24
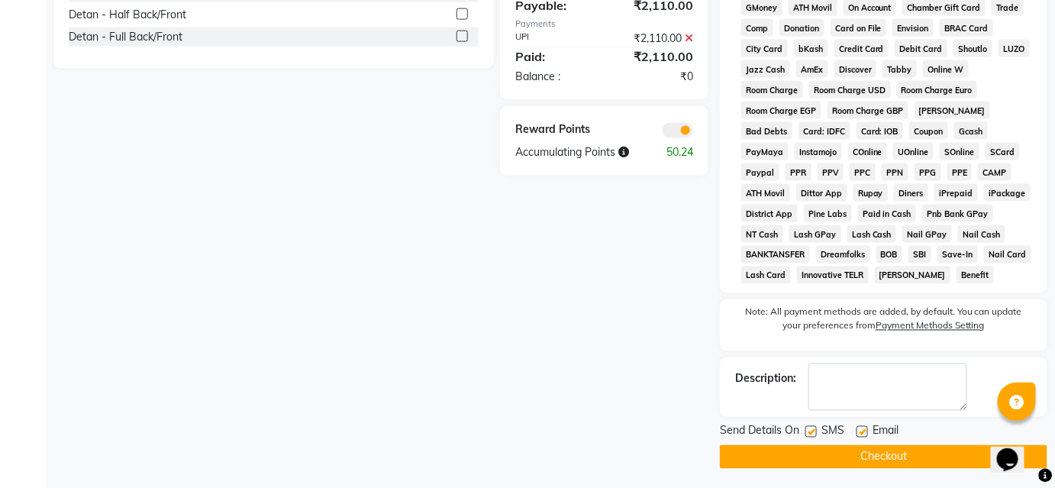
click at [792, 454] on button "Checkout" at bounding box center [883, 457] width 327 height 24
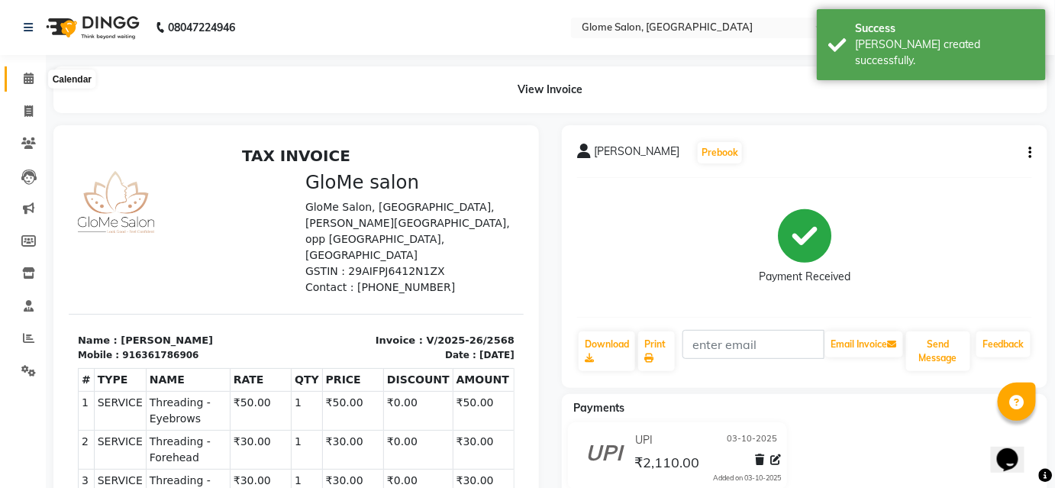
click at [34, 79] on span at bounding box center [28, 79] width 27 height 18
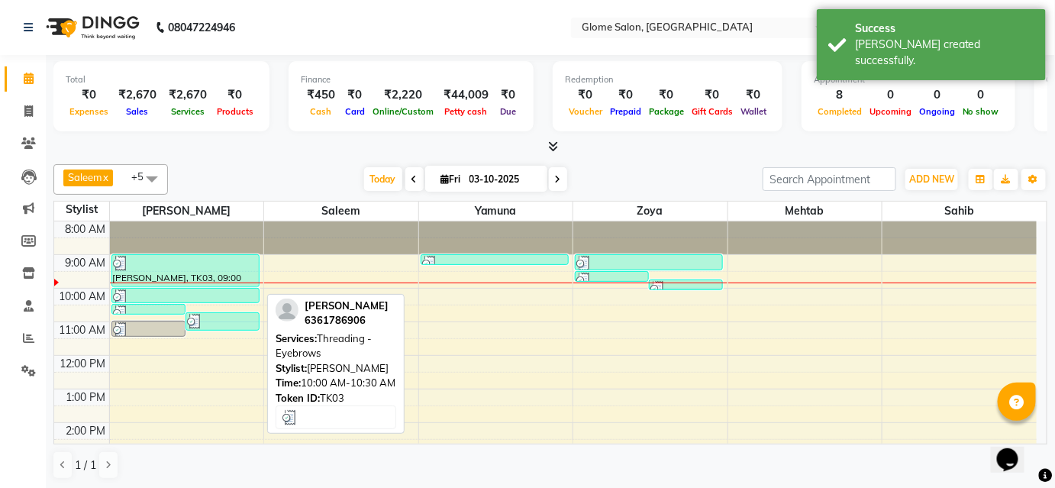
click at [191, 298] on div at bounding box center [185, 296] width 145 height 15
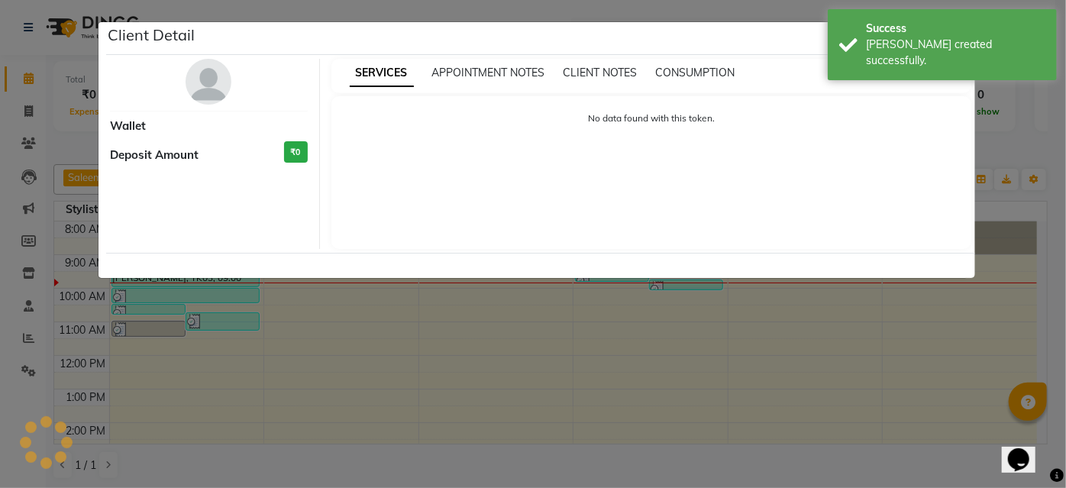
select select "3"
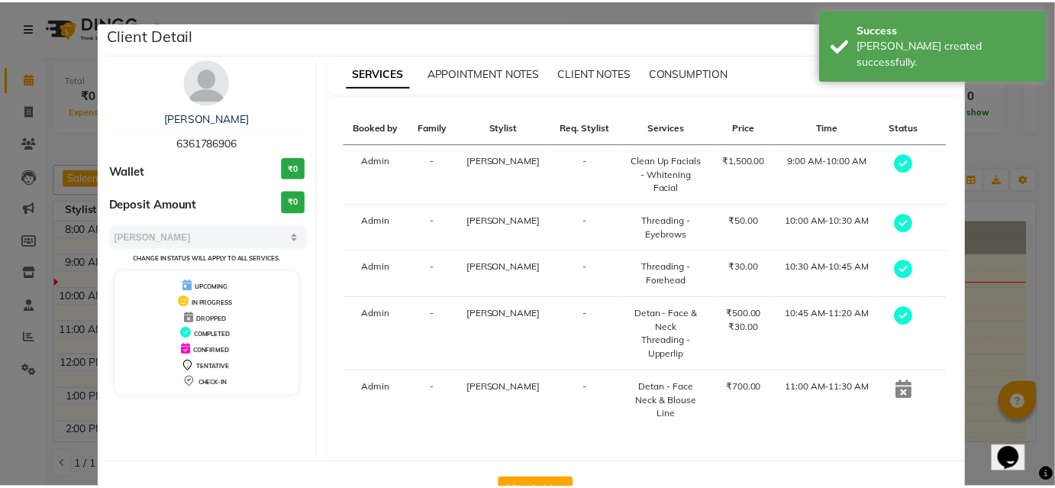
scroll to position [50, 0]
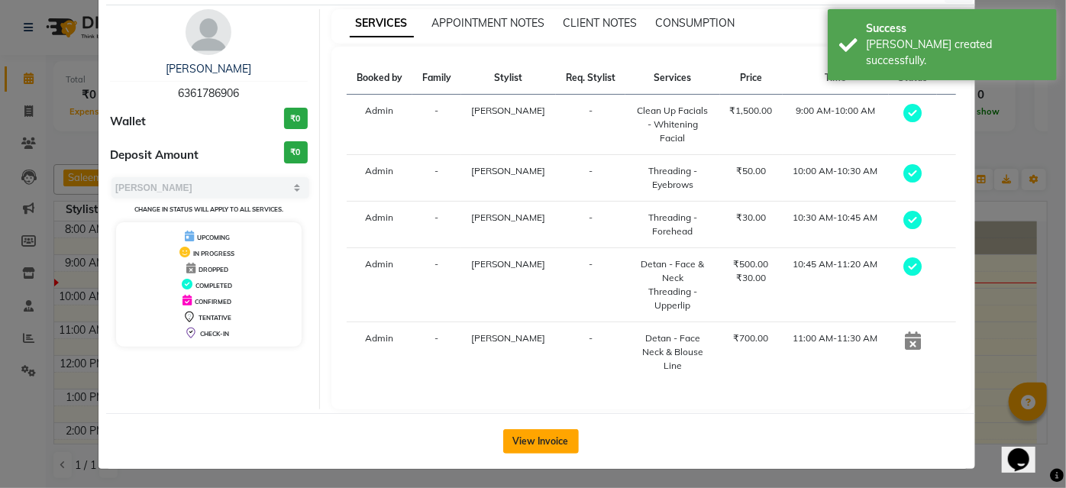
click at [550, 431] on button "View Invoice" at bounding box center [541, 441] width 76 height 24
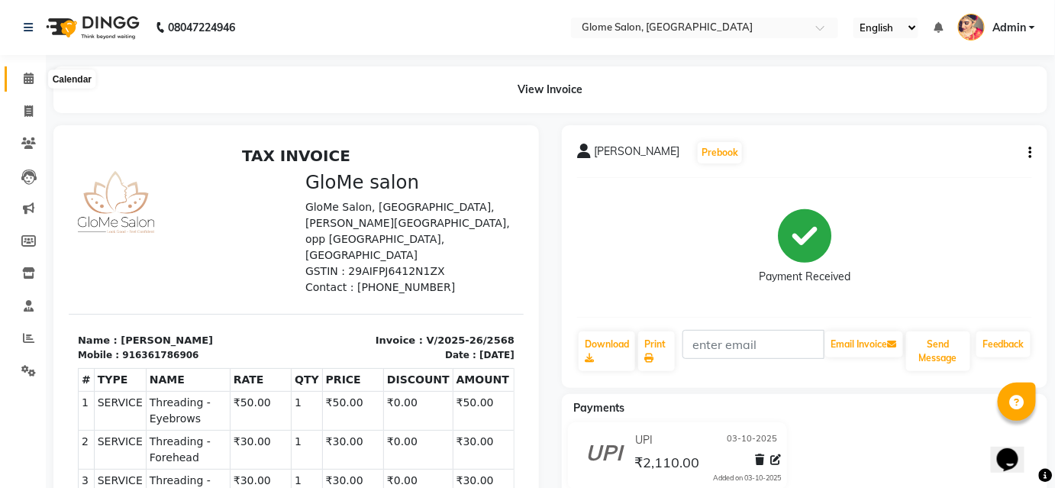
click at [19, 83] on span at bounding box center [28, 79] width 27 height 18
